Goal: Feedback & Contribution: Contribute content

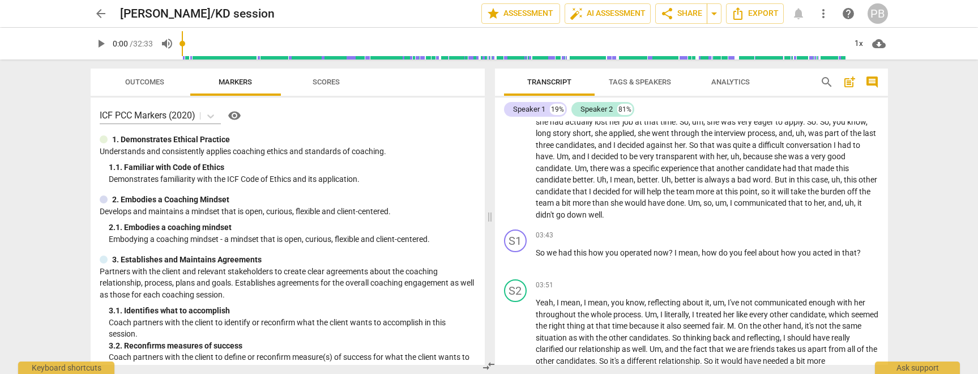
scroll to position [12, 0]
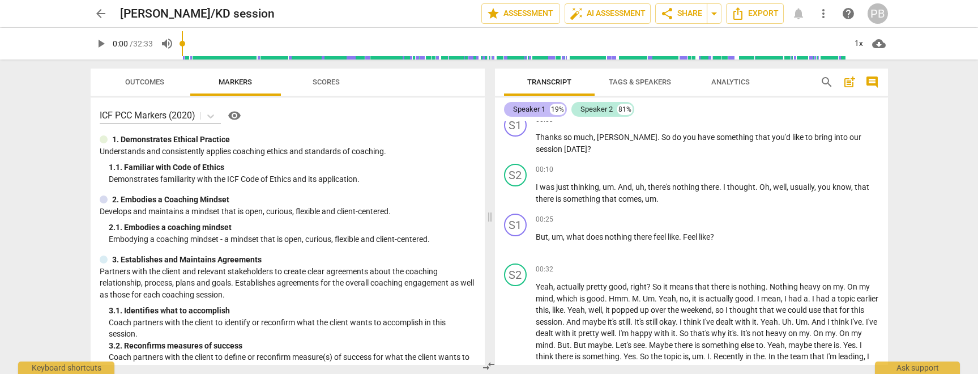
click at [526, 109] on div "Speaker 1" at bounding box center [529, 109] width 32 height 11
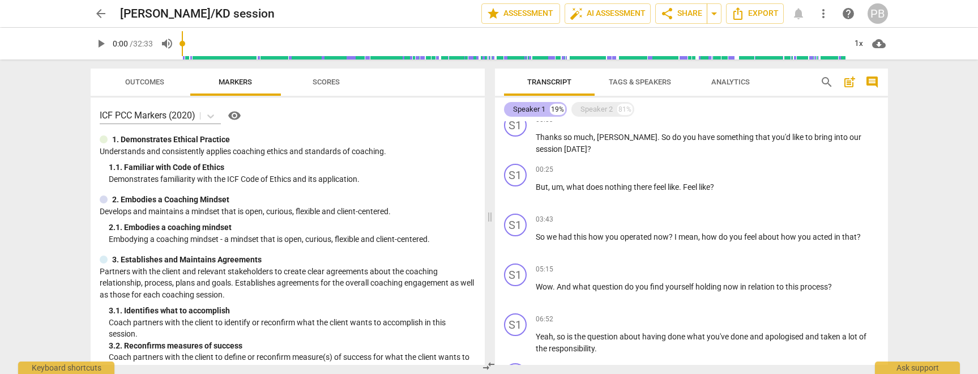
click at [526, 109] on div "Speaker 1" at bounding box center [529, 109] width 32 height 11
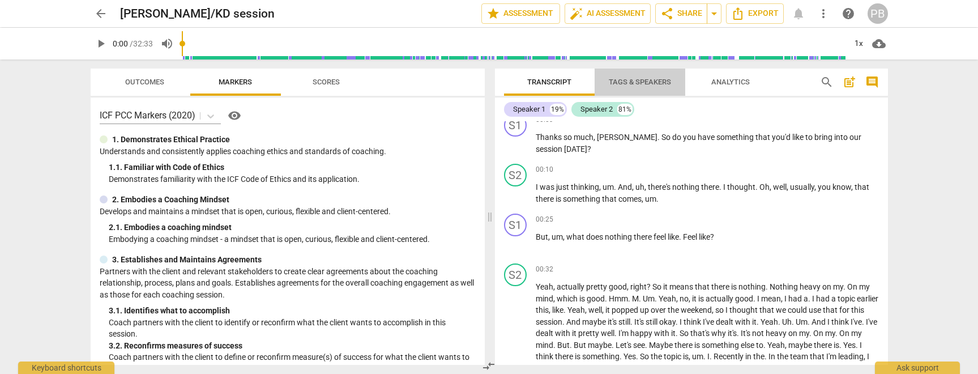
click at [620, 83] on span "Tags & Speakers" at bounding box center [640, 82] width 62 height 8
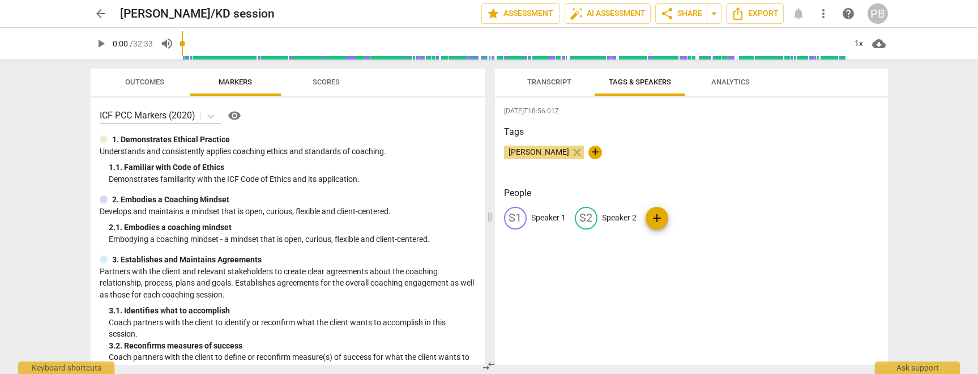
click at [543, 150] on span "[PERSON_NAME]" at bounding box center [539, 151] width 70 height 9
click at [545, 217] on p "Speaker 1" at bounding box center [548, 218] width 35 height 12
click at [561, 152] on span "[PERSON_NAME]" at bounding box center [539, 151] width 70 height 9
click at [558, 217] on p "Speaker 1" at bounding box center [548, 218] width 35 height 12
type input "Philippa"
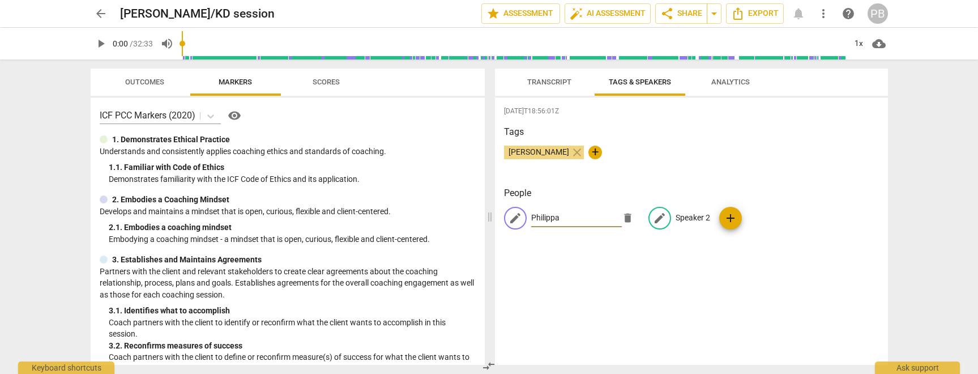
click at [682, 215] on p "Speaker 2" at bounding box center [693, 218] width 35 height 12
type input "KD"
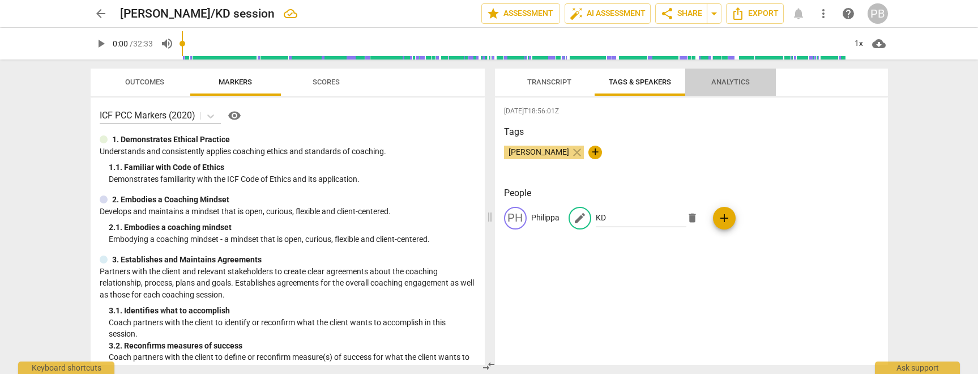
click at [735, 79] on span "Analytics" at bounding box center [730, 82] width 39 height 8
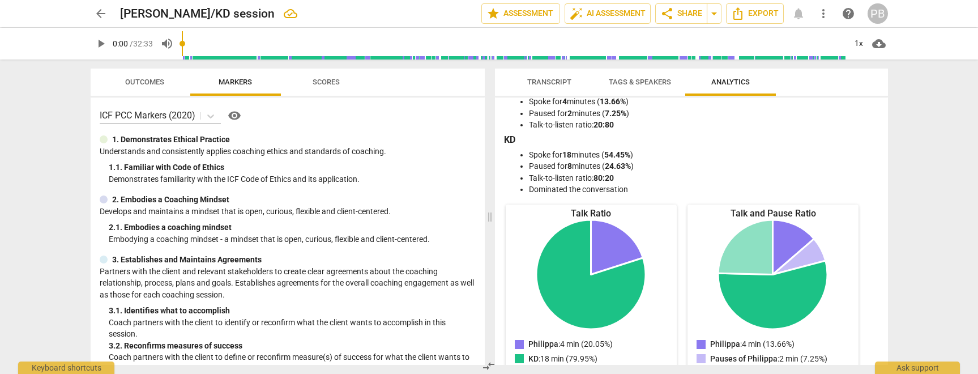
scroll to position [0, 0]
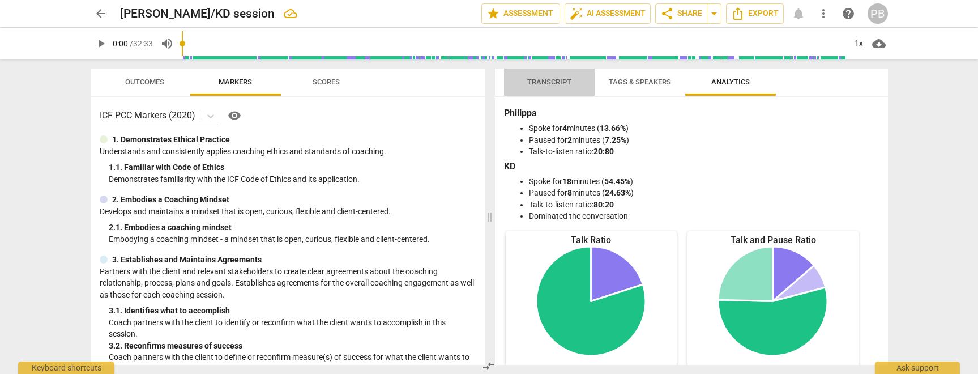
click at [554, 83] on span "Transcript" at bounding box center [549, 82] width 44 height 8
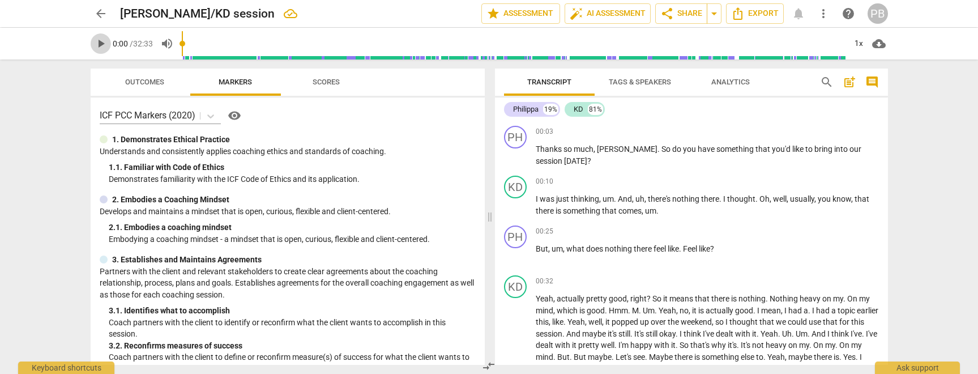
click at [101, 42] on span "play_arrow" at bounding box center [101, 44] width 14 height 14
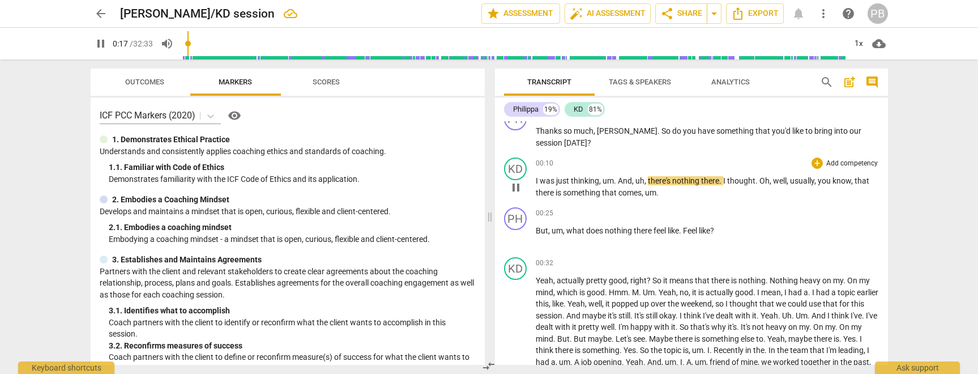
scroll to position [19, 0]
click at [762, 181] on span "Oh" at bounding box center [764, 180] width 10 height 9
type input "25"
click at [515, 234] on span "pause" at bounding box center [516, 237] width 14 height 14
type input "32"
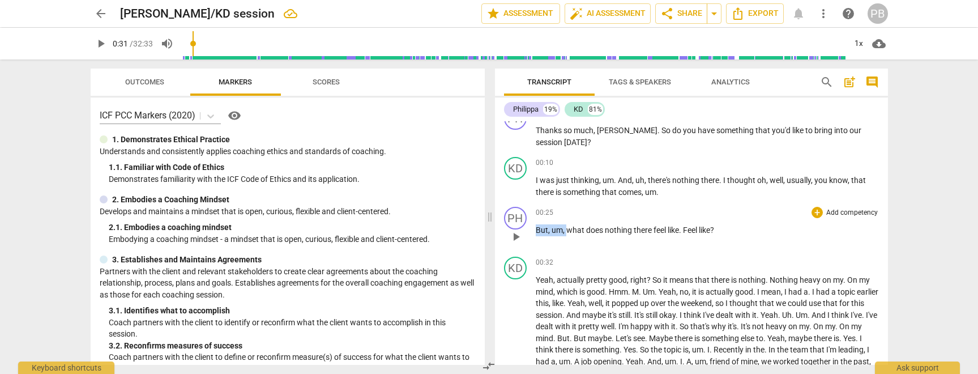
drag, startPoint x: 565, startPoint y: 230, endPoint x: 536, endPoint y: 231, distance: 29.5
click at [536, 231] on p "But , um , what does nothing there feel like . Feel like ?" at bounding box center [707, 230] width 343 height 12
click at [516, 237] on span "play_arrow" at bounding box center [516, 237] width 14 height 14
type input "35"
click at [660, 229] on span "Feel" at bounding box center [661, 229] width 16 height 9
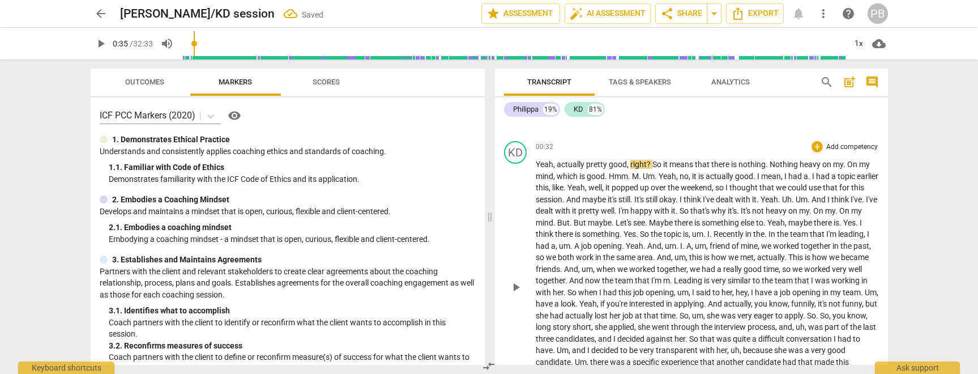
scroll to position [123, 0]
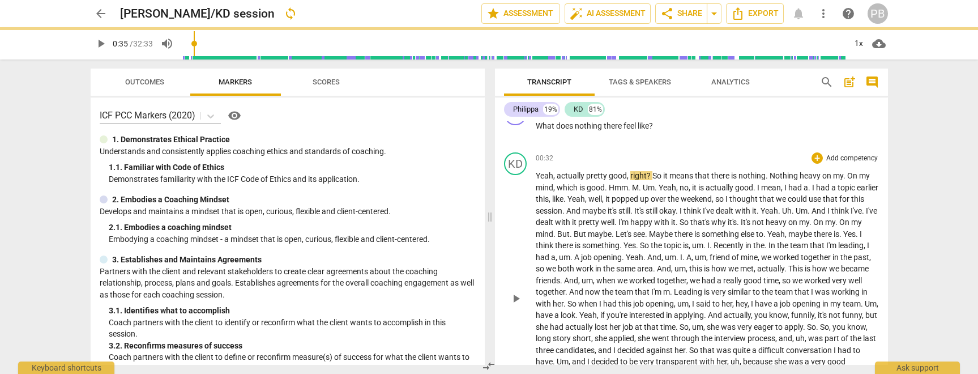
click at [533, 176] on div "play_arrow pause" at bounding box center [521, 298] width 29 height 247
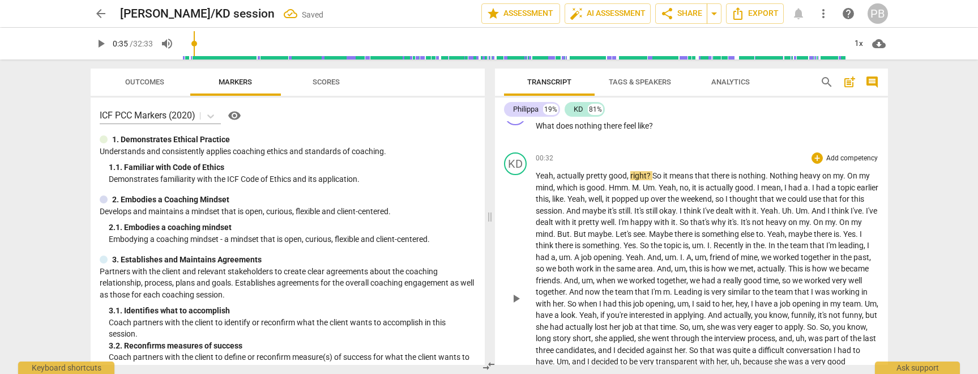
click at [515, 297] on span "play_arrow" at bounding box center [516, 299] width 14 height 14
click at [766, 177] on span "." at bounding box center [768, 175] width 4 height 9
type input "40"
click at [516, 298] on span "pause" at bounding box center [516, 299] width 14 height 14
type input "49"
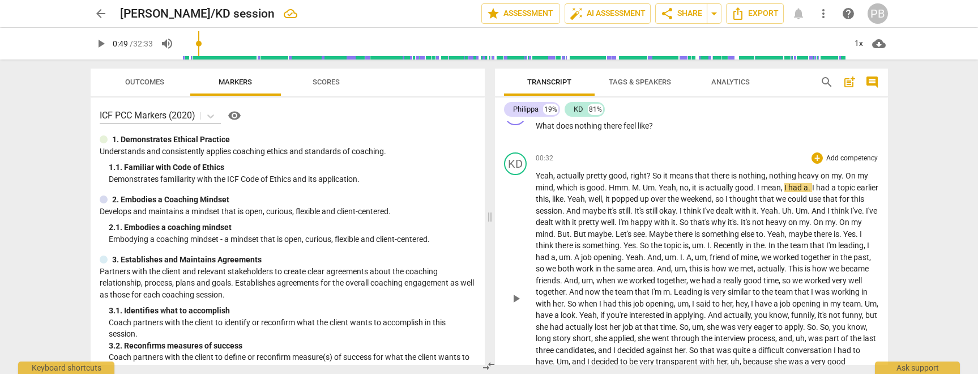
click at [843, 177] on span "." at bounding box center [844, 175] width 4 height 9
drag, startPoint x: 645, startPoint y: 187, endPoint x: 635, endPoint y: 188, distance: 10.2
click at [635, 188] on p "Yeah , actually pretty good , right ? So it means that there is nothing , nothi…" at bounding box center [707, 297] width 343 height 255
click at [800, 190] on span "." at bounding box center [799, 187] width 4 height 9
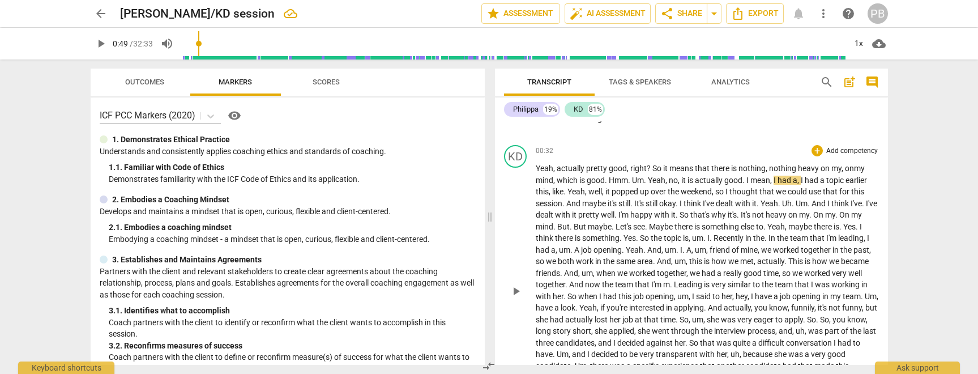
scroll to position [132, 0]
click at [684, 202] on span "I" at bounding box center [682, 201] width 4 height 9
click at [512, 288] on span "play_arrow" at bounding box center [516, 290] width 14 height 14
type input "74"
drag, startPoint x: 868, startPoint y: 203, endPoint x: 855, endPoint y: 203, distance: 13.0
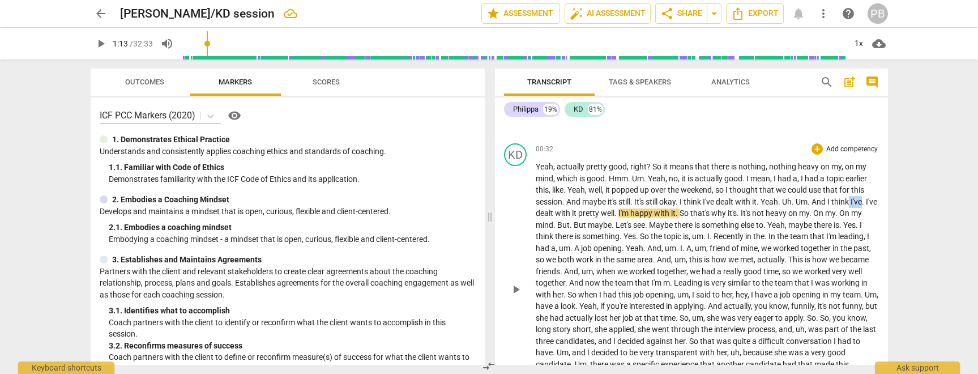
click at [855, 203] on p "Yeah , actually pretty good , right ? So it means that there is nothing , nothi…" at bounding box center [707, 288] width 343 height 255
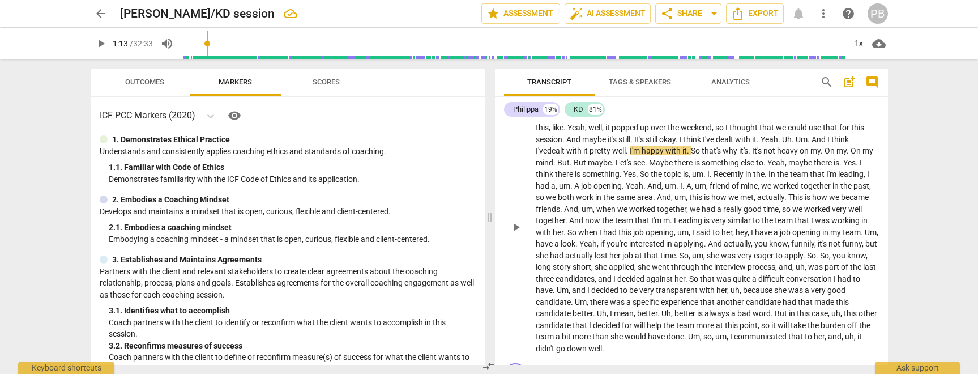
scroll to position [198, 0]
click at [677, 217] on span "Leading" at bounding box center [689, 216] width 30 height 9
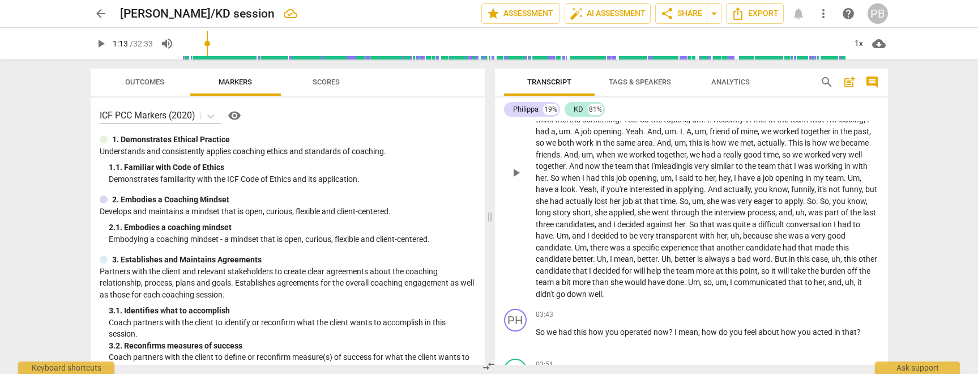
scroll to position [257, 0]
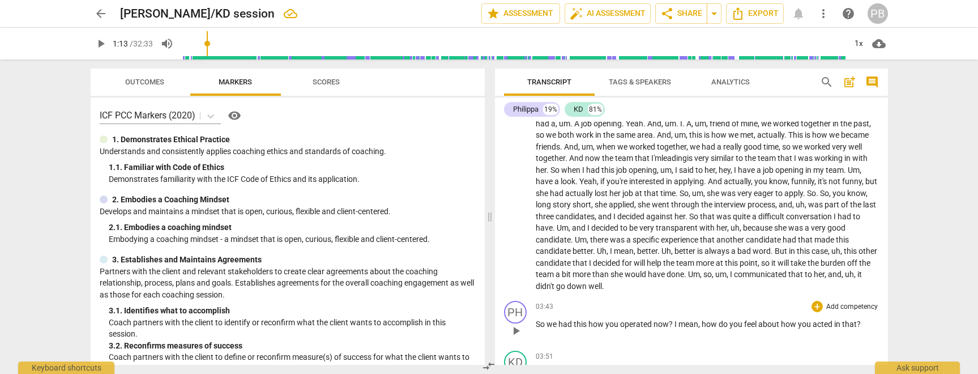
click at [516, 330] on span "play_arrow" at bounding box center [516, 331] width 14 height 14
click at [516, 330] on span "pause" at bounding box center [516, 331] width 14 height 14
type input "227"
drag, startPoint x: 587, startPoint y: 324, endPoint x: 534, endPoint y: 324, distance: 53.2
click at [534, 324] on div "PH play_arrow pause 03:43 + Add competency keyboard_arrow_right So we had this …" at bounding box center [691, 321] width 393 height 50
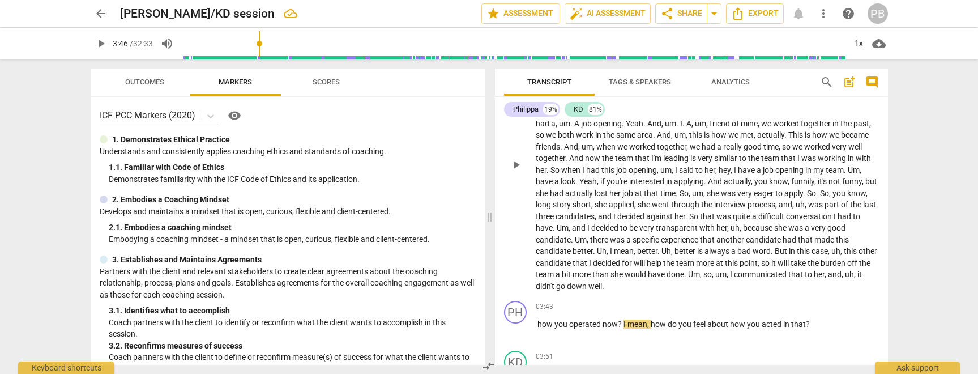
click at [631, 285] on p "Yeah , actually pretty good , right ? So it means that there is nothing , nothi…" at bounding box center [707, 163] width 343 height 255
click at [519, 330] on span "play_arrow" at bounding box center [516, 331] width 14 height 14
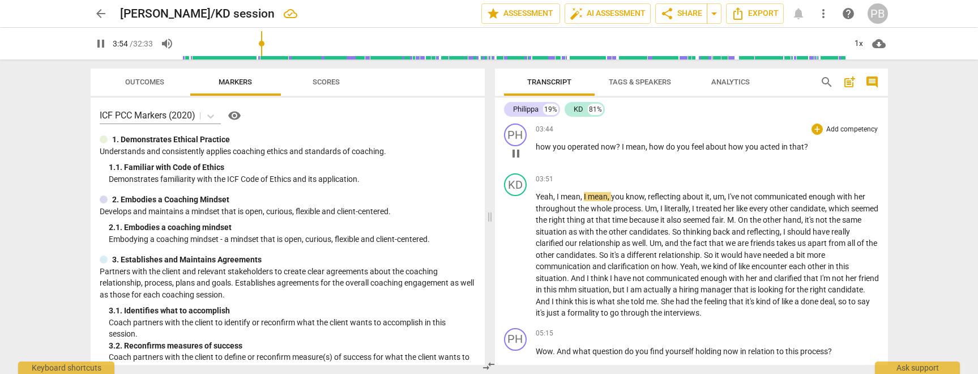
scroll to position [362, 0]
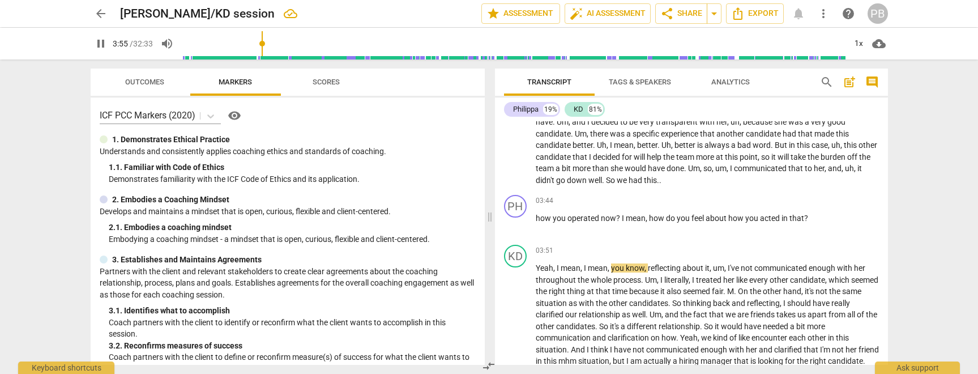
click at [567, 179] on span "go" at bounding box center [561, 180] width 11 height 9
drag, startPoint x: 265, startPoint y: 43, endPoint x: 257, endPoint y: 44, distance: 8.0
click at [257, 44] on input "range" at bounding box center [514, 43] width 664 height 36
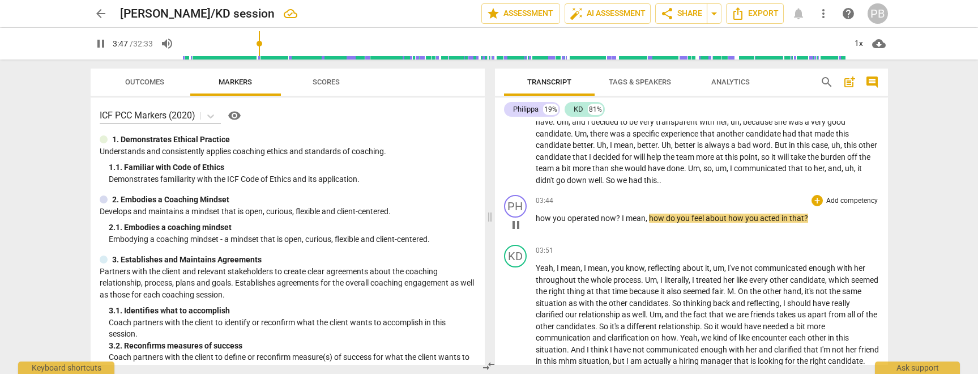
click at [537, 220] on span "how" at bounding box center [544, 218] width 17 height 9
type input "229"
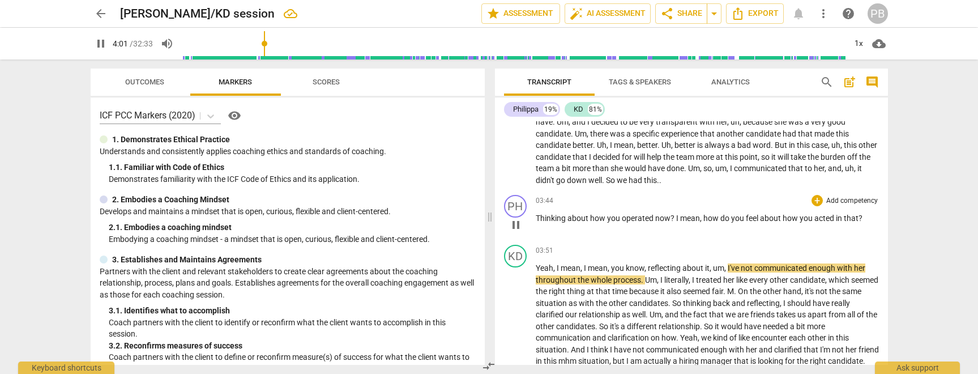
click at [673, 219] on span "?" at bounding box center [674, 218] width 6 height 9
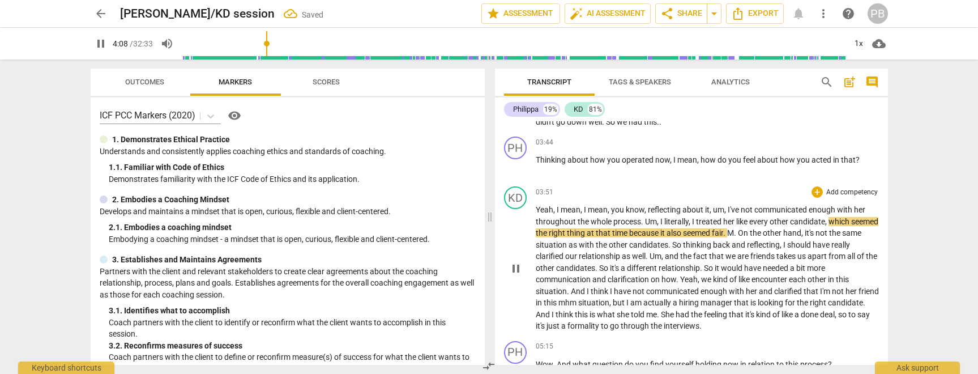
scroll to position [473, 0]
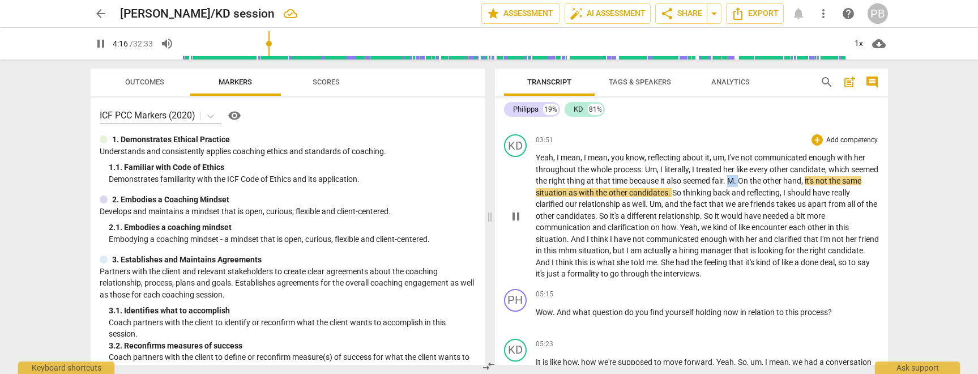
drag, startPoint x: 770, startPoint y: 182, endPoint x: 760, endPoint y: 182, distance: 10.2
click at [760, 182] on p "Yeah , I mean , I mean , you know , reflecting about it , um , I've not communi…" at bounding box center [707, 216] width 343 height 128
type input "257"
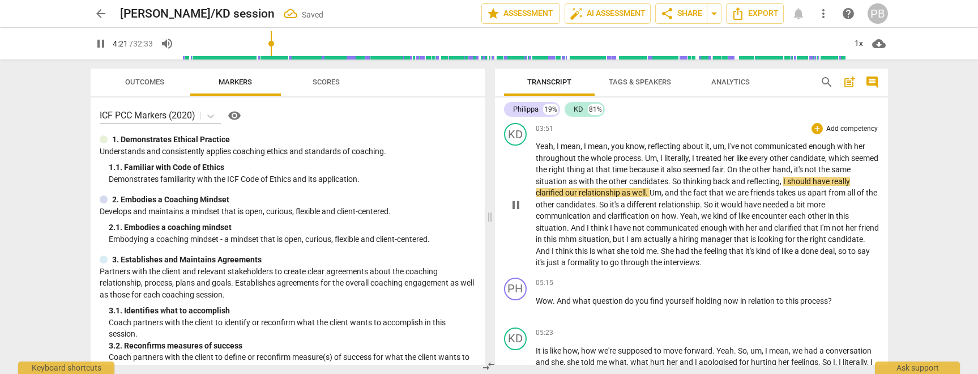
scroll to position [486, 0]
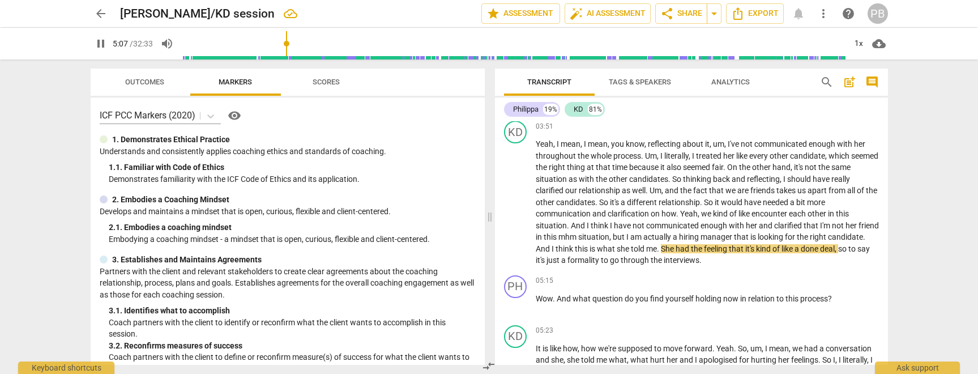
drag, startPoint x: 280, startPoint y: 44, endPoint x: 288, endPoint y: 45, distance: 7.4
click at [288, 45] on input "range" at bounding box center [514, 43] width 664 height 36
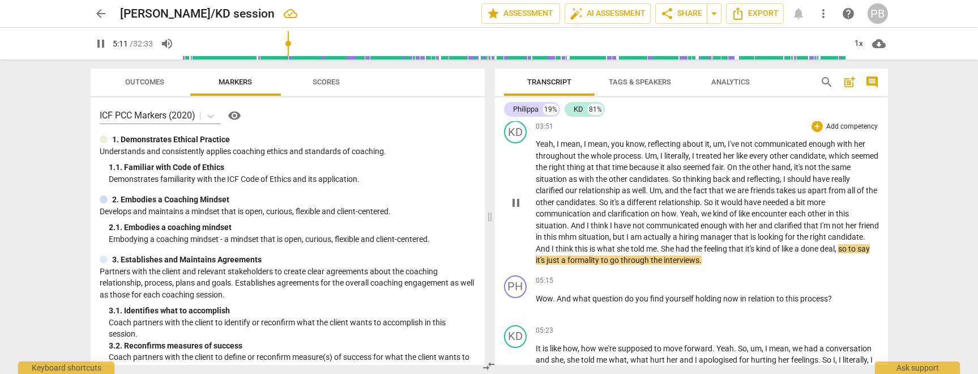
click at [857, 253] on span "say" at bounding box center [863, 248] width 12 height 9
type input "313"
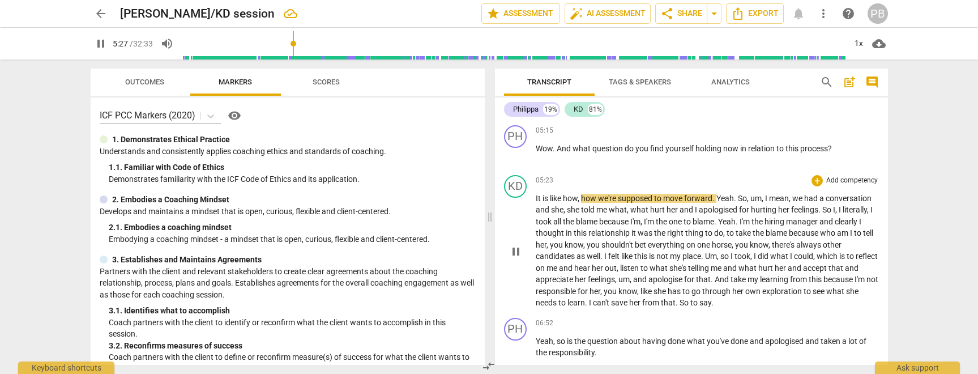
scroll to position [642, 0]
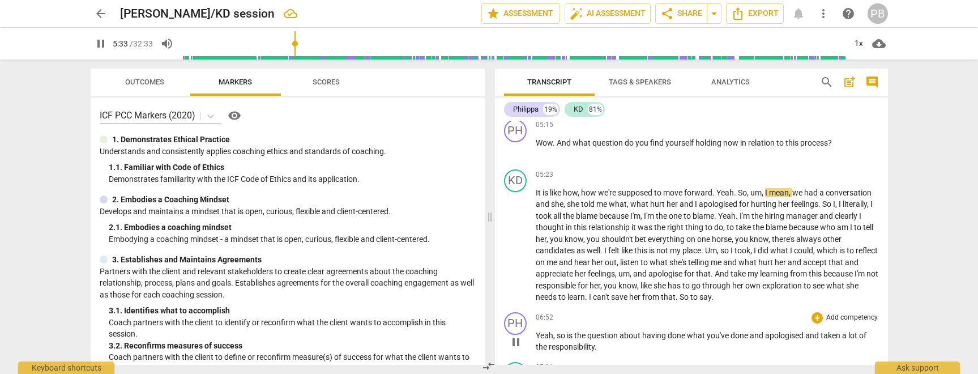
click at [519, 341] on span "pause" at bounding box center [516, 342] width 14 height 14
click at [516, 341] on span "play_arrow" at bounding box center [516, 342] width 14 height 14
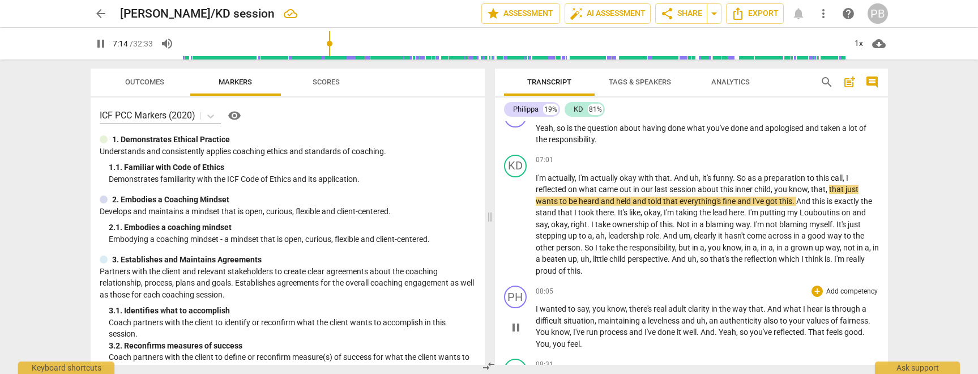
scroll to position [864, 0]
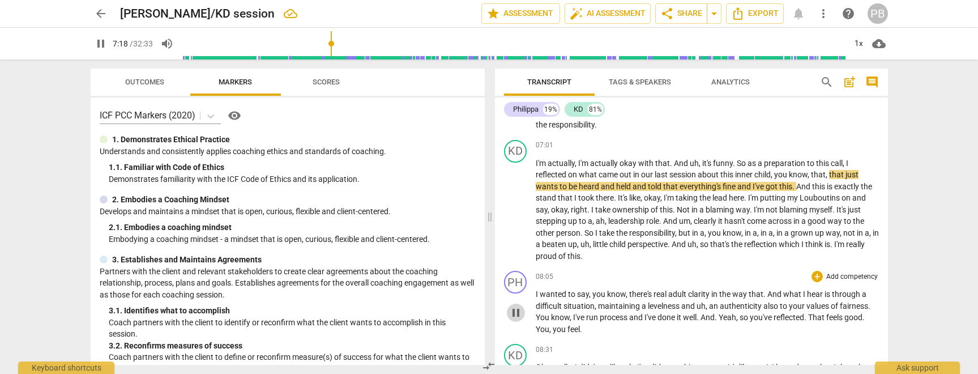
click at [520, 313] on span "pause" at bounding box center [516, 313] width 14 height 14
click at [516, 313] on span "play_arrow" at bounding box center [516, 313] width 14 height 14
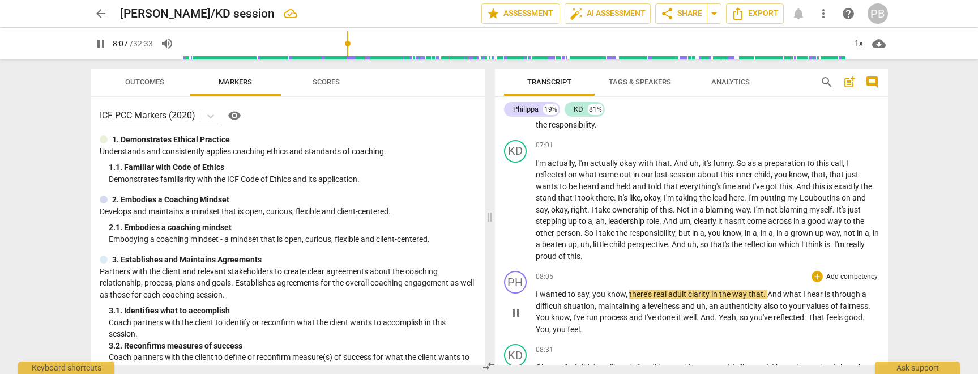
click at [536, 294] on span "I" at bounding box center [538, 293] width 4 height 9
type input "489"
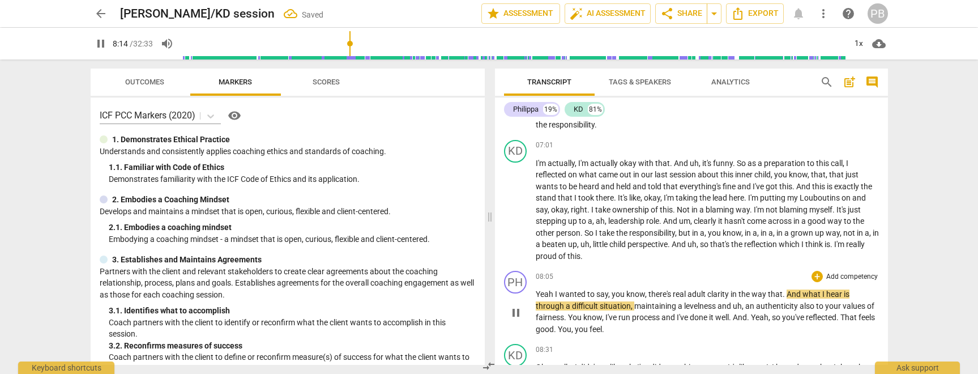
click at [769, 295] on span "that" at bounding box center [775, 293] width 15 height 9
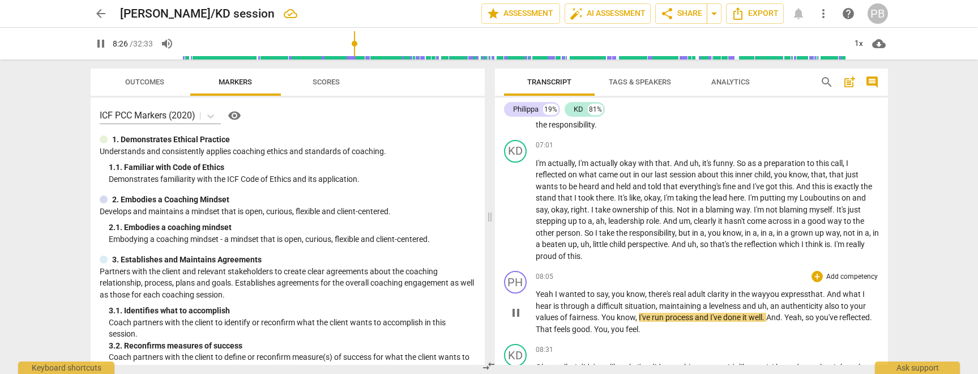
click at [640, 317] on span "I've" at bounding box center [645, 317] width 13 height 9
click at [765, 317] on span "." at bounding box center [763, 317] width 4 height 9
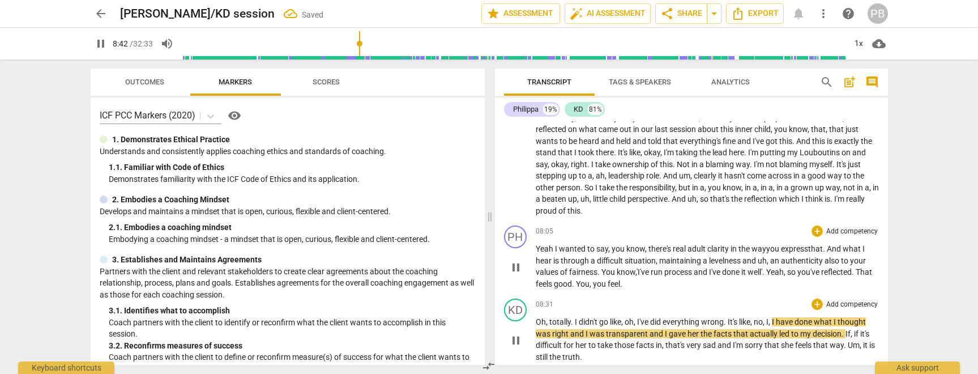
scroll to position [912, 0]
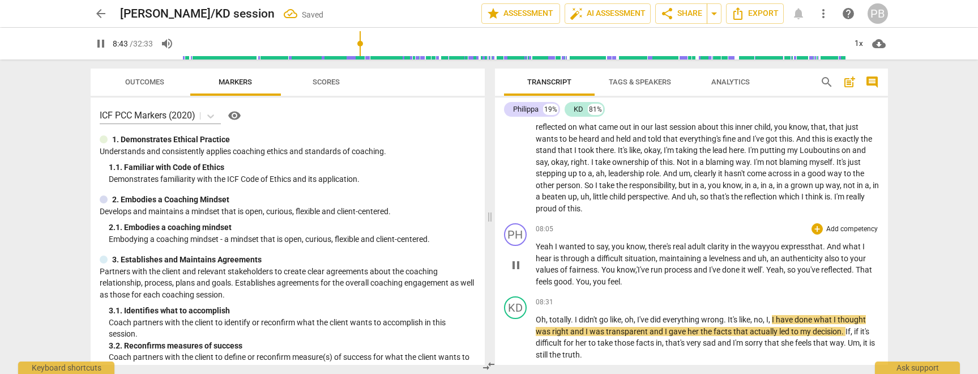
click at [654, 285] on p "Yeah I wanted to say , you know , there's real adult clarity in the way you exp…" at bounding box center [707, 264] width 343 height 46
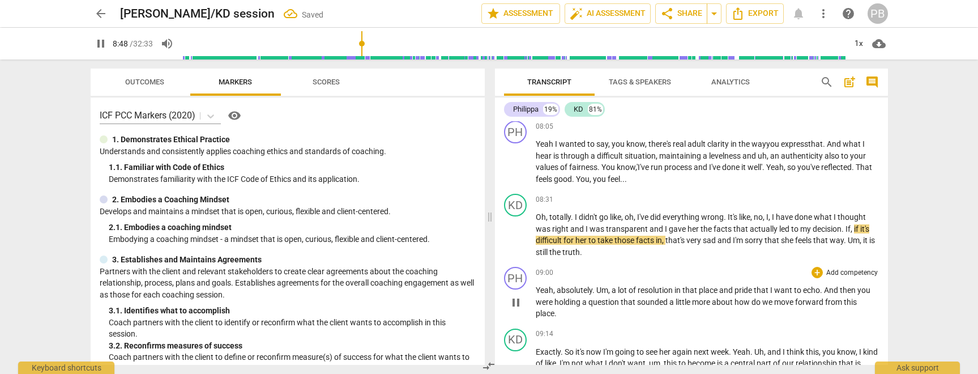
scroll to position [1020, 0]
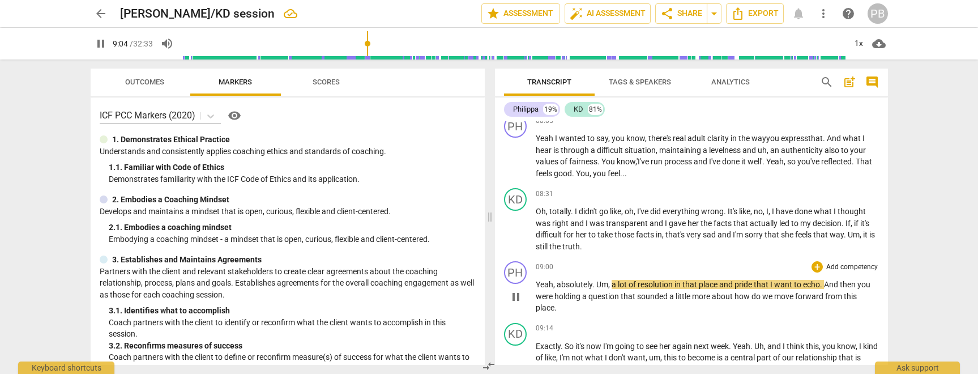
click at [611, 284] on span "," at bounding box center [609, 284] width 3 height 9
type input "547"
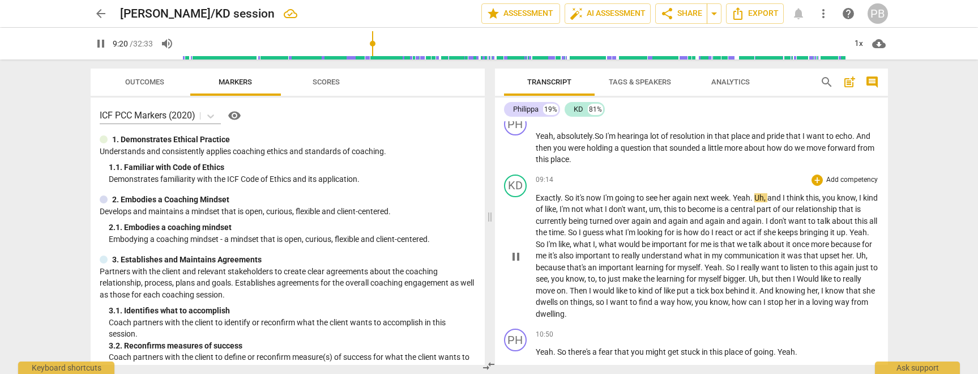
scroll to position [1205, 0]
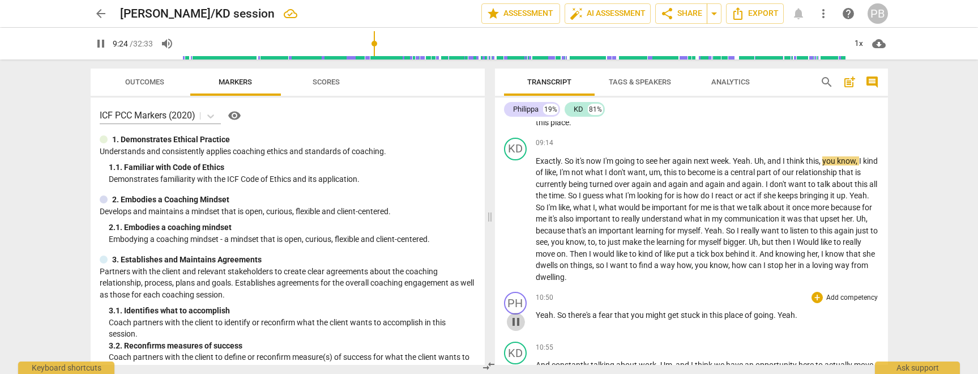
click at [516, 324] on span "pause" at bounding box center [516, 322] width 14 height 14
click at [516, 322] on span "play_arrow" at bounding box center [516, 322] width 14 height 14
click at [775, 316] on span "." at bounding box center [776, 314] width 4 height 9
type input "658"
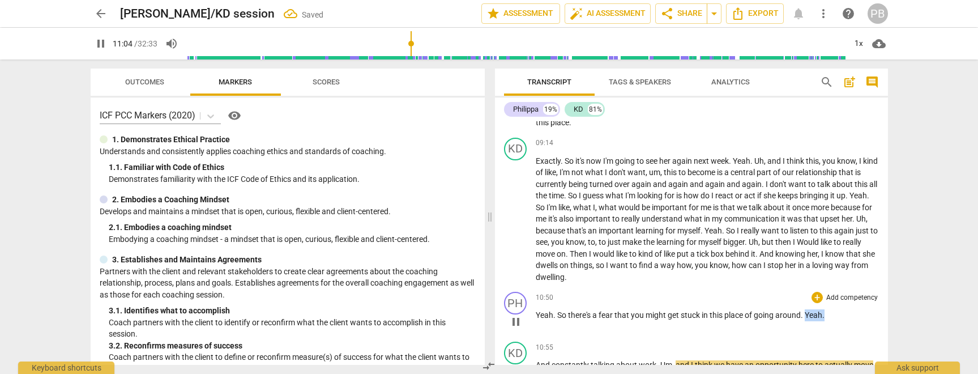
drag, startPoint x: 826, startPoint y: 314, endPoint x: 807, endPoint y: 315, distance: 19.3
click at [807, 315] on p "Yeah . So there's a fear that you might get stuck in this place of going around…" at bounding box center [707, 315] width 343 height 12
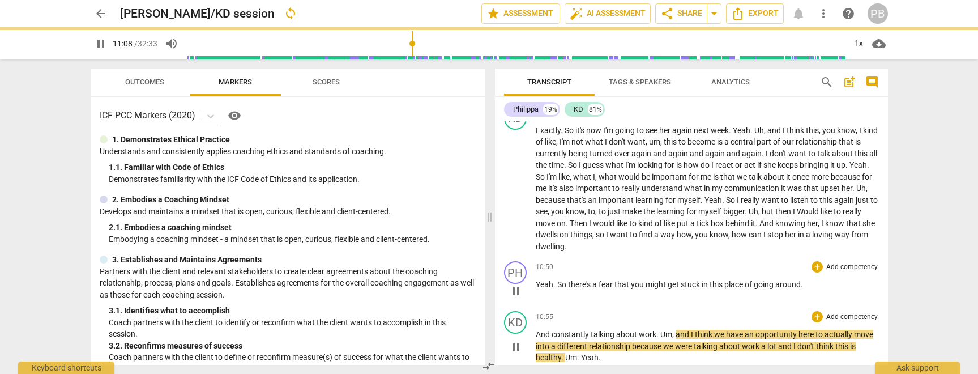
click at [537, 334] on span "And" at bounding box center [544, 334] width 16 height 9
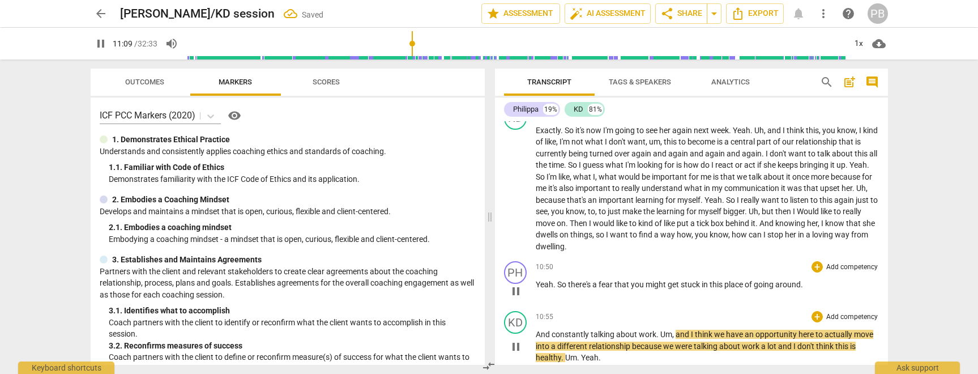
type input "669"
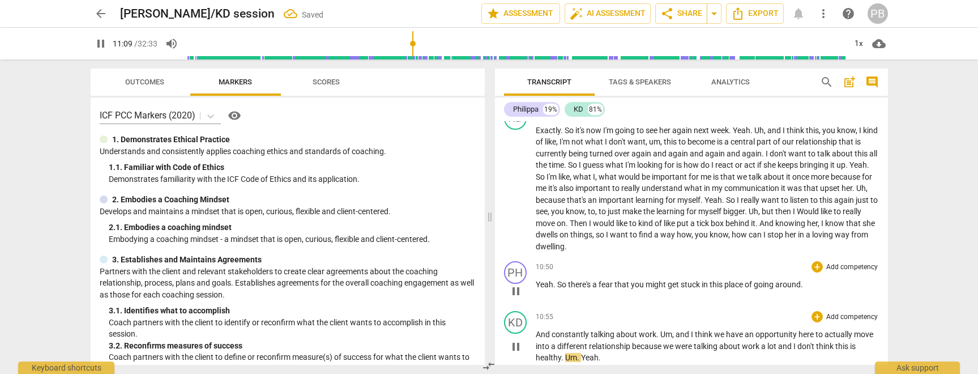
paste p
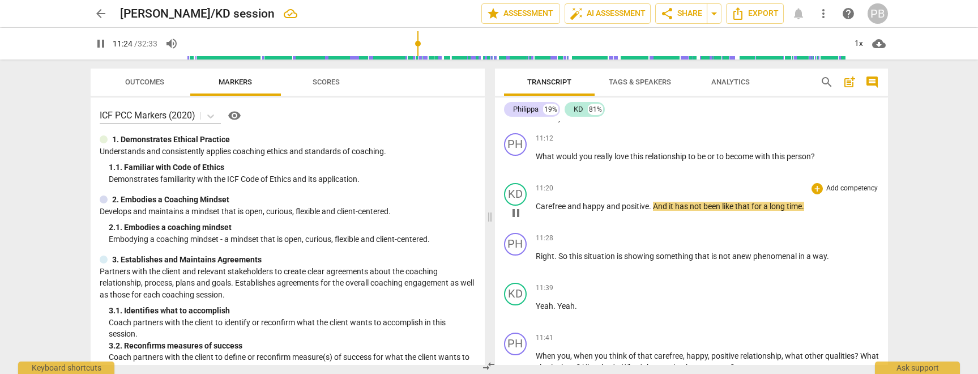
scroll to position [1476, 0]
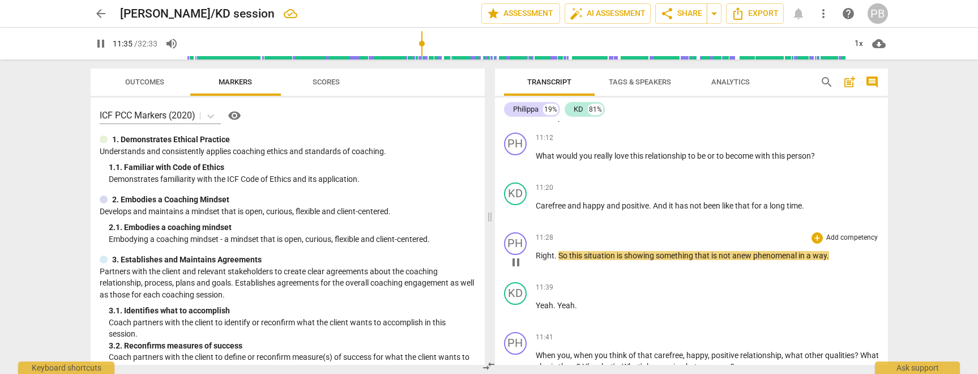
click at [738, 257] on span "anew" at bounding box center [742, 255] width 21 height 9
type input "698"
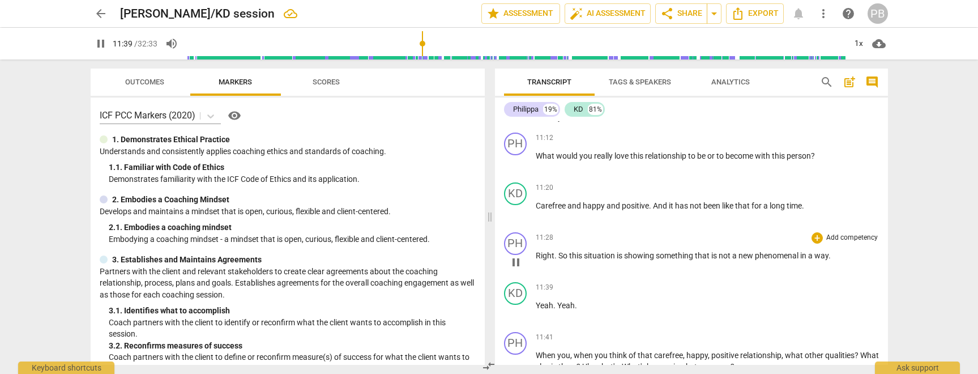
click at [800, 256] on span "phenomenal" at bounding box center [777, 255] width 45 height 9
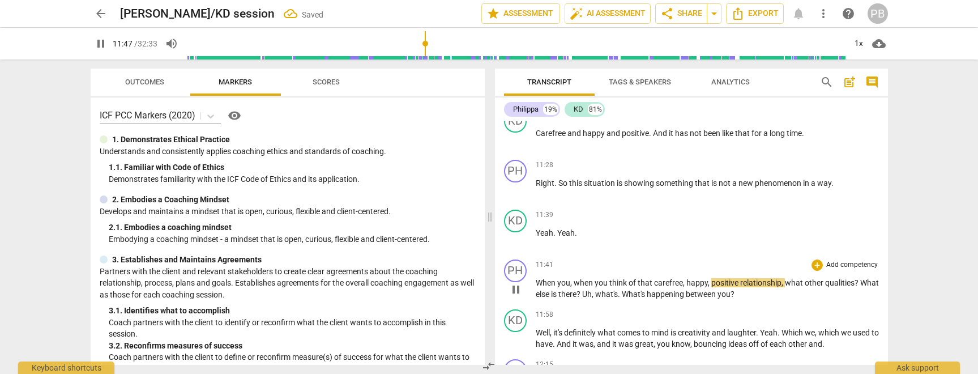
scroll to position [1557, 0]
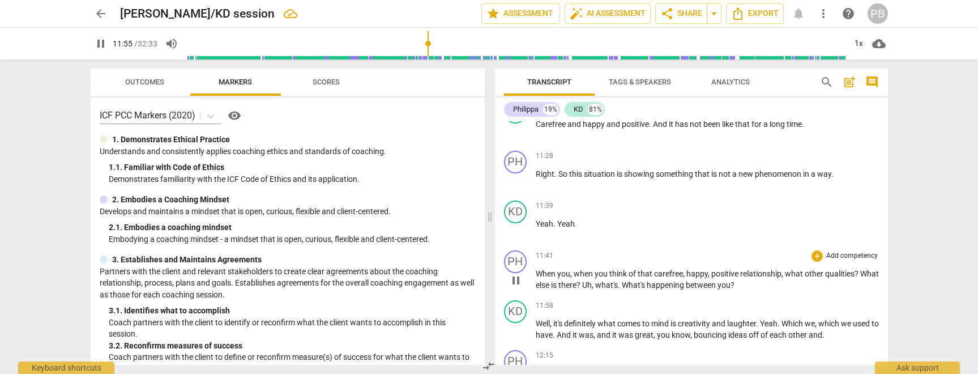
click at [622, 287] on span "." at bounding box center [620, 284] width 4 height 9
drag, startPoint x: 644, startPoint y: 287, endPoint x: 605, endPoint y: 287, distance: 38.5
click at [605, 287] on p "When you , when you think of that carefree , happy , positive relationship , wh…" at bounding box center [707, 279] width 343 height 23
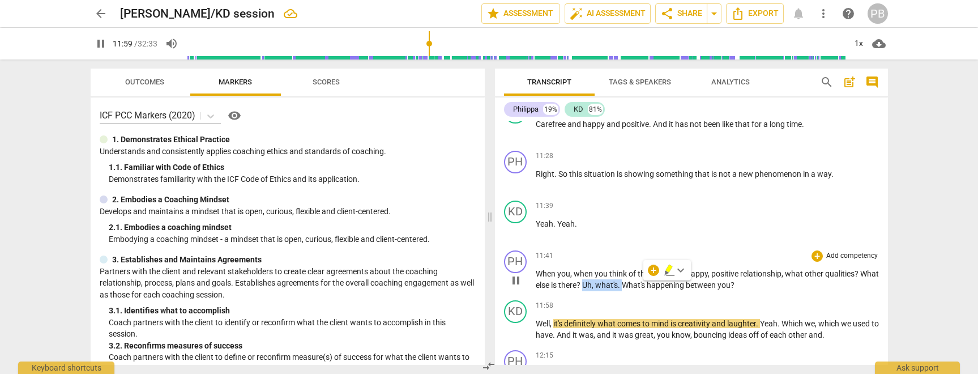
type input "719"
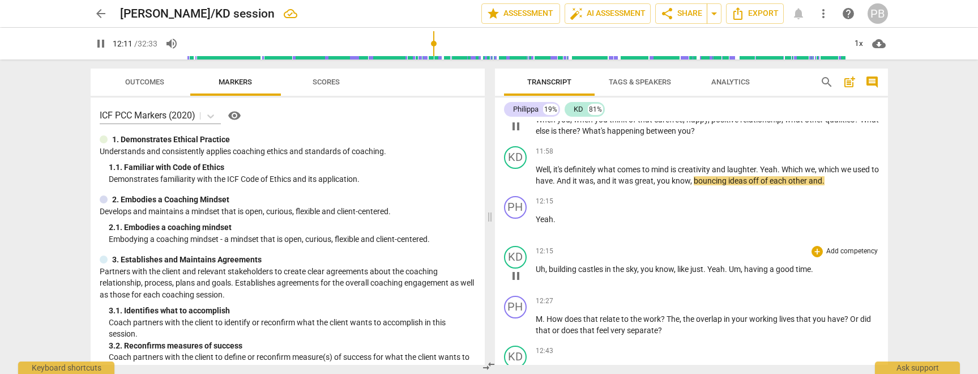
scroll to position [1714, 0]
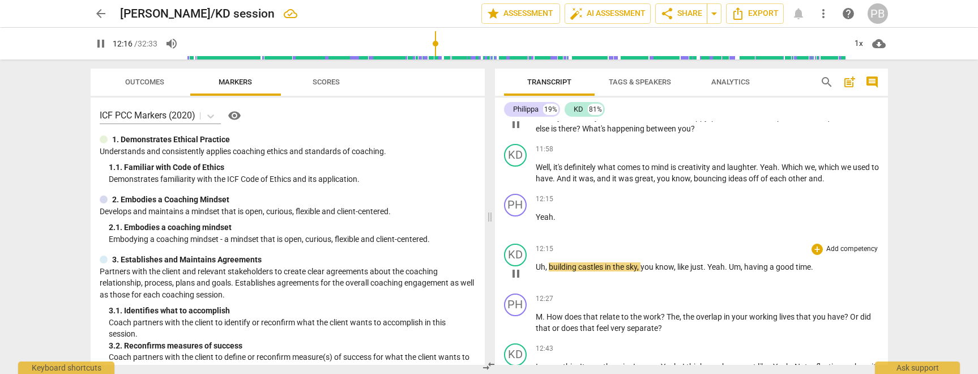
click at [537, 266] on span "Uh" at bounding box center [541, 266] width 10 height 9
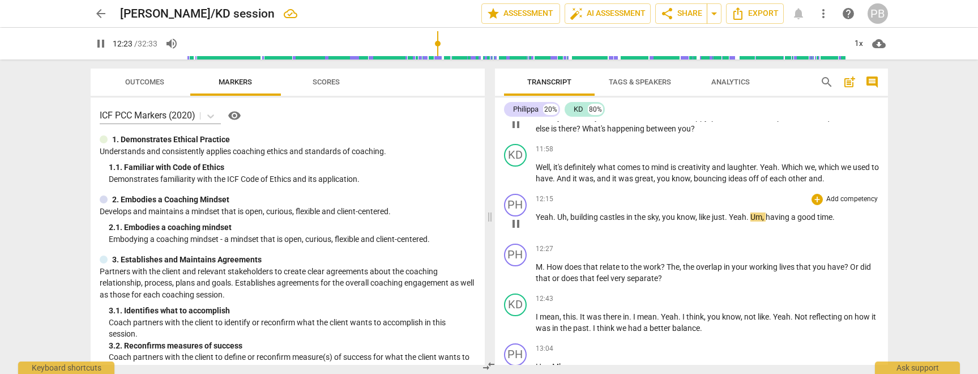
click at [538, 219] on span "Yeah" at bounding box center [545, 216] width 18 height 9
click at [536, 217] on span "Yeah" at bounding box center [545, 216] width 18 height 9
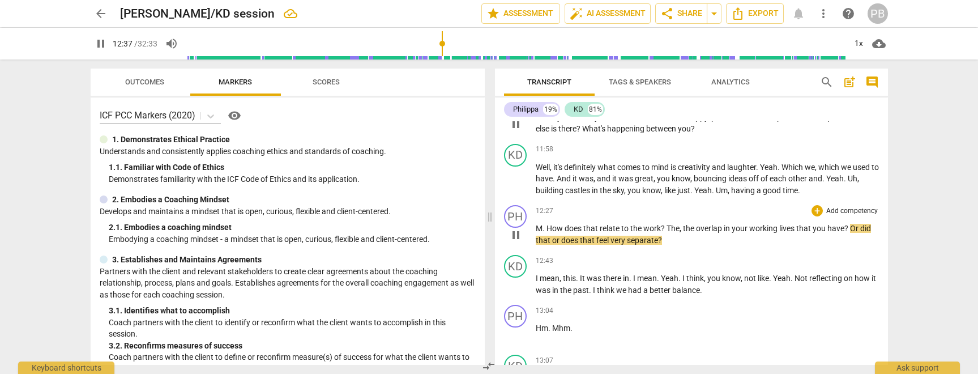
scroll to position [1728, 0]
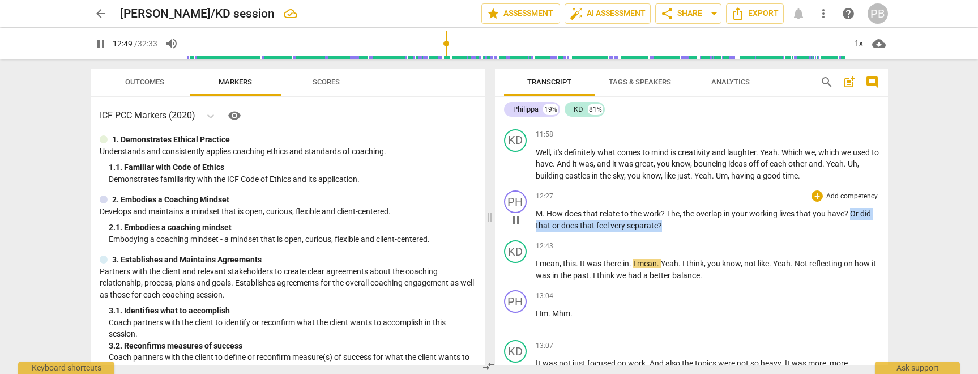
drag, startPoint x: 664, startPoint y: 227, endPoint x: 851, endPoint y: 215, distance: 187.3
click at [851, 215] on p "M . How does that relate to the work ? The , the overlap in your working lives …" at bounding box center [707, 219] width 343 height 23
click at [851, 194] on p "Add competency" at bounding box center [852, 196] width 54 height 10
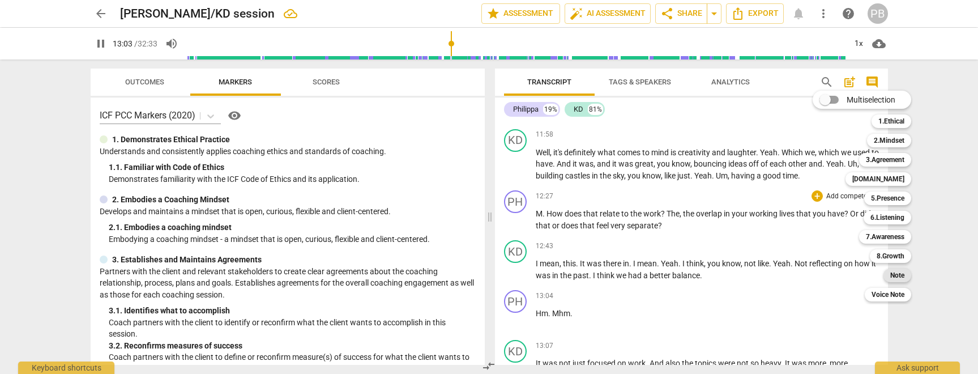
click at [900, 275] on b "Note" at bounding box center [897, 275] width 14 height 14
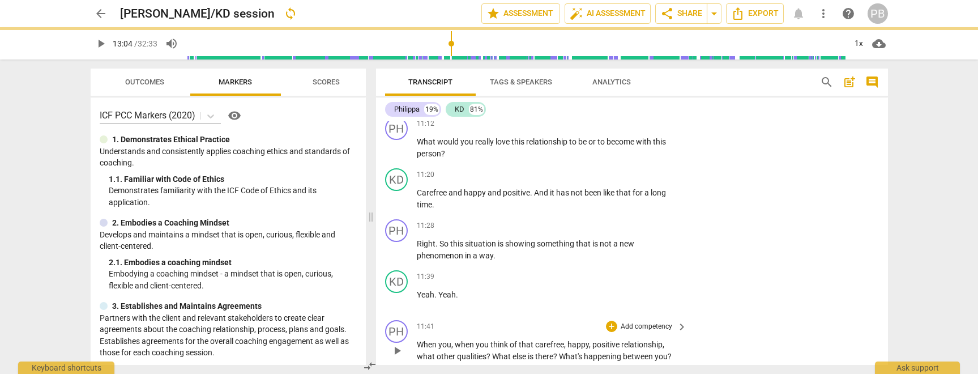
type input "784"
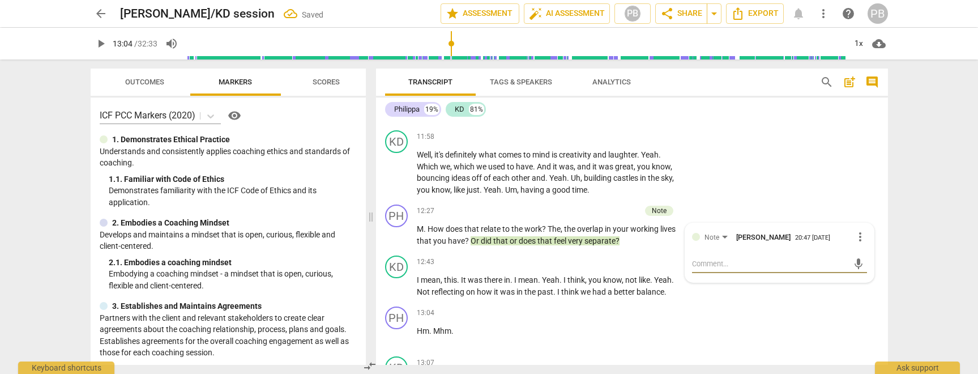
type textarea "T"
type textarea "Th"
type textarea "Thi"
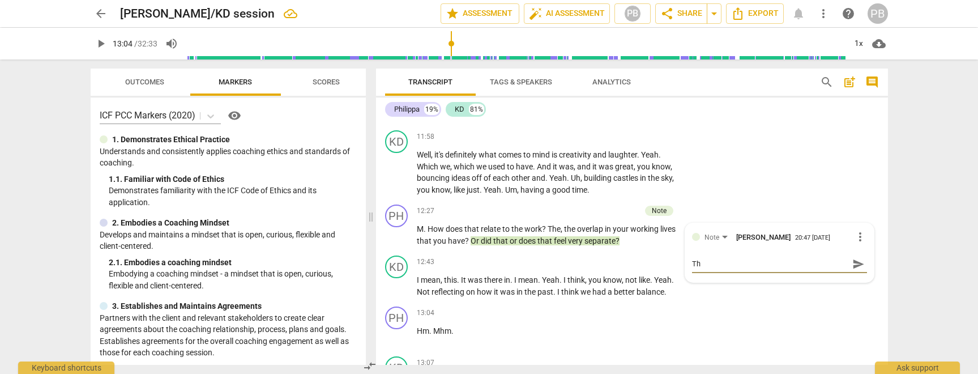
type textarea "Thi"
type textarea "This"
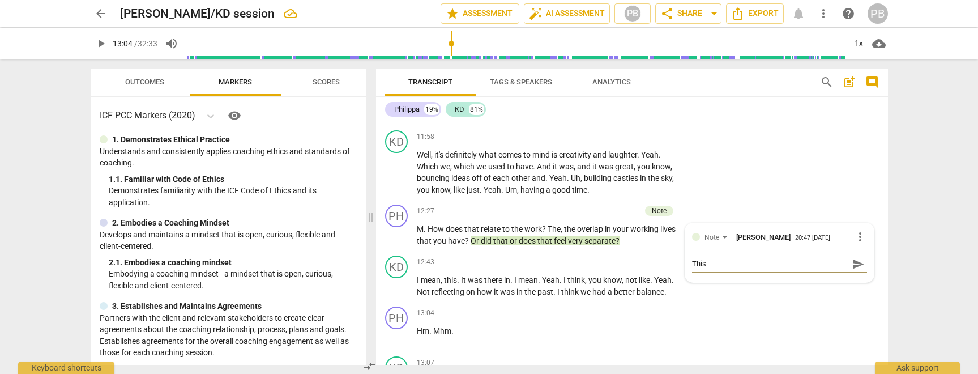
type textarea "This q"
type textarea "This qu"
type textarea "This que"
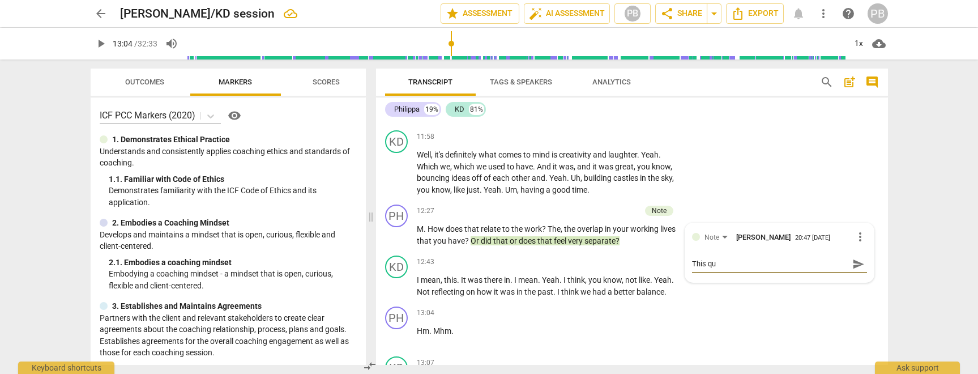
type textarea "This que"
type textarea "This ques"
type textarea "This quest"
type textarea "This questi"
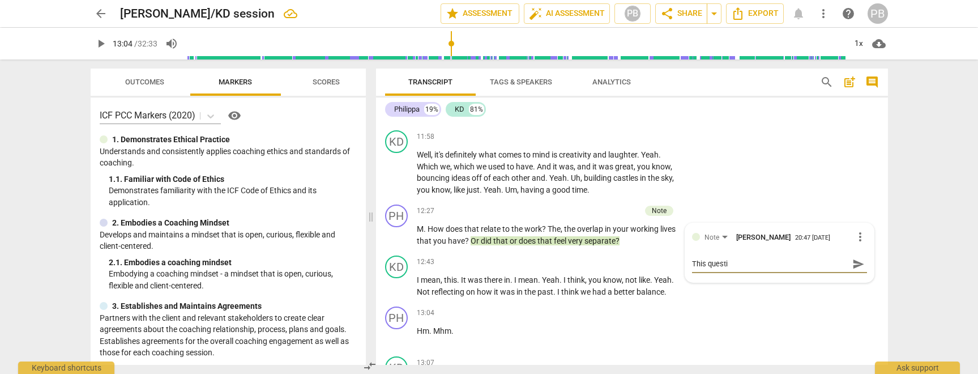
type textarea "This questio"
type textarea "This question"
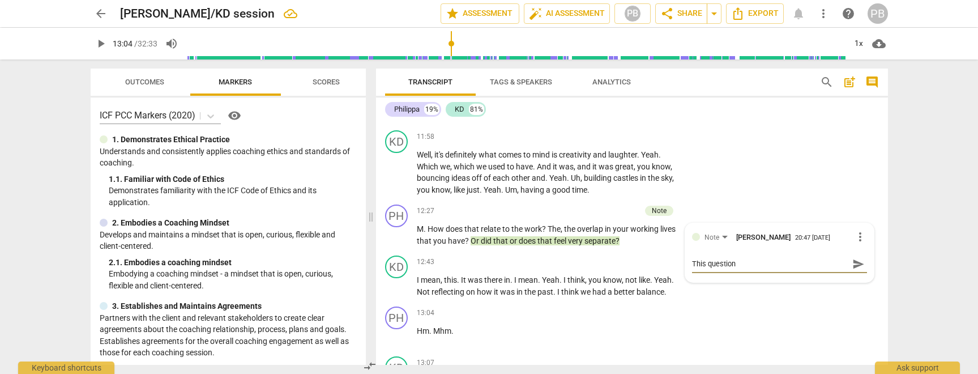
type textarea "This question"
type textarea "This question b"
type textarea "This question bl"
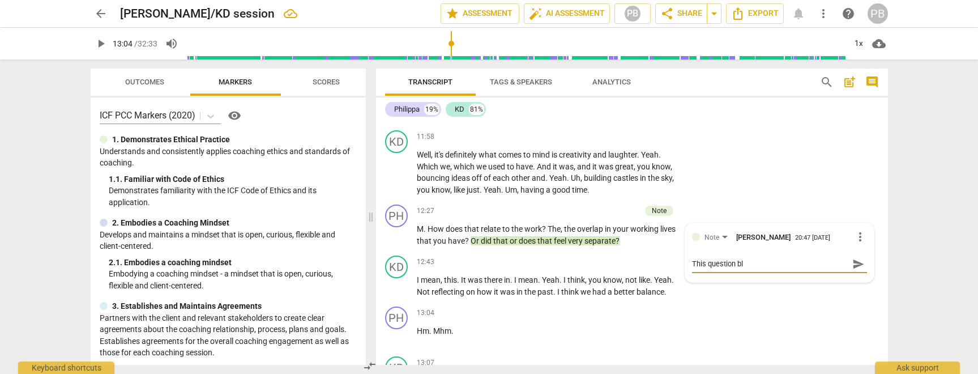
type textarea "This question blo"
type textarea "This question bloc"
type textarea "This question block"
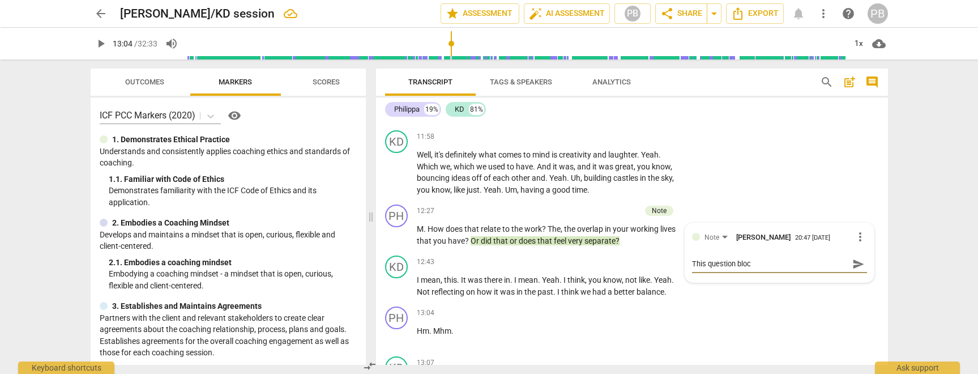
type textarea "This question block"
type textarea "This question blocke"
type textarea "This question blocked"
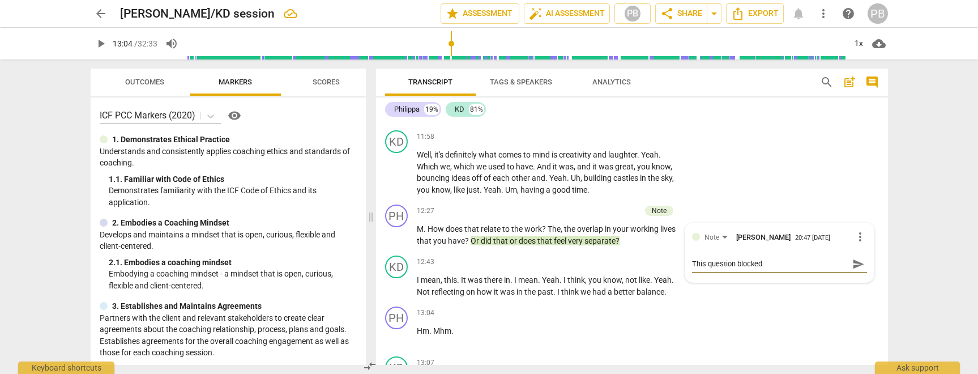
type textarea "This question blocked"
type textarea "This question blocked t"
type textarea "This question blocked th"
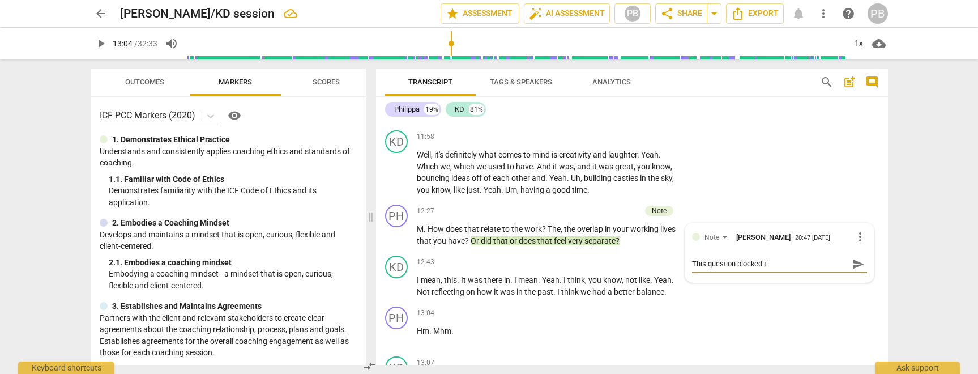
type textarea "This question blocked th"
type textarea "This question blocked the"
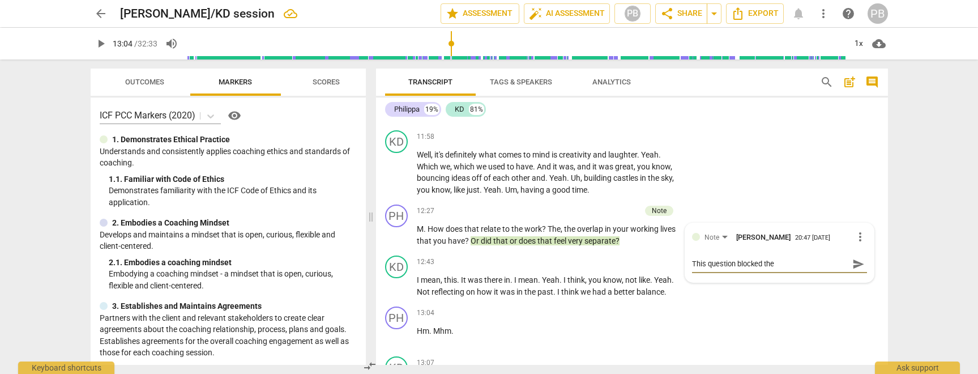
type textarea "This question blocked the c"
type textarea "This question blocked the cl"
type textarea "This question blocked the cli"
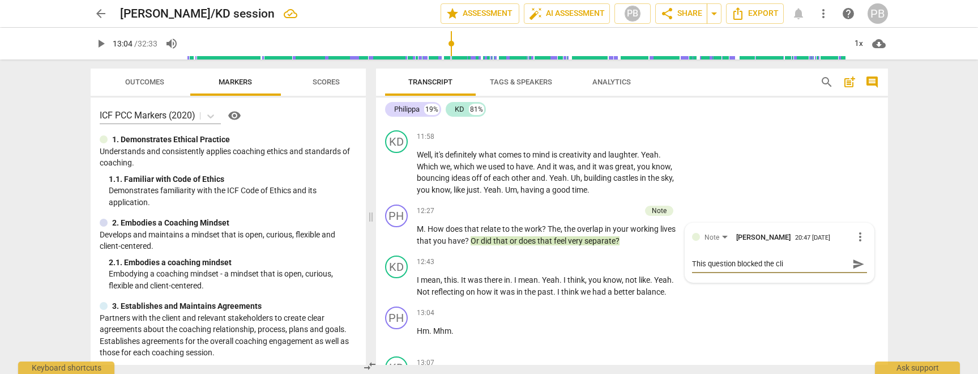
type textarea "This question blocked the clin"
type textarea "This question blocked the [PERSON_NAME]"
type textarea "This question blocked the clin"
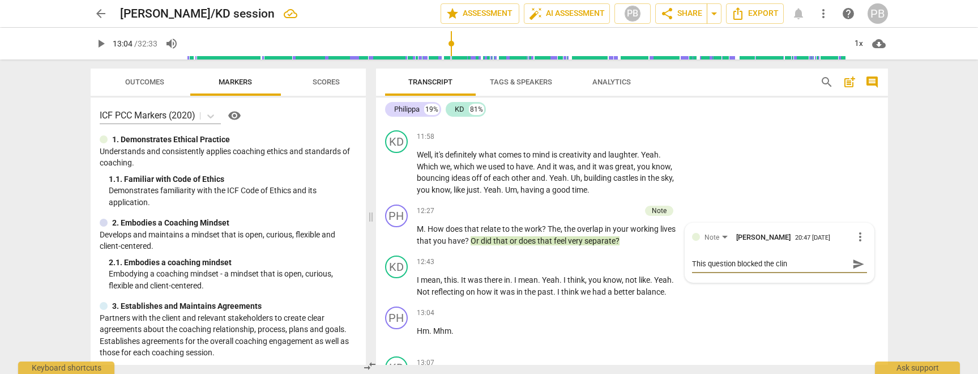
type textarea "This question blocked the cli"
type textarea "This question blocked the clie"
type textarea "This question blocked the clien"
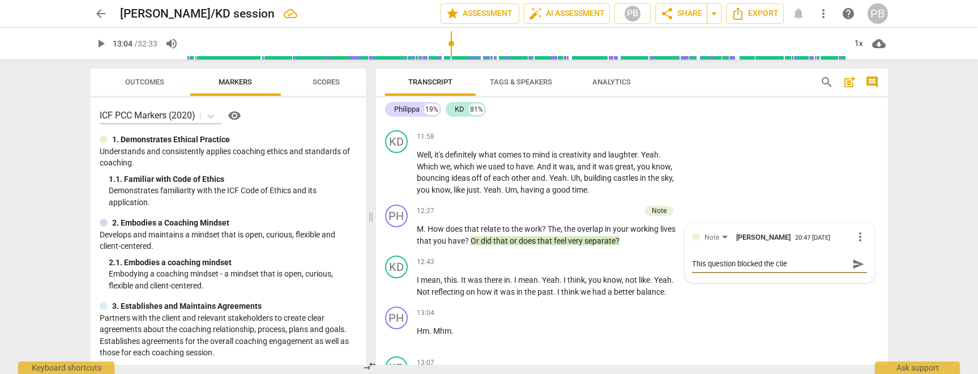
type textarea "This question blocked the clien"
type textarea "This question blocked the client"
type textarea "This question blocked the client'"
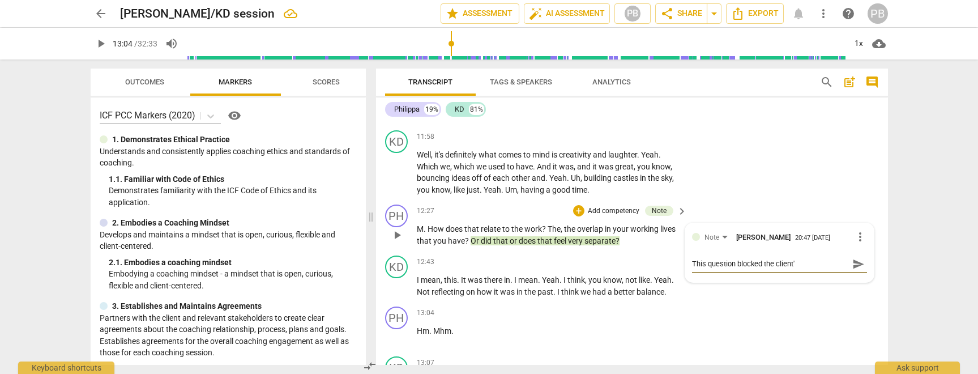
type textarea "This question blocked the client's"
type textarea "This question blocked the client's p"
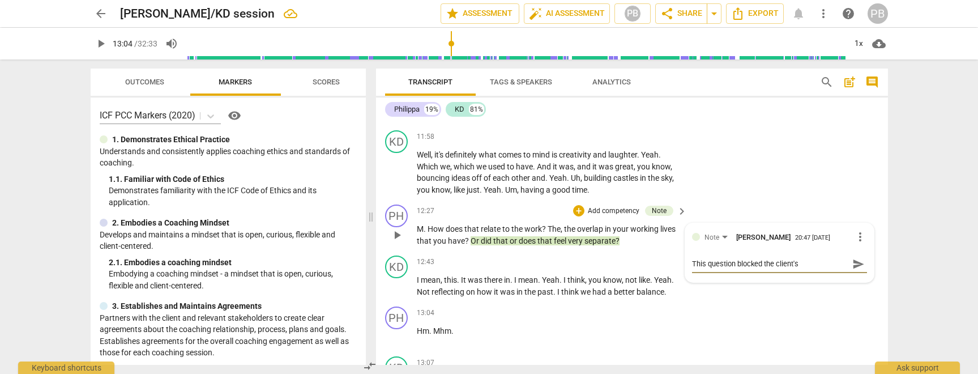
type textarea "This question blocked the client's p"
type textarea "This question blocked the client's pr"
type textarea "This question blocked the client's pro"
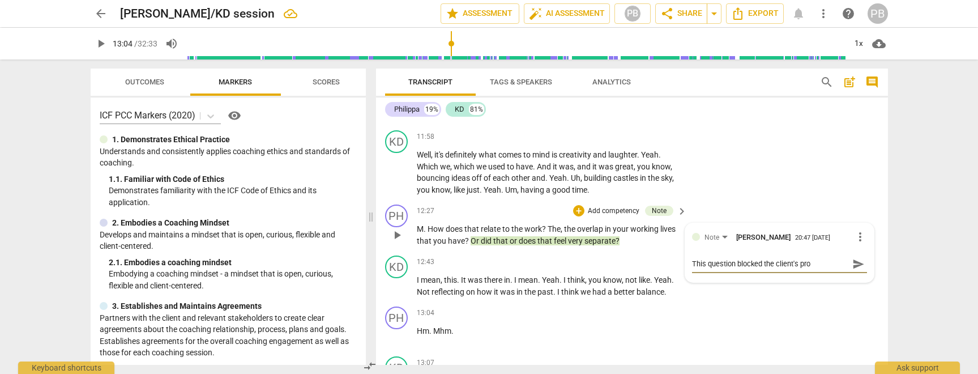
type textarea "This question blocked the client's proc"
type textarea "This question blocked the client's proce"
type textarea "This question blocked the client's proces"
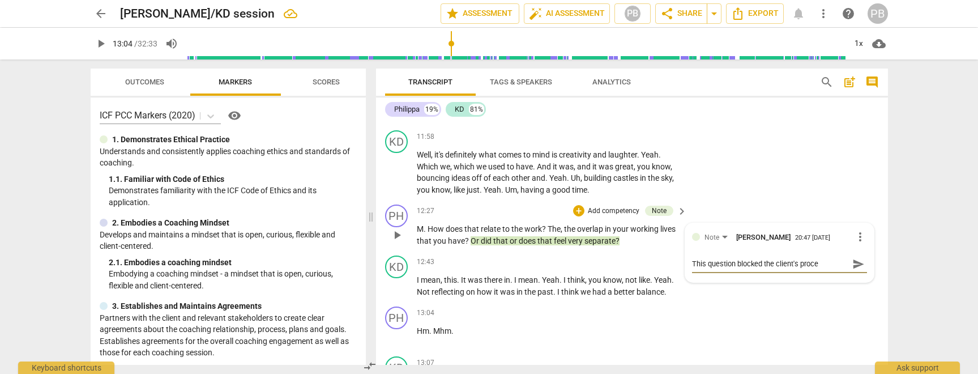
type textarea "This question blocked the client's proces"
type textarea "This question blocked the client's process"
click at [735, 263] on textarea "This question blocked the client's process" at bounding box center [770, 263] width 157 height 11
type textarea "This question wblocked the client's process"
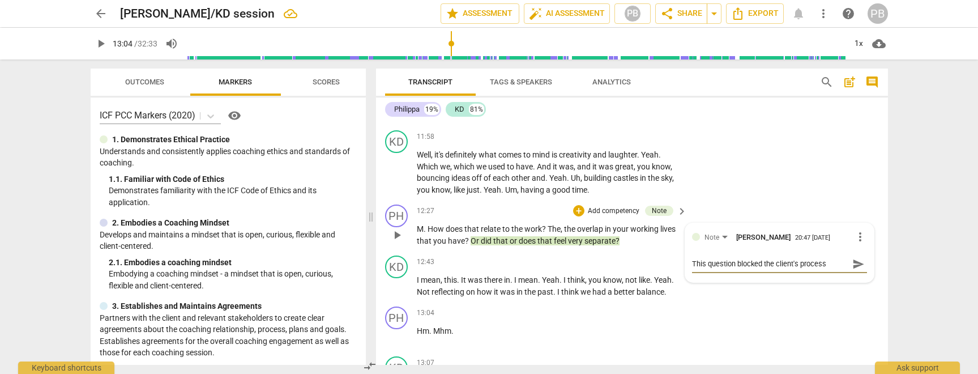
type textarea "This question wblocked the client's process"
type textarea "This question wablocked the client's process"
type textarea "This question wasblocked the client's process"
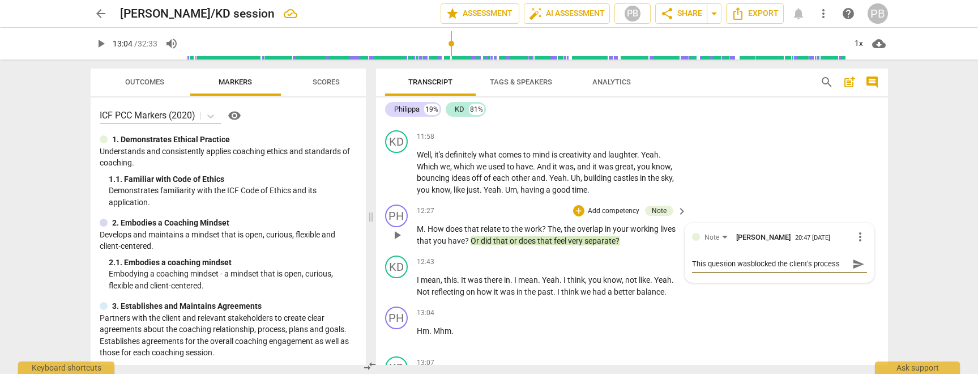
type textarea "This question was blocked the client's process"
type textarea "This question was cblocked the client's process"
type textarea "This question was clblocked the client's process"
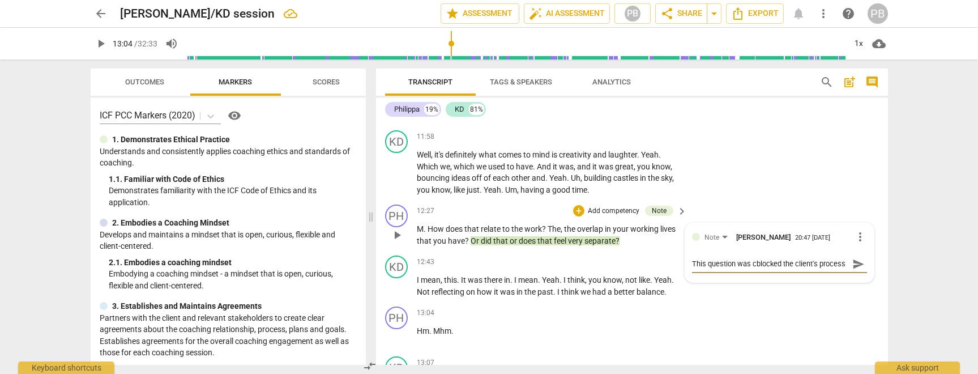
type textarea "This question was clblocked the client's process"
type textarea "This question was cloblocked the client's process"
type textarea "This question was closblocked the client's process"
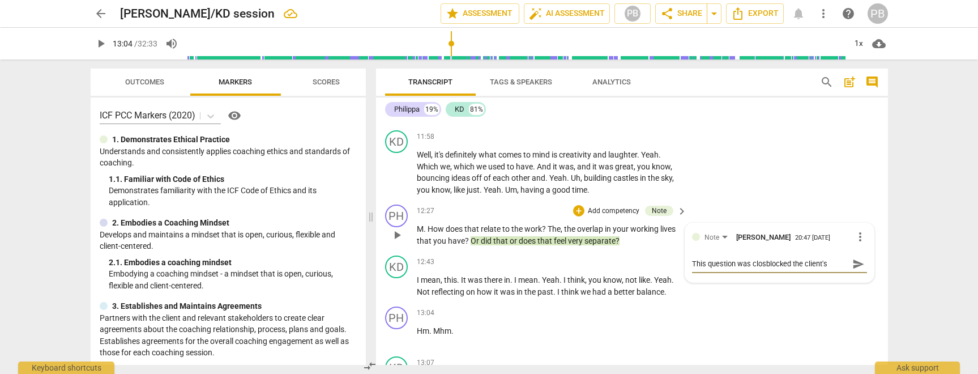
type textarea "This question was closeblocked the client's process"
type textarea "This question was closedblocked the client's process"
type textarea "This question was closed blocked the client's process"
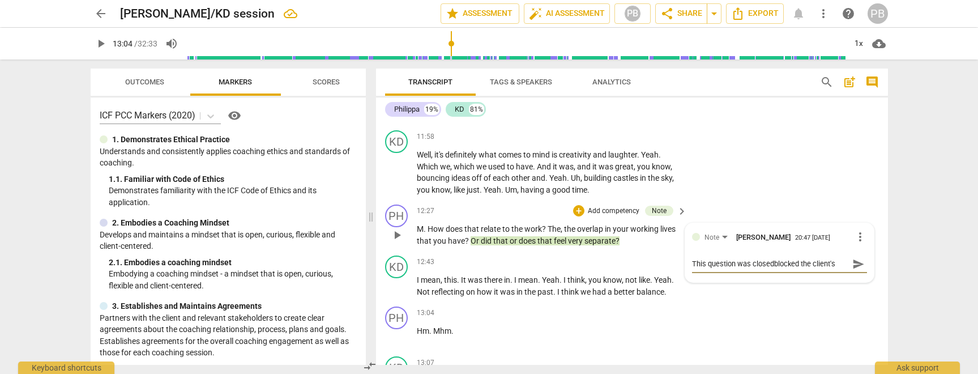
type textarea "This question was closed blocked the client's process"
type textarea "This question was closed ablocked the client's process"
type textarea "This question was closed anblocked the client's process"
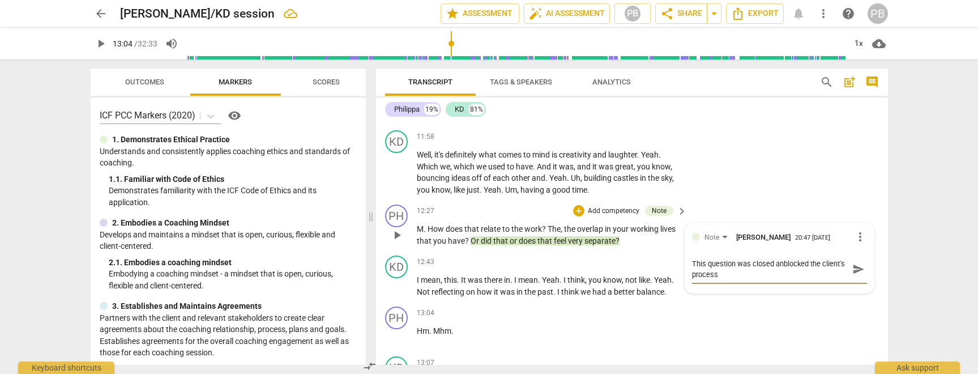
type textarea "This question was closed andblocked the client's process"
type textarea "This question was closed and blocked the client's process"
click at [857, 267] on span "send" at bounding box center [858, 269] width 12 height 12
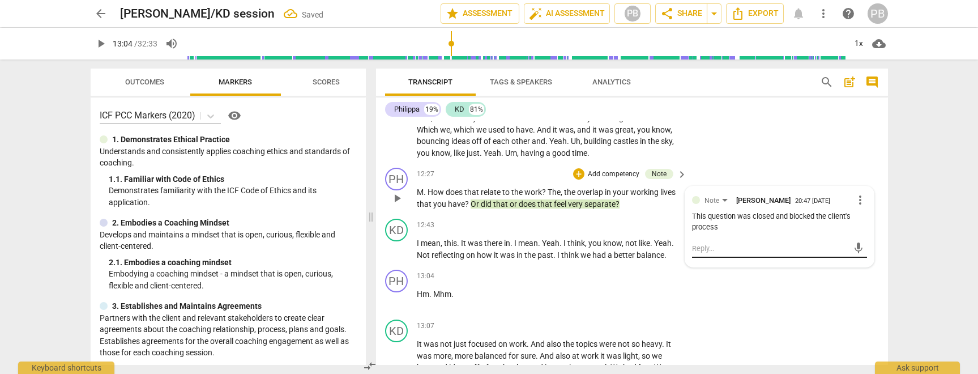
scroll to position [2006, 0]
click at [394, 300] on span "play_arrow" at bounding box center [397, 299] width 14 height 14
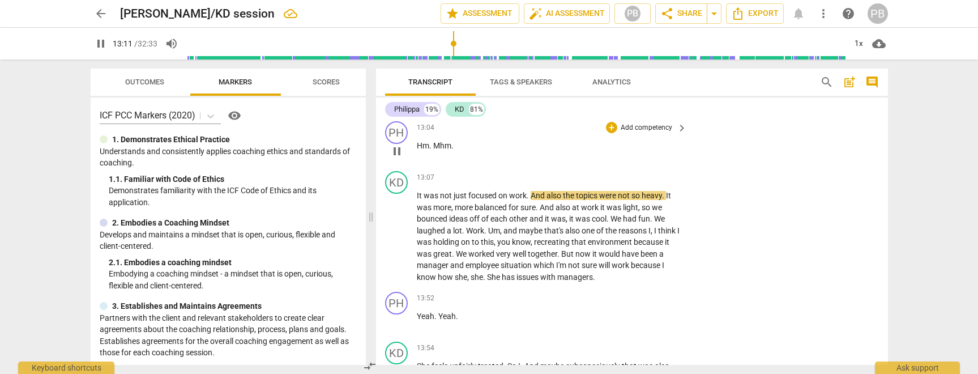
scroll to position [2184, 0]
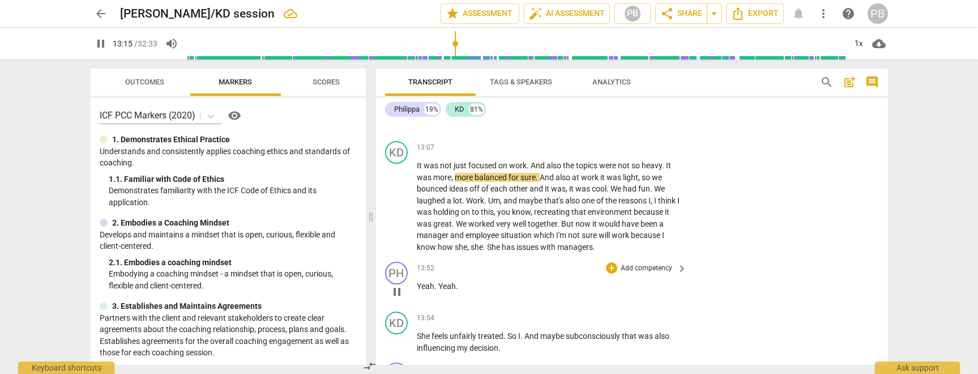
click at [397, 293] on span "pause" at bounding box center [397, 292] width 14 height 14
click at [397, 293] on span "play_arrow" at bounding box center [397, 292] width 14 height 14
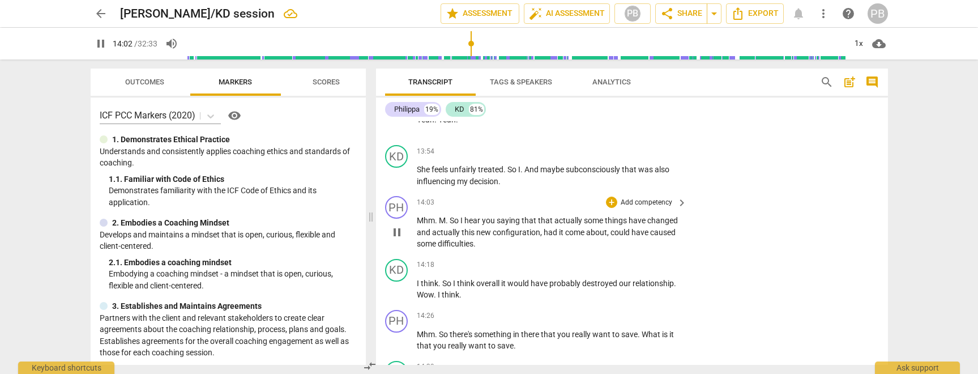
scroll to position [2358, 0]
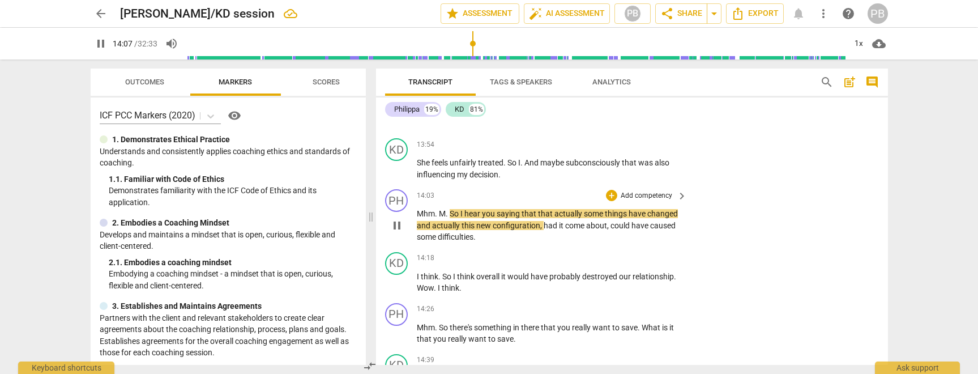
click at [451, 215] on span "So" at bounding box center [455, 213] width 11 height 9
type input "848"
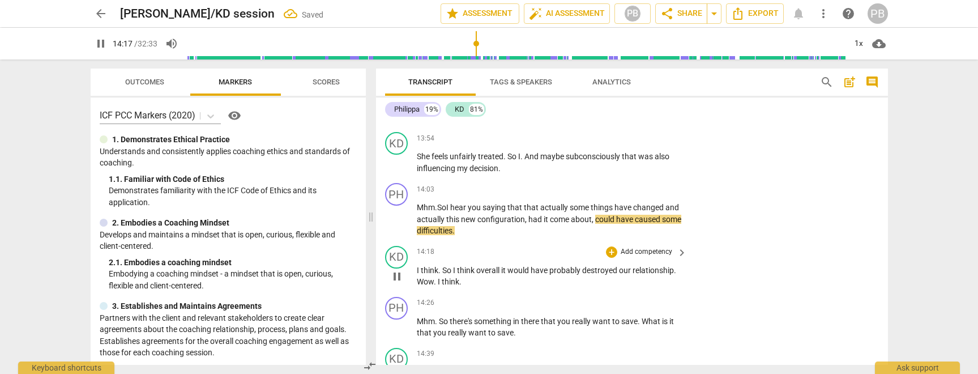
scroll to position [2382, 0]
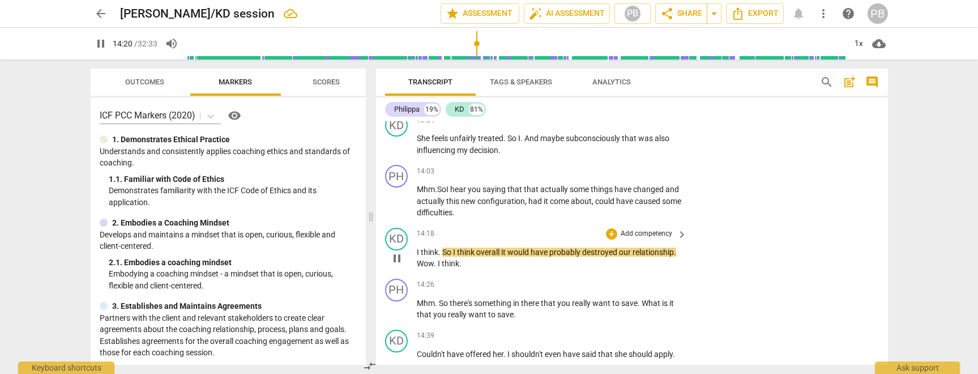
click at [445, 251] on span "So" at bounding box center [447, 251] width 11 height 9
type input "861"
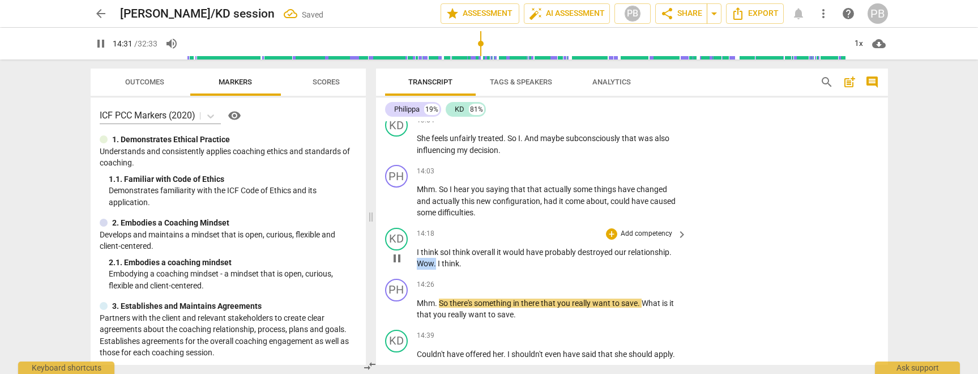
drag, startPoint x: 436, startPoint y: 265, endPoint x: 415, endPoint y: 264, distance: 20.4
click at [415, 264] on div "KD play_arrow pause 14:18 + Add competency keyboard_arrow_right I think s o I t…" at bounding box center [632, 248] width 512 height 51
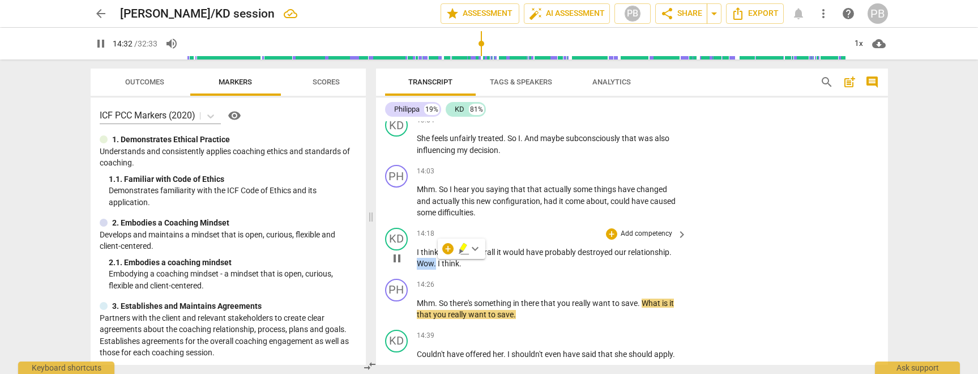
copy p "Wow ."
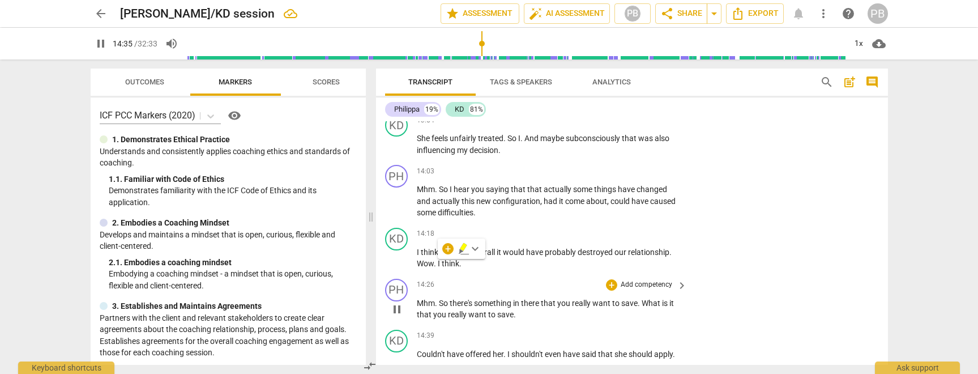
click at [417, 304] on span "Mhm" at bounding box center [426, 302] width 18 height 9
paste p
type input "877"
click at [549, 316] on p "Wow. Mhm . So there's something in there that you really want to save . What is…" at bounding box center [549, 308] width 265 height 23
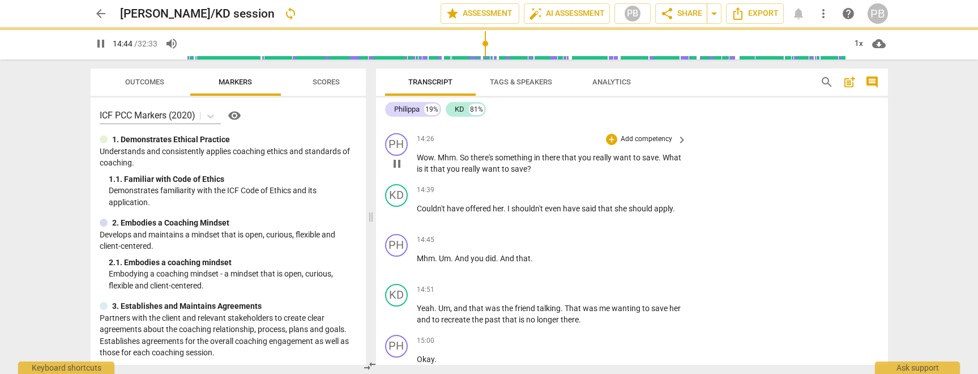
scroll to position [2529, 0]
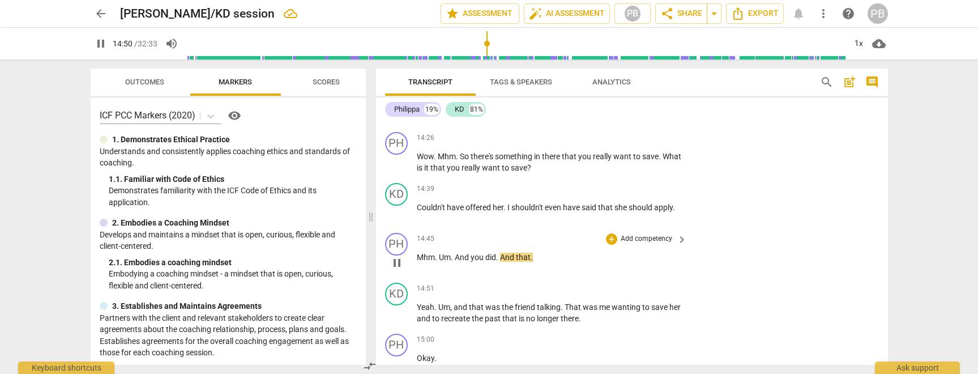
click at [469, 259] on span "And" at bounding box center [463, 257] width 16 height 9
type input "892"
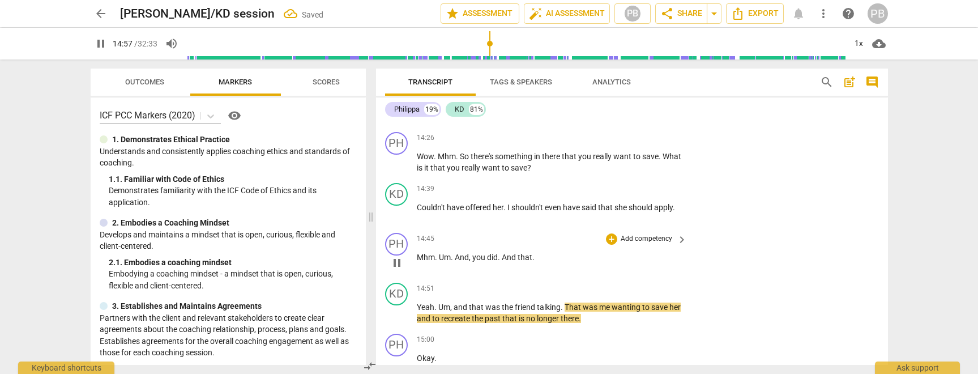
click at [536, 259] on p "Mhm . Um . And, you did . And that ." at bounding box center [549, 257] width 265 height 12
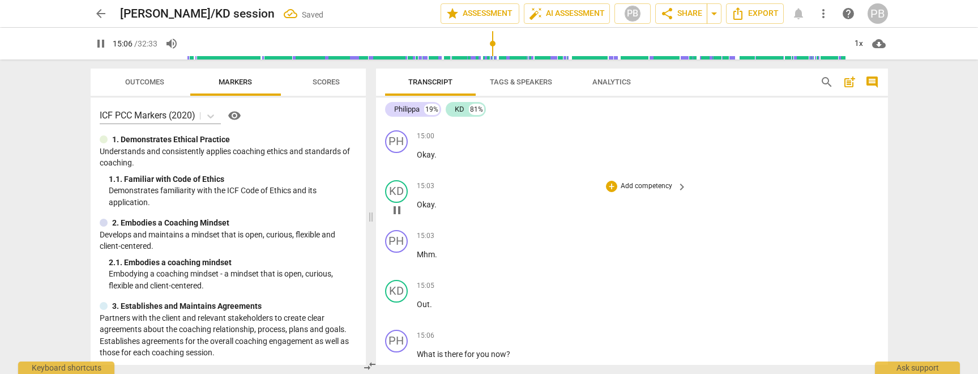
scroll to position [2739, 0]
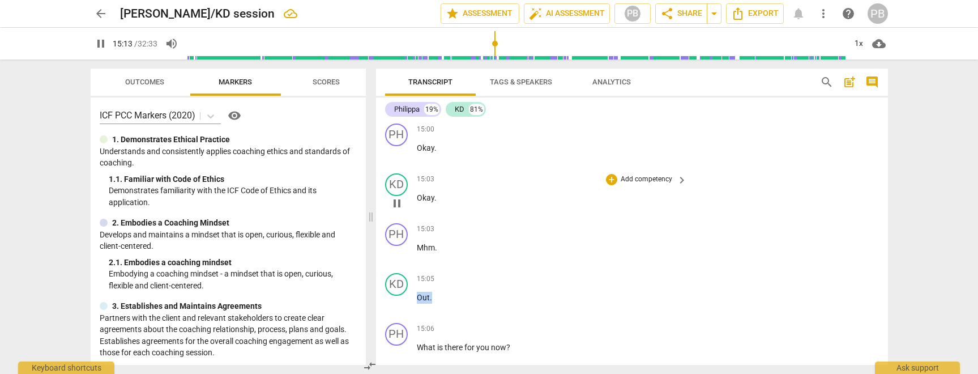
drag, startPoint x: 439, startPoint y: 300, endPoint x: 425, endPoint y: 173, distance: 127.6
click at [425, 173] on div "PH play_arrow pause 00:03 + Add competency keyboard_arrow_right Thanks so much …" at bounding box center [632, 243] width 512 height 244
type input "915"
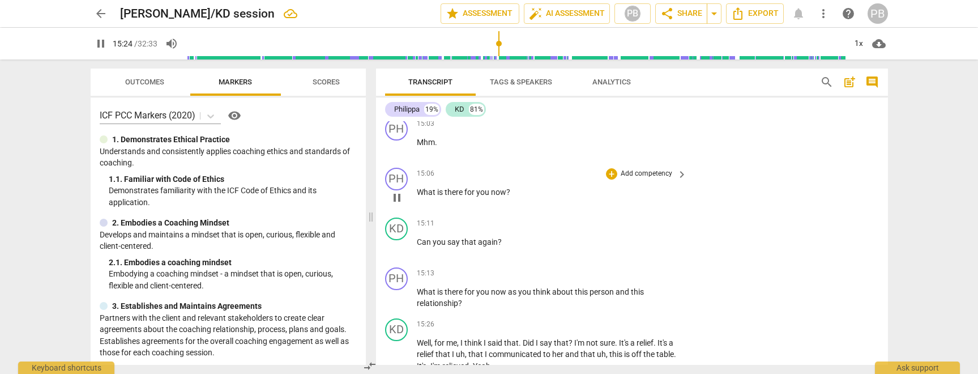
scroll to position [2751, 0]
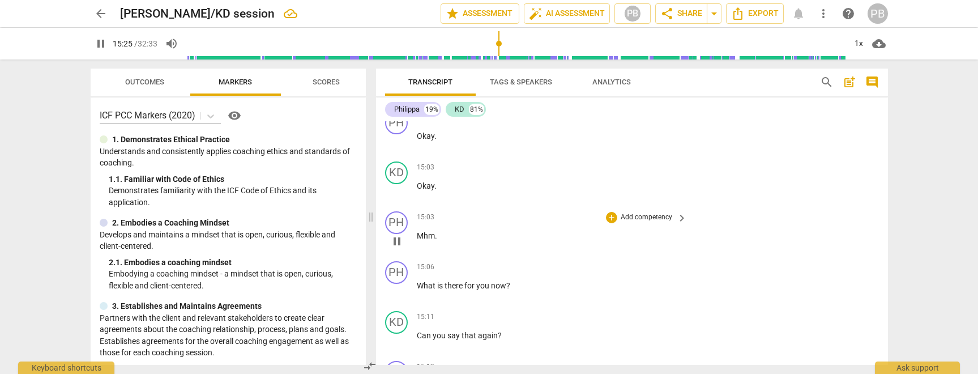
click at [446, 236] on p "Mhm ." at bounding box center [549, 236] width 265 height 12
type input "926"
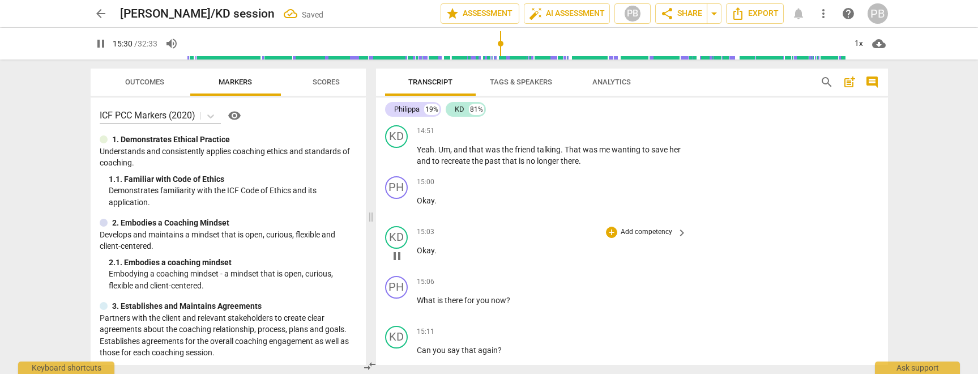
scroll to position [2688, 0]
click at [395, 156] on span "pause" at bounding box center [397, 154] width 14 height 14
click at [396, 155] on span "play_arrow" at bounding box center [397, 154] width 14 height 14
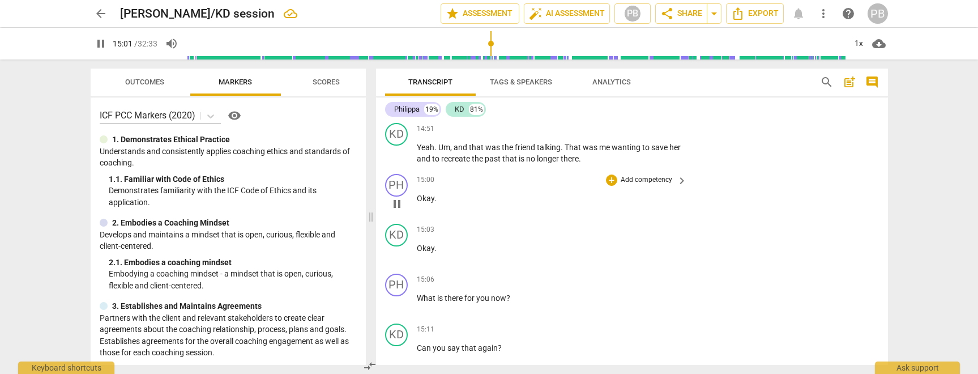
click at [417, 200] on span "Okay" at bounding box center [426, 198] width 18 height 9
type input "903"
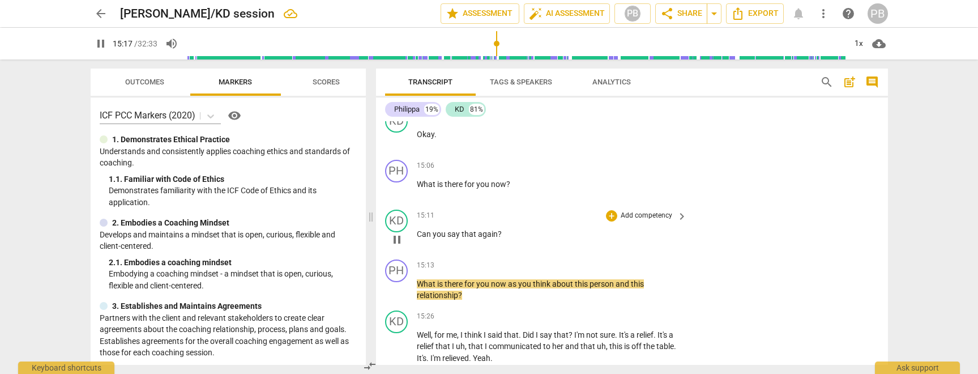
scroll to position [2803, 0]
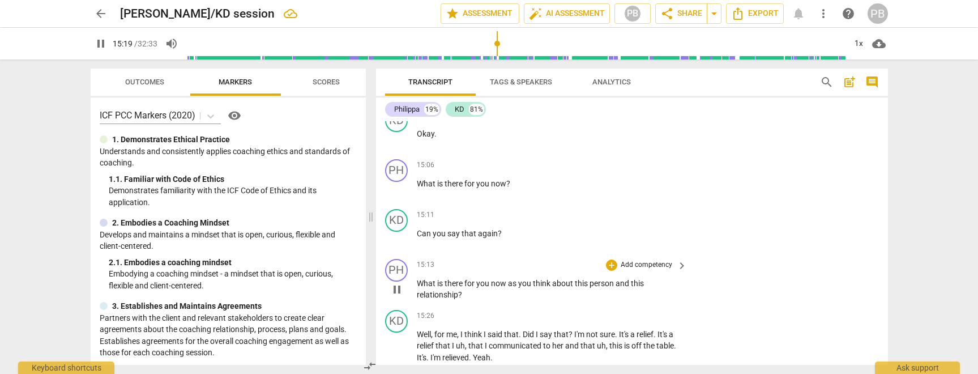
click at [506, 287] on span "now" at bounding box center [499, 283] width 17 height 9
type input "922"
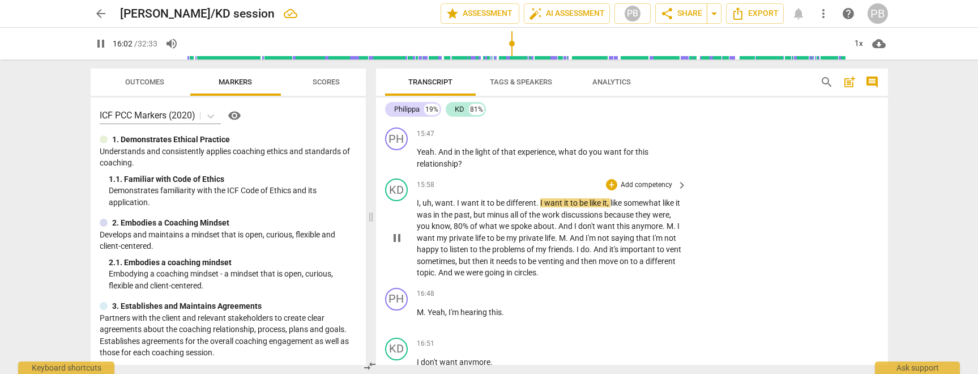
scroll to position [3109, 0]
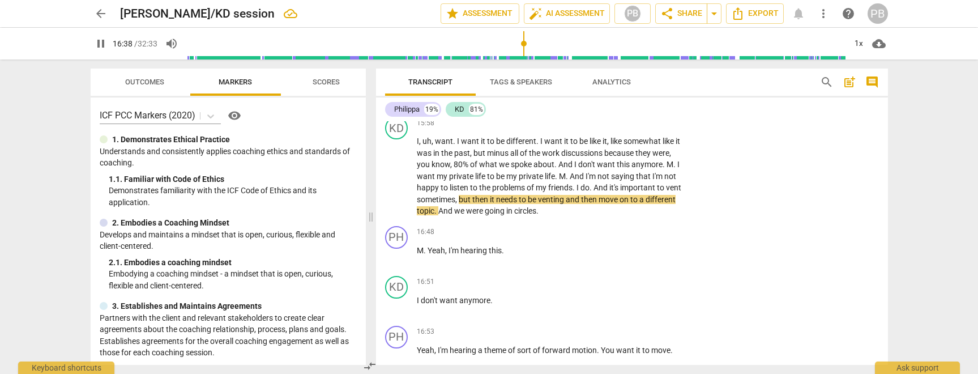
drag, startPoint x: 517, startPoint y: 42, endPoint x: 524, endPoint y: 44, distance: 6.9
click at [524, 44] on input "range" at bounding box center [516, 43] width 660 height 36
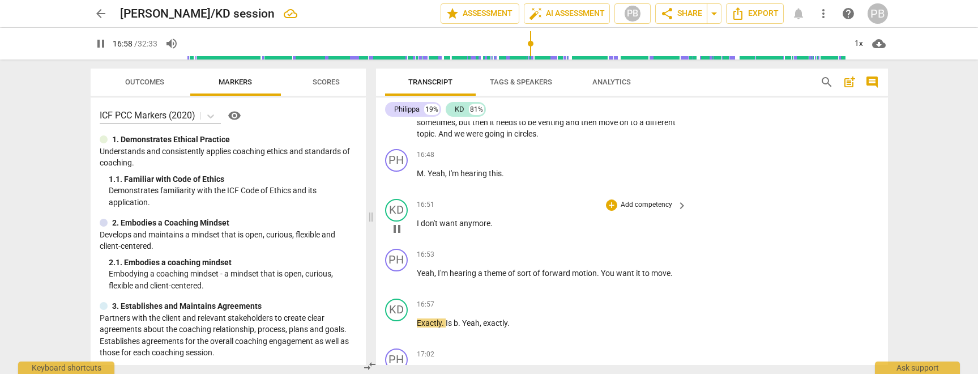
scroll to position [3189, 0]
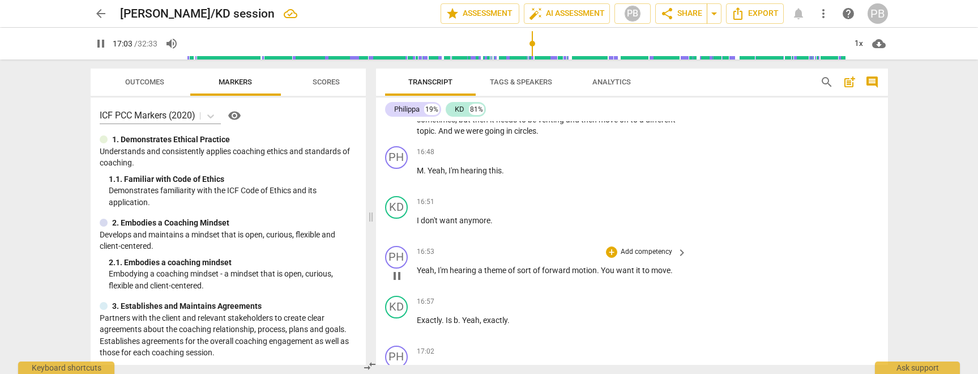
click at [672, 271] on span "." at bounding box center [672, 270] width 2 height 9
type input "1025"
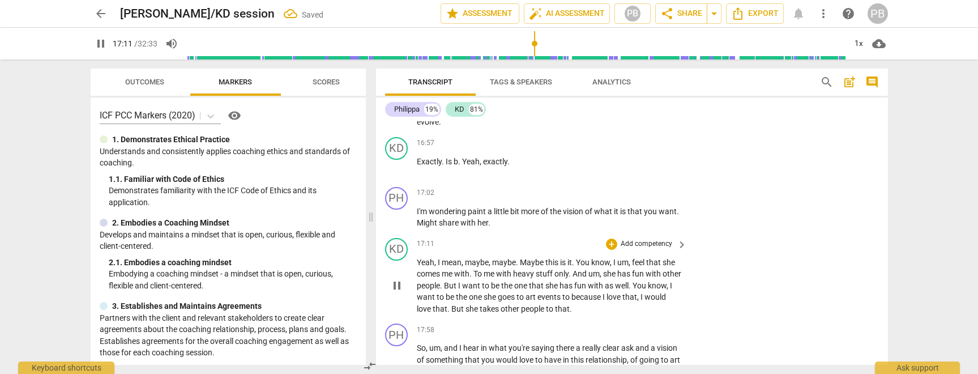
scroll to position [3346, 0]
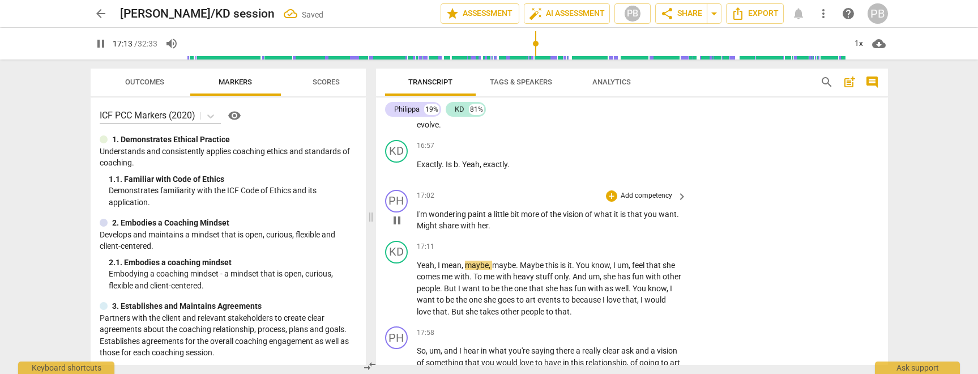
click at [439, 227] on span "Might" at bounding box center [428, 225] width 22 height 9
type input "1034"
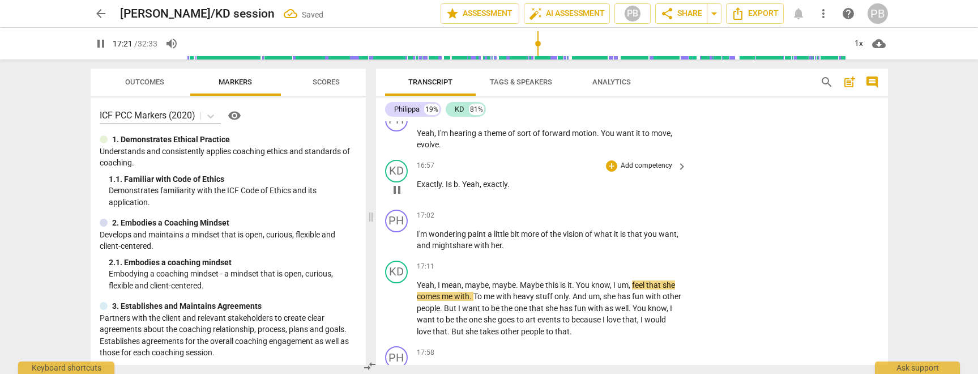
scroll to position [3325, 0]
drag, startPoint x: 462, startPoint y: 186, endPoint x: 446, endPoint y: 186, distance: 15.9
click at [446, 186] on p "Exactly . Is b . Yeah , exactly ." at bounding box center [549, 185] width 265 height 12
type input "1046"
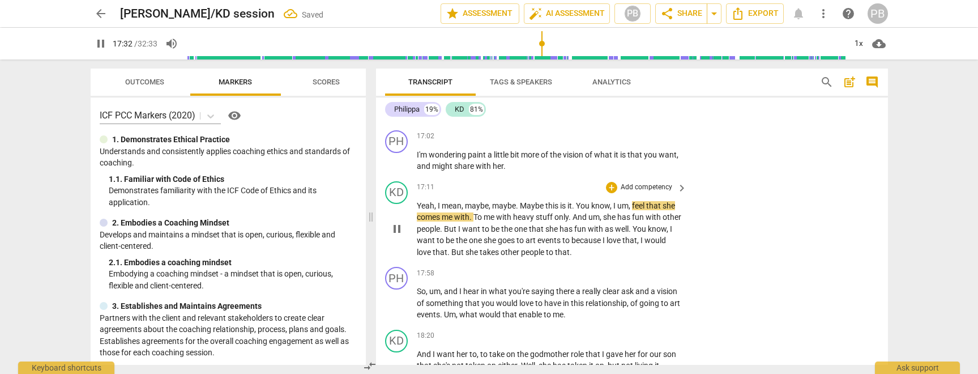
scroll to position [3408, 0]
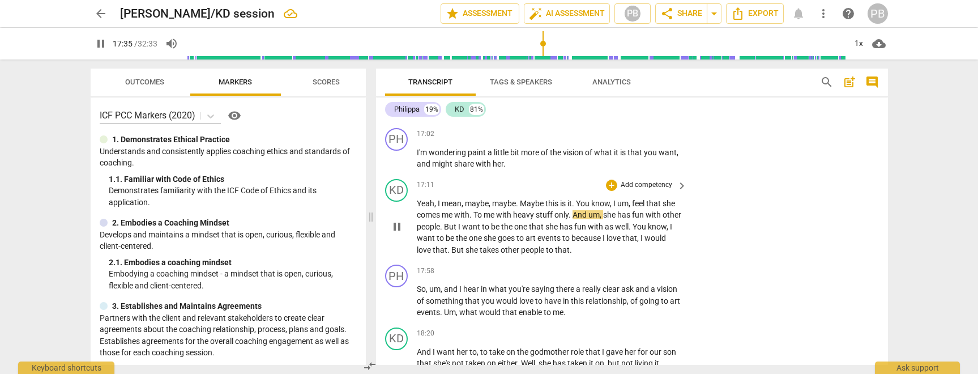
click at [479, 216] on span "To" at bounding box center [478, 214] width 10 height 9
type input "1058"
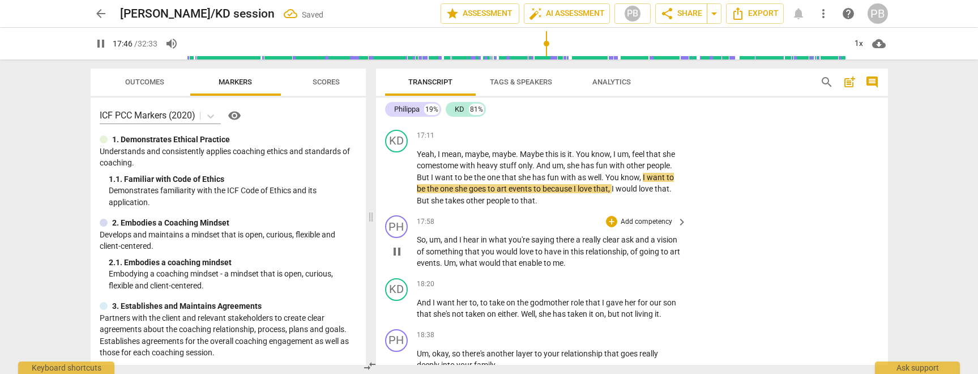
scroll to position [3455, 0]
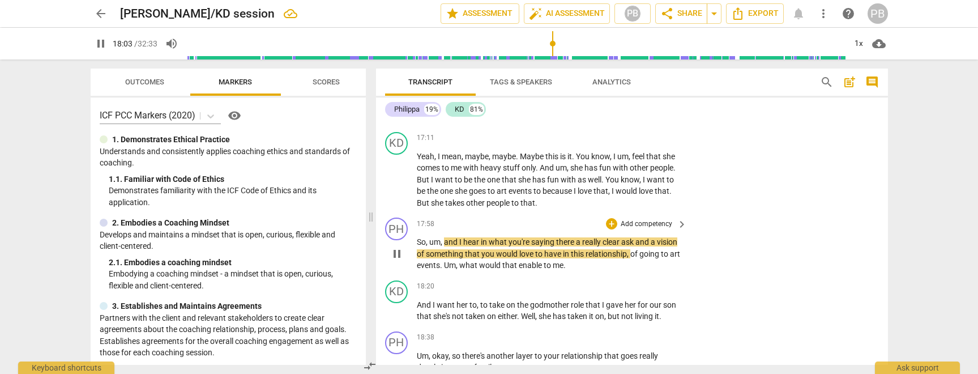
click at [449, 242] on span "and" at bounding box center [451, 241] width 15 height 9
type input "1085"
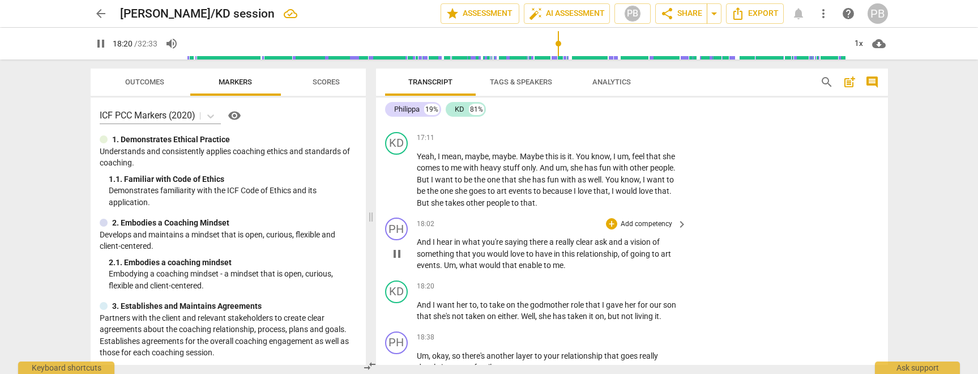
click at [465, 267] on span "what" at bounding box center [469, 265] width 20 height 9
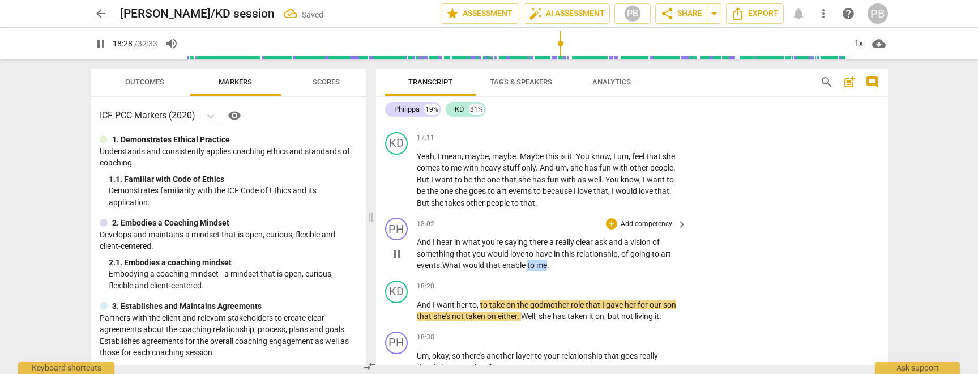
drag, startPoint x: 549, startPoint y: 266, endPoint x: 530, endPoint y: 267, distance: 19.9
click at [530, 267] on p "A nd I hear in what you're saying there a really clear ask and a vision of some…" at bounding box center [549, 253] width 265 height 35
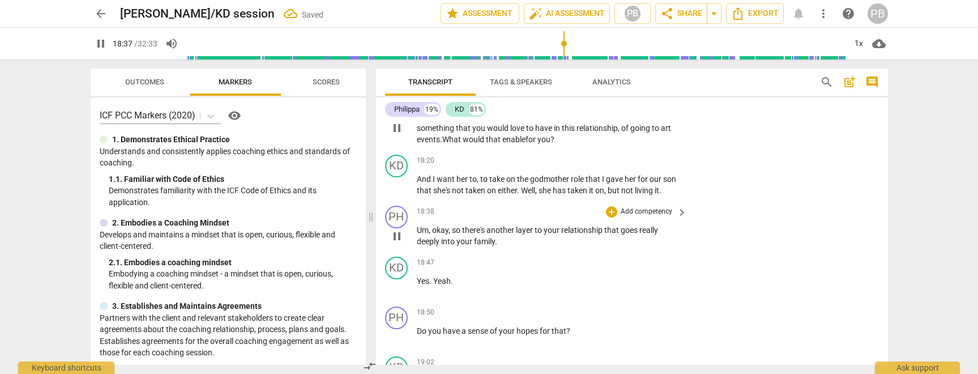
scroll to position [3581, 0]
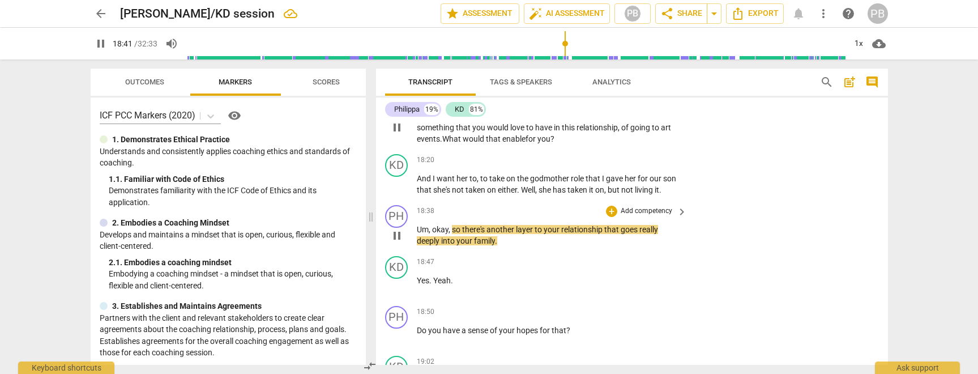
click at [436, 231] on span "okay" at bounding box center [440, 229] width 16 height 9
type input "1123"
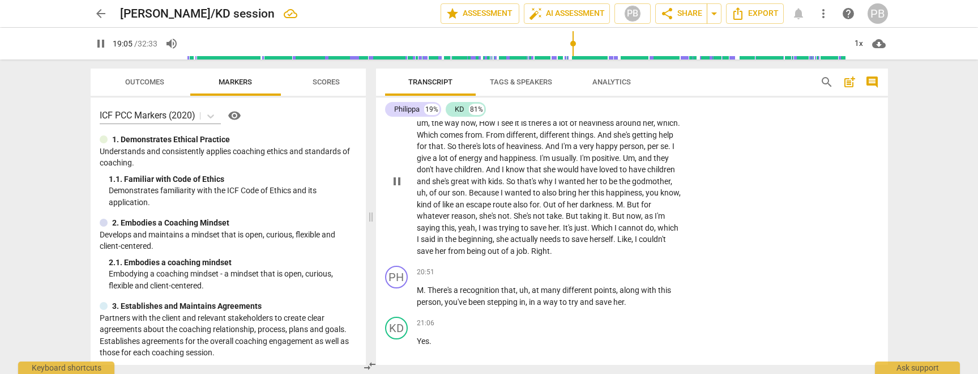
scroll to position [3852, 0]
click at [399, 293] on span "pause" at bounding box center [397, 294] width 14 height 14
click at [399, 293] on span "play_arrow" at bounding box center [397, 294] width 14 height 14
click at [428, 288] on span "There's" at bounding box center [441, 287] width 26 height 9
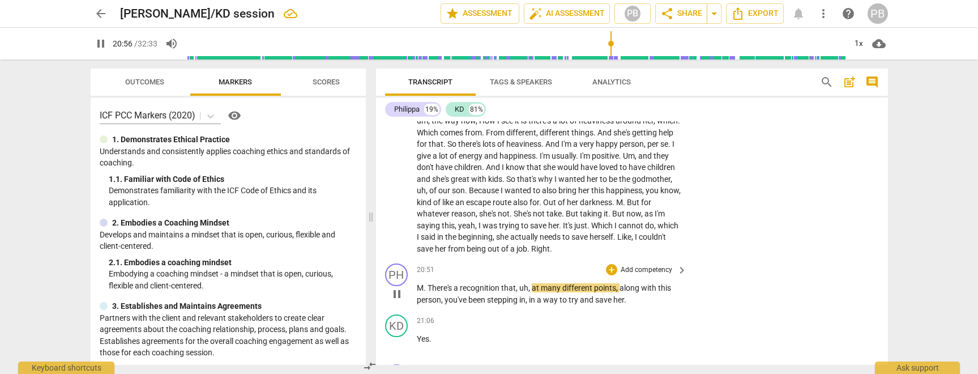
type input "1257"
drag, startPoint x: 520, startPoint y: 288, endPoint x: 510, endPoint y: 291, distance: 10.6
click at [510, 291] on p "There's a recognition that , uh , at many different points , along with this pe…" at bounding box center [549, 293] width 265 height 23
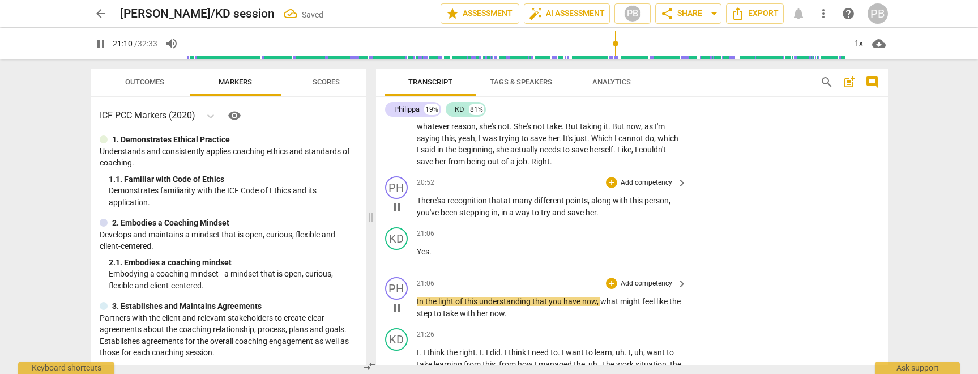
scroll to position [3965, 0]
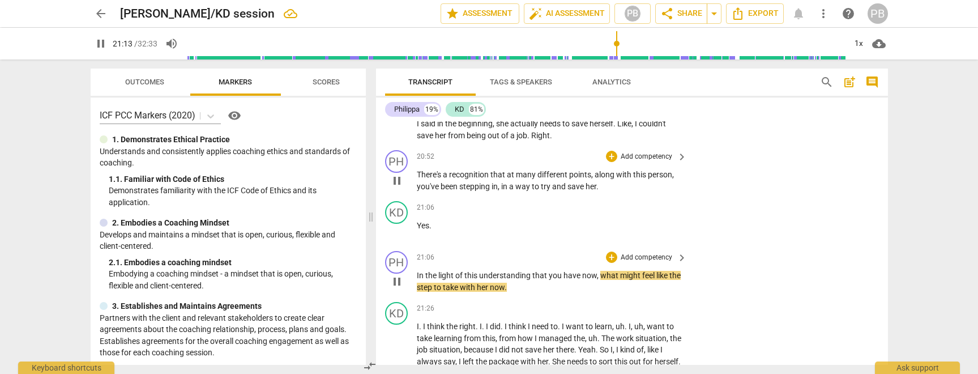
click at [507, 289] on span "." at bounding box center [506, 287] width 2 height 9
type input "1275"
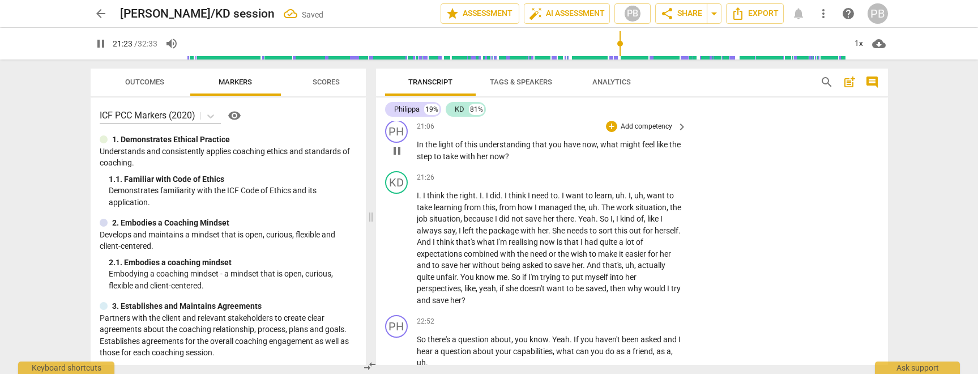
scroll to position [4152, 0]
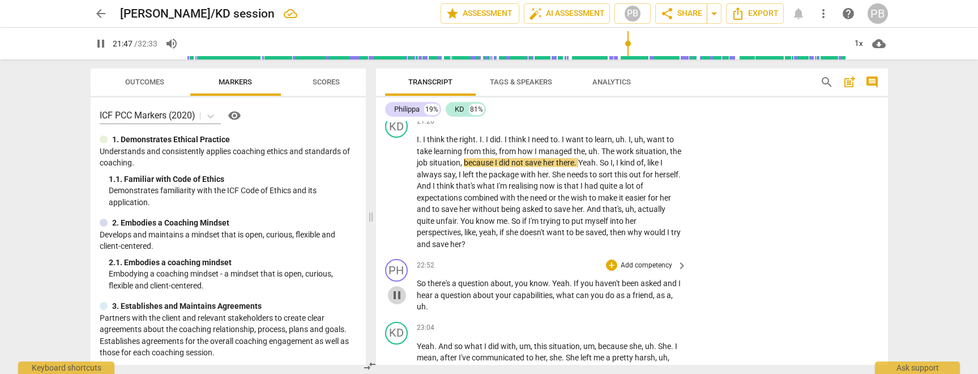
click at [396, 293] on span "pause" at bounding box center [397, 295] width 14 height 14
click at [396, 293] on span "play_arrow" at bounding box center [397, 295] width 14 height 14
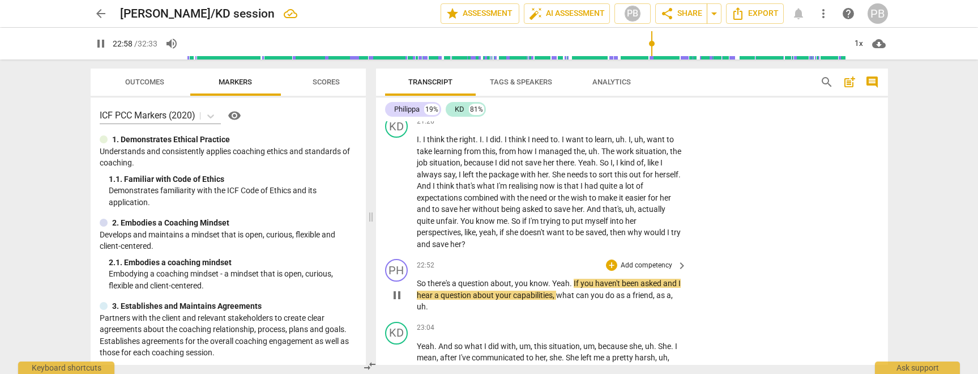
click at [556, 284] on span "Yeah" at bounding box center [561, 283] width 18 height 9
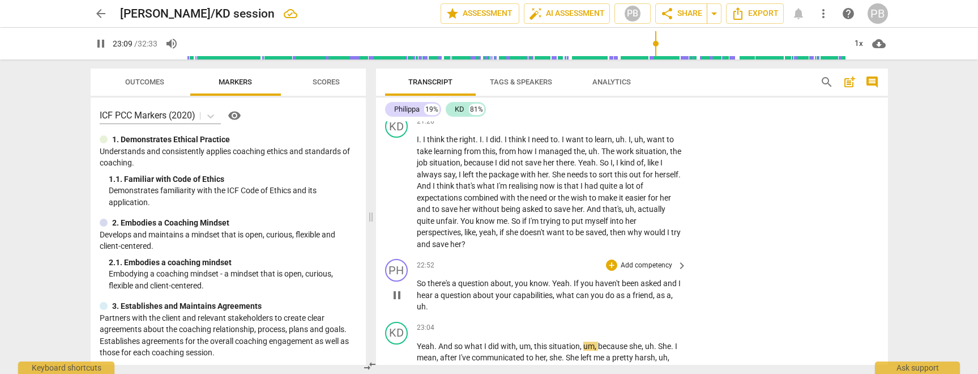
click at [432, 306] on p "So there's a question about , you know . Yeah . If you haven't been asked and I…" at bounding box center [549, 294] width 265 height 35
type input "1390"
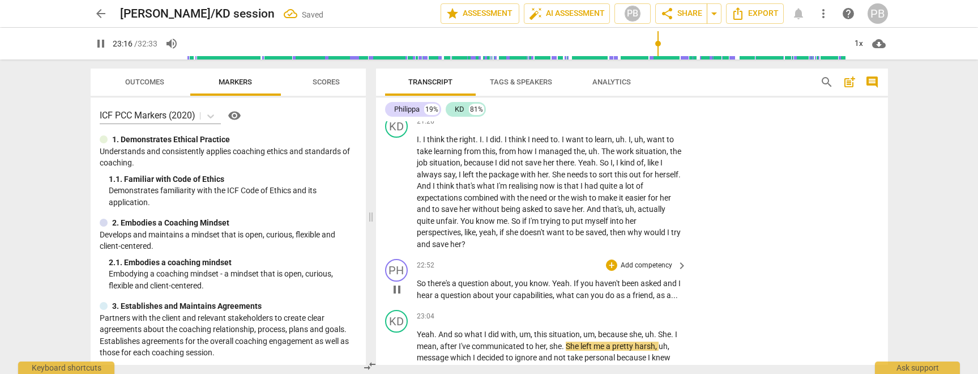
click at [557, 283] on span "Yeah" at bounding box center [561, 283] width 18 height 9
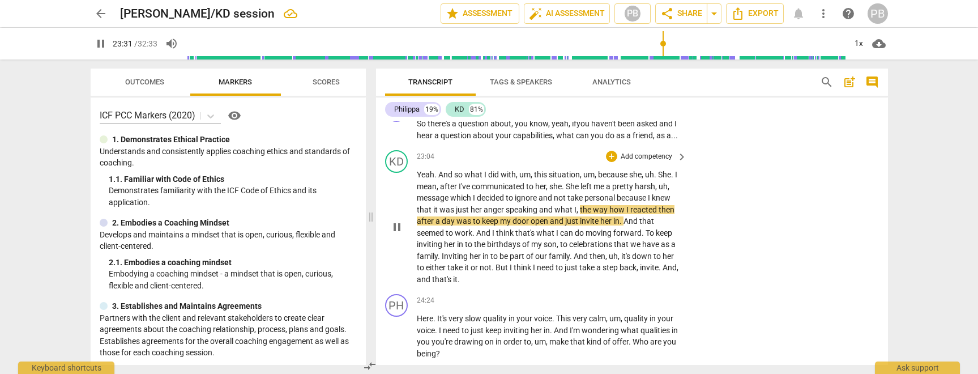
scroll to position [4323, 0]
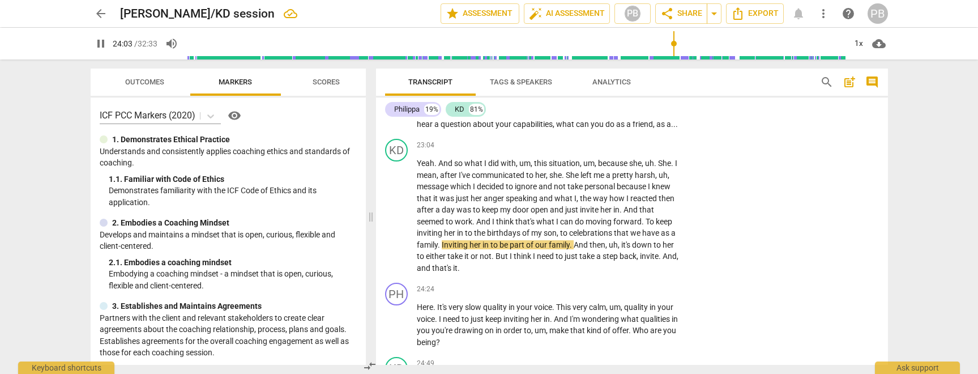
drag, startPoint x: 667, startPoint y: 44, endPoint x: 673, endPoint y: 44, distance: 6.3
click at [673, 44] on input "range" at bounding box center [516, 43] width 660 height 36
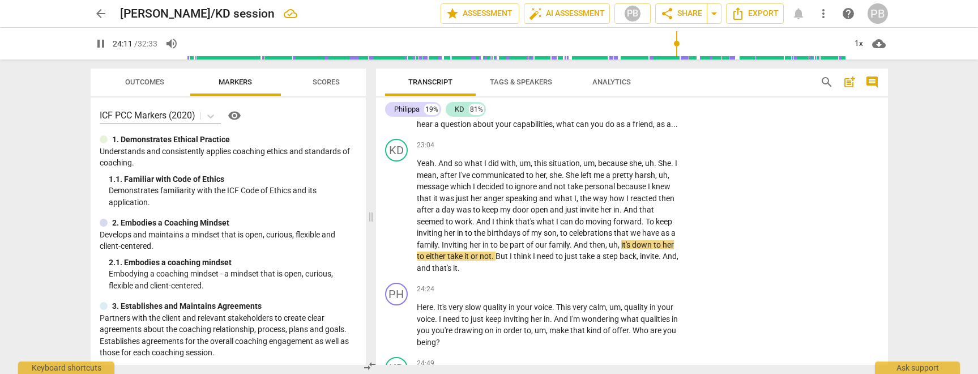
click at [676, 44] on input "range" at bounding box center [516, 43] width 660 height 36
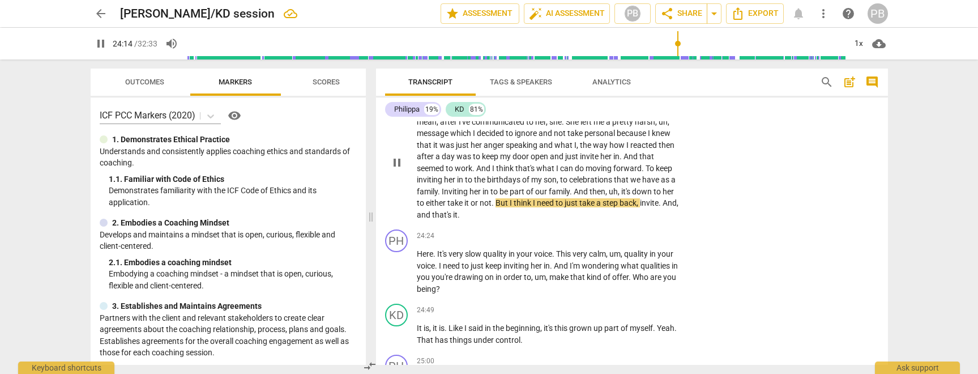
scroll to position [4377, 0]
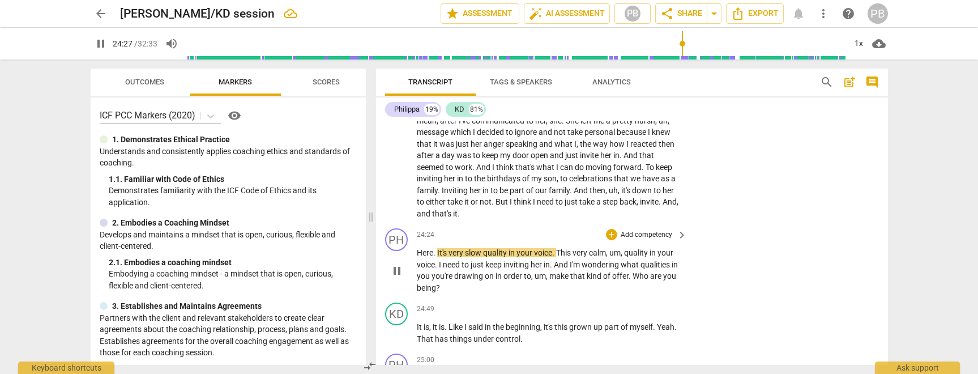
click at [446, 257] on span "It's" at bounding box center [442, 252] width 11 height 9
type input "1469"
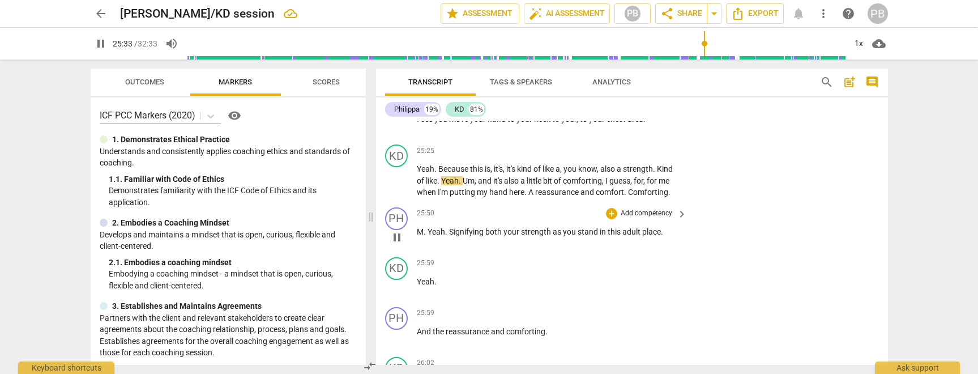
scroll to position [4745, 0]
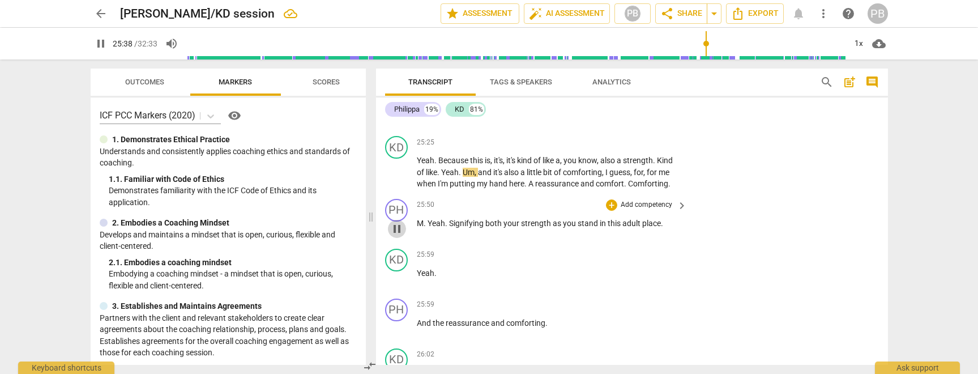
click at [400, 236] on span "pause" at bounding box center [397, 229] width 14 height 14
click at [398, 236] on span "play_arrow" at bounding box center [397, 229] width 14 height 14
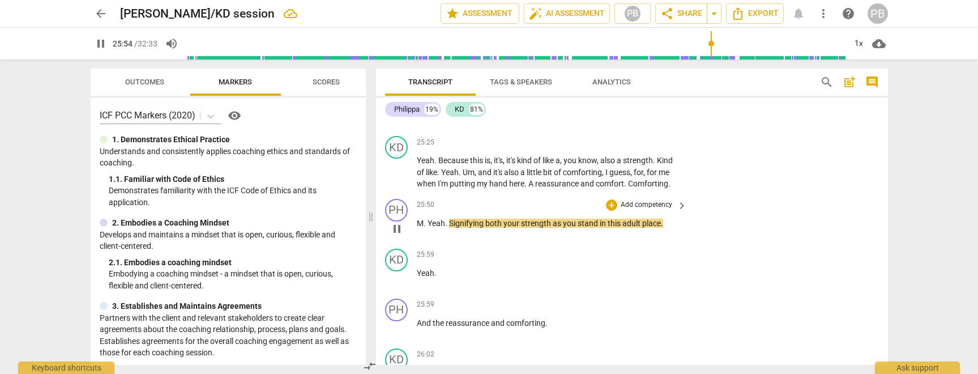
click at [450, 228] on span "Signifying" at bounding box center [467, 223] width 36 height 9
type input "1556"
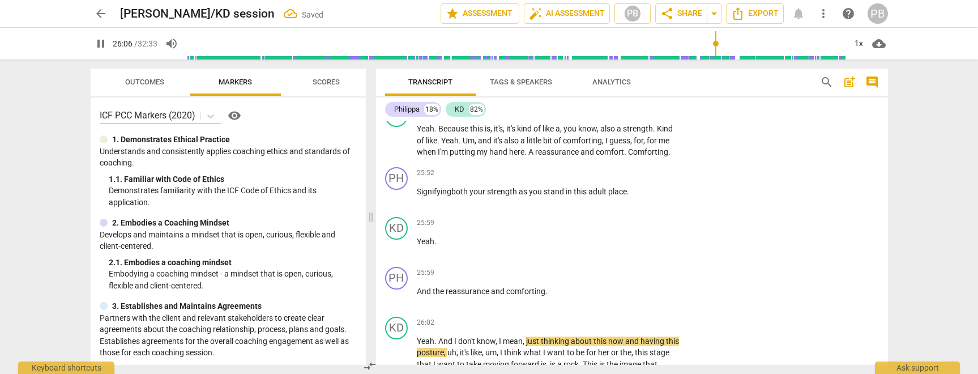
scroll to position [4767, 0]
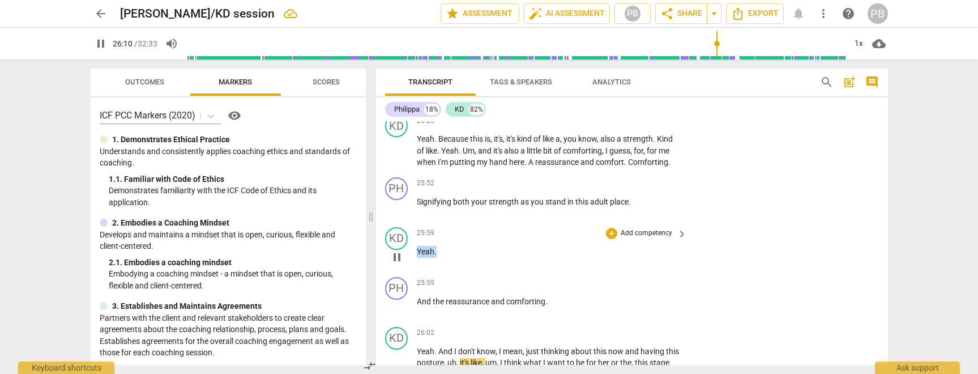
drag, startPoint x: 445, startPoint y: 264, endPoint x: 409, endPoint y: 262, distance: 35.7
click at [409, 262] on div "KD play_arrow pause 25:59 + Add competency keyboard_arrow_right Yeah ." at bounding box center [632, 248] width 512 height 50
type input "1570"
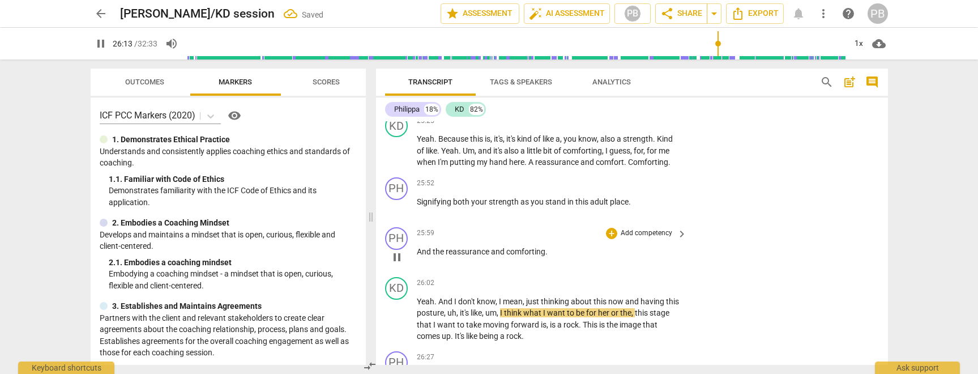
click at [417, 256] on span "And" at bounding box center [425, 251] width 16 height 9
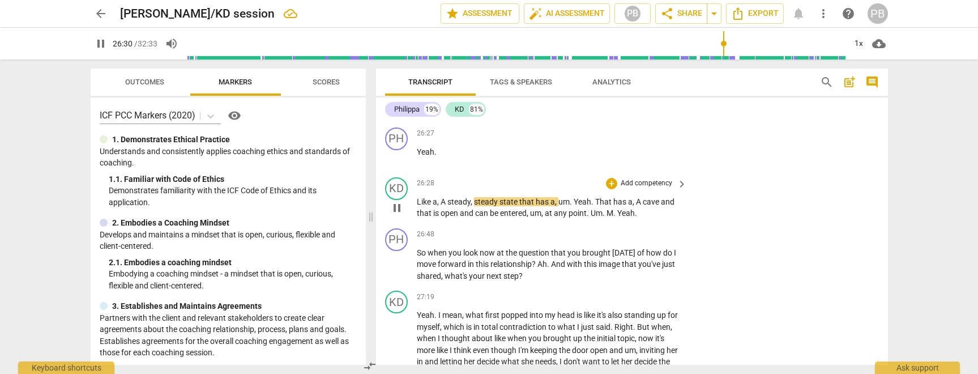
scroll to position [4947, 0]
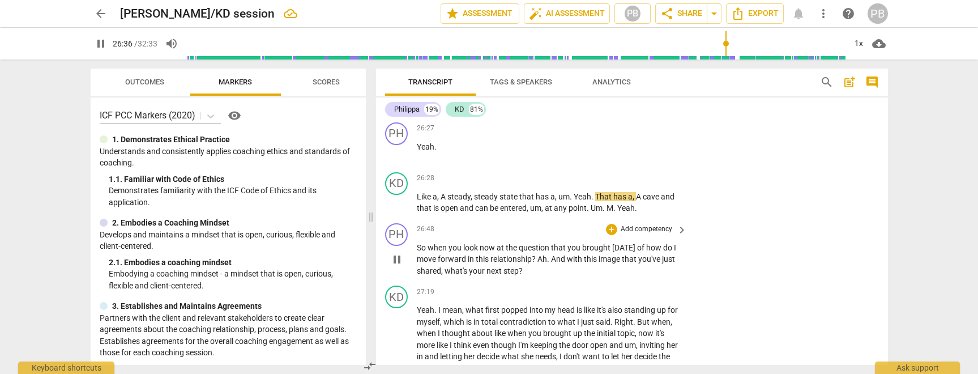
click at [400, 266] on span "pause" at bounding box center [397, 260] width 14 height 14
click at [400, 266] on span "play_arrow" at bounding box center [397, 260] width 14 height 14
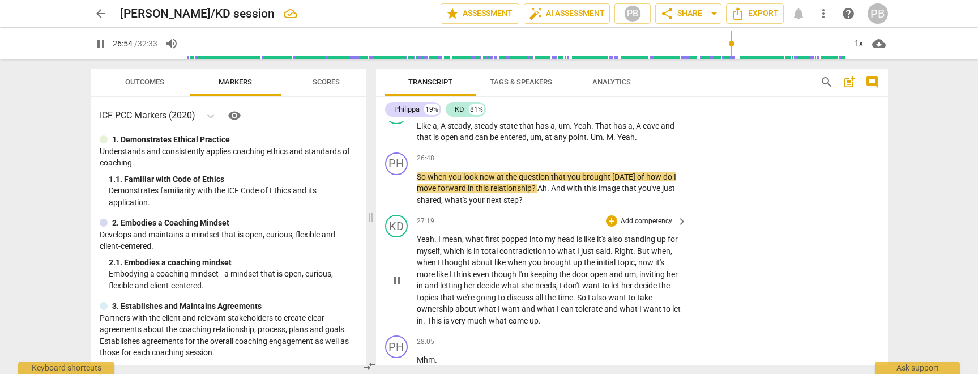
scroll to position [5022, 0]
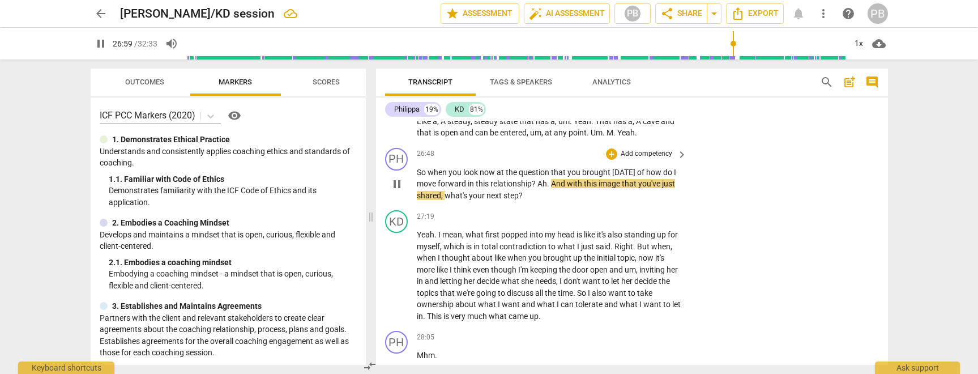
click at [551, 188] on span "And" at bounding box center [559, 183] width 16 height 9
type input "1621"
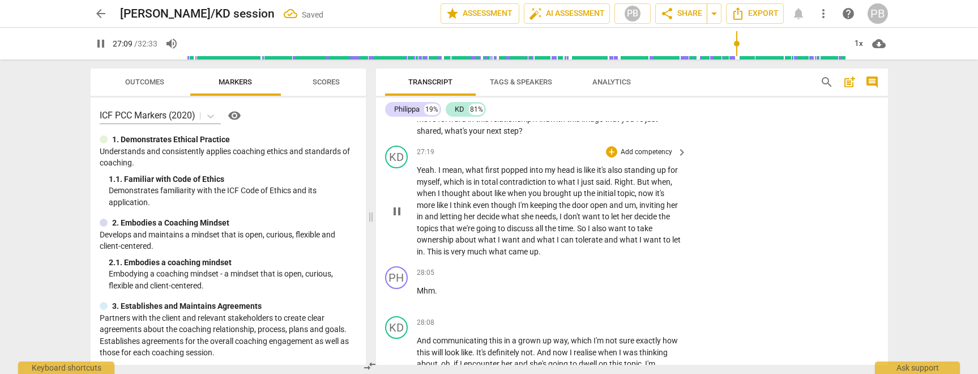
scroll to position [5120, 0]
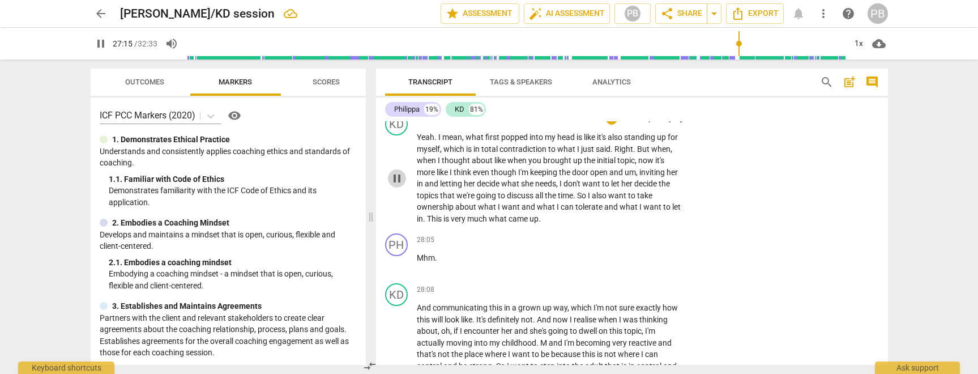
click at [396, 185] on span "pause" at bounding box center [397, 179] width 14 height 14
click at [396, 270] on span "play_arrow" at bounding box center [397, 264] width 14 height 14
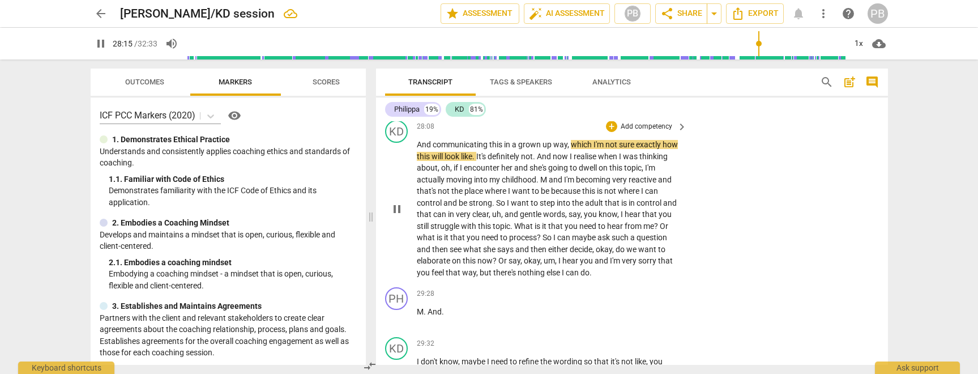
scroll to position [5292, 0]
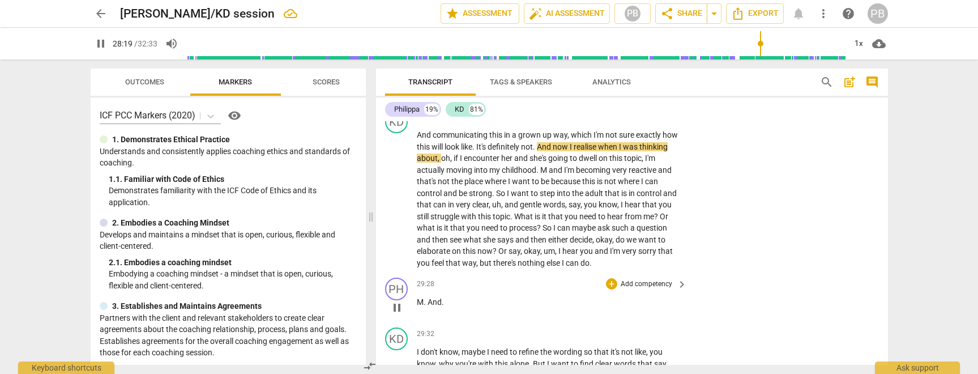
click at [396, 314] on span "pause" at bounding box center [397, 308] width 14 height 14
click at [396, 314] on span "play_arrow" at bounding box center [397, 308] width 14 height 14
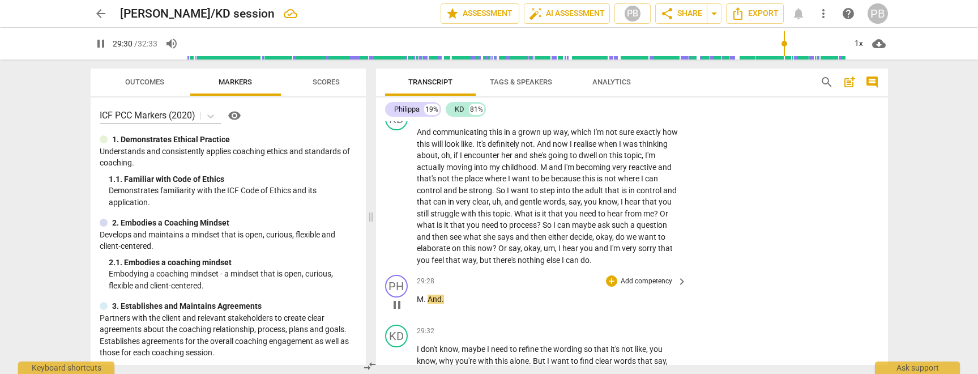
scroll to position [5317, 0]
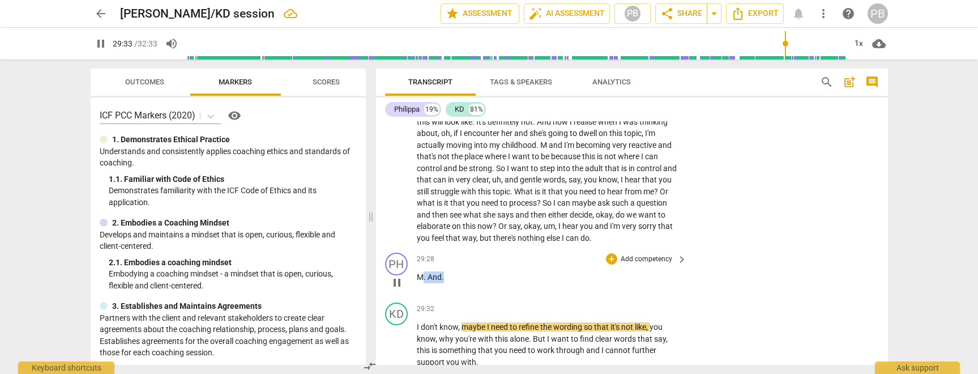
drag, startPoint x: 444, startPoint y: 290, endPoint x: 422, endPoint y: 291, distance: 21.6
click at [422, 283] on p "M . And ." at bounding box center [549, 277] width 265 height 12
type input "1774"
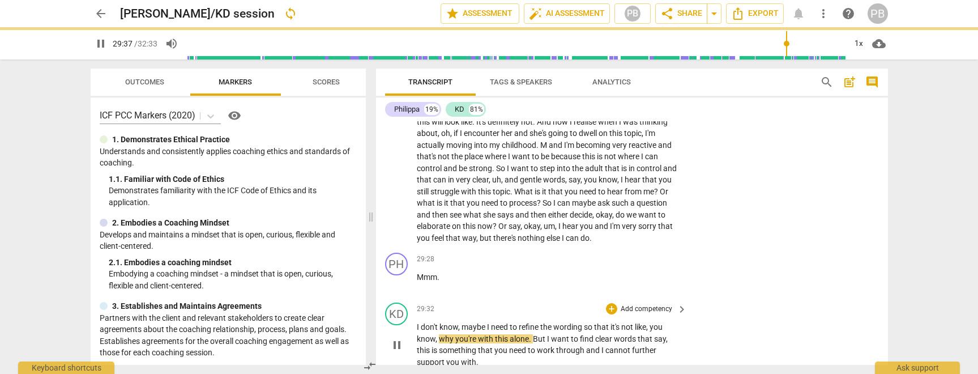
click at [415, 339] on div "play_arrow pause" at bounding box center [402, 344] width 29 height 39
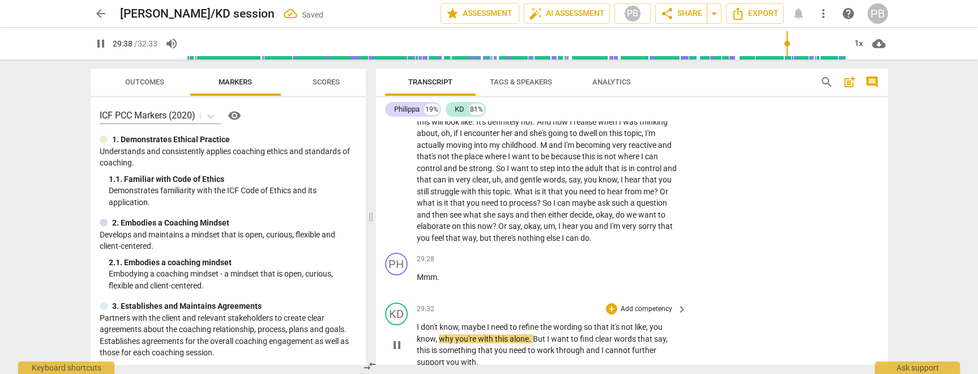
click at [417, 331] on span "I" at bounding box center [419, 326] width 4 height 9
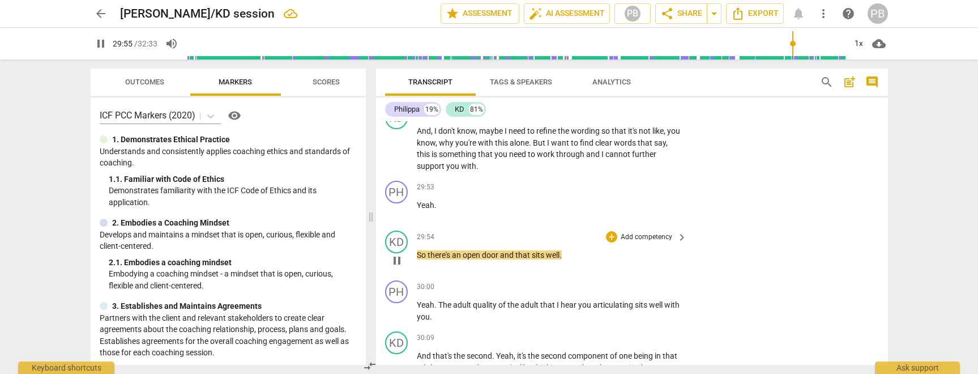
scroll to position [5515, 0]
drag, startPoint x: 499, startPoint y: 266, endPoint x: 417, endPoint y: 267, distance: 82.7
click at [417, 259] on p "So there's an open door and that sits well ." at bounding box center [549, 253] width 265 height 12
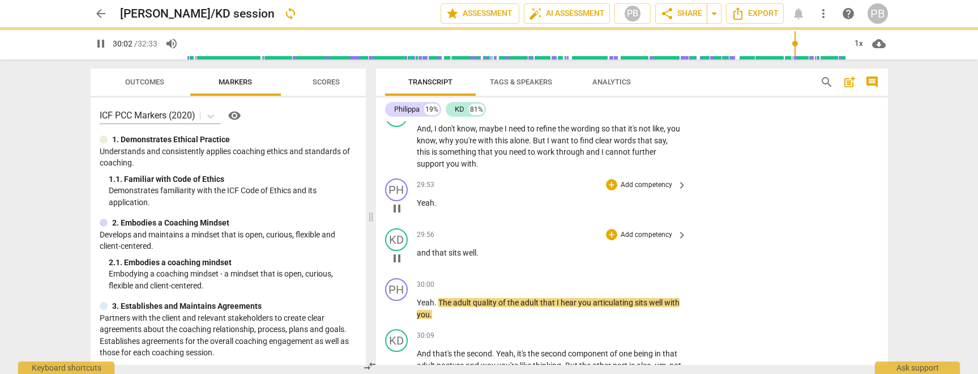
click at [438, 209] on p "Yeah ." at bounding box center [549, 203] width 265 height 12
click at [417, 257] on span "and" at bounding box center [424, 252] width 15 height 9
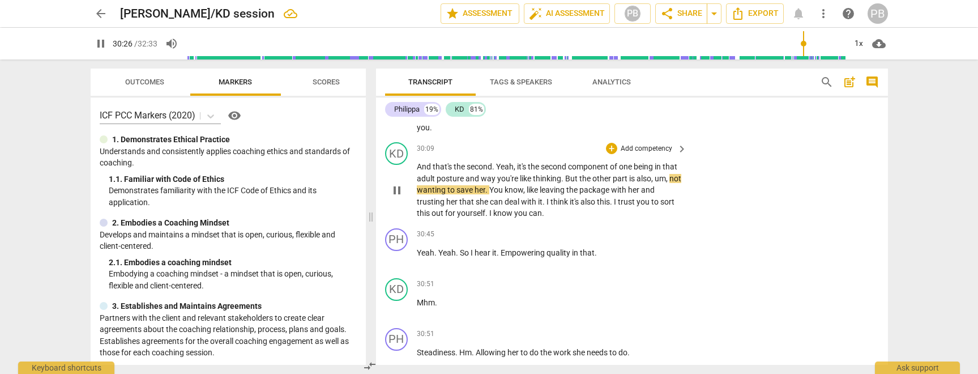
scroll to position [5714, 0]
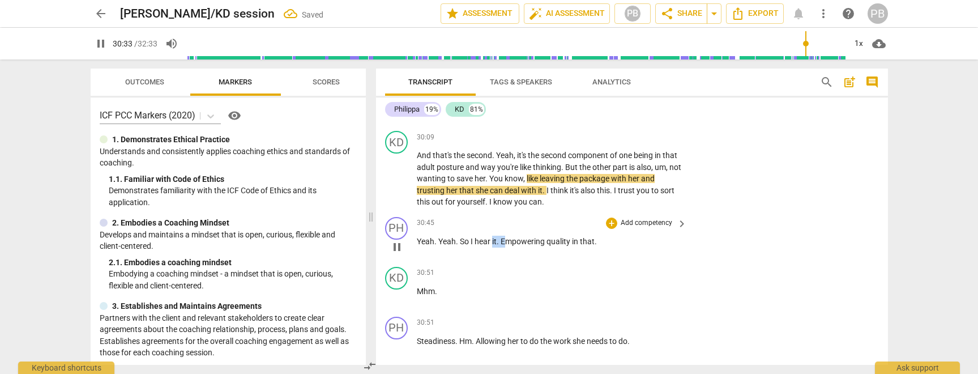
drag, startPoint x: 505, startPoint y: 253, endPoint x: 492, endPoint y: 255, distance: 12.6
click at [492, 247] on p "Yeah . Yeah . So I hear it . Empowering quality in that ." at bounding box center [549, 242] width 265 height 12
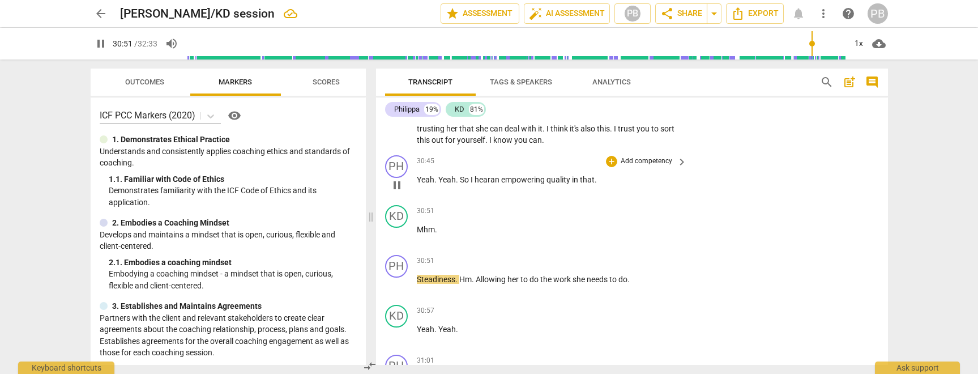
scroll to position [5784, 0]
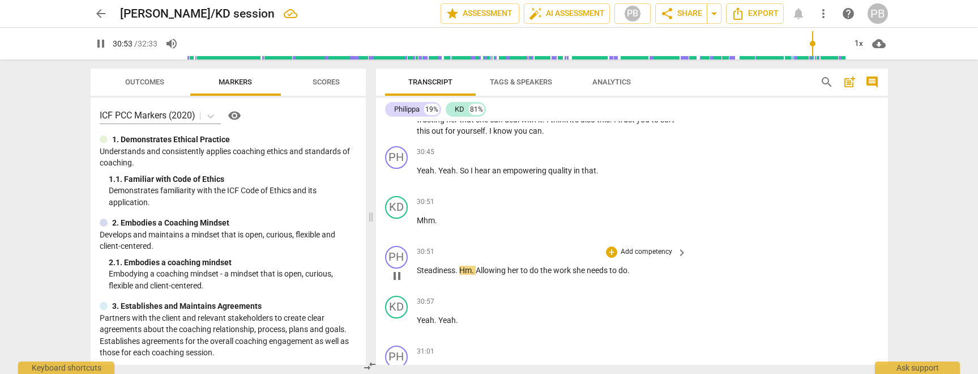
click at [419, 275] on span "Steadiness" at bounding box center [436, 270] width 39 height 9
drag, startPoint x: 498, startPoint y: 284, endPoint x: 483, endPoint y: 283, distance: 15.3
click at [483, 276] on p "And a steadiness . hm . Allowing her to do the work she needs to do ." at bounding box center [549, 270] width 265 height 12
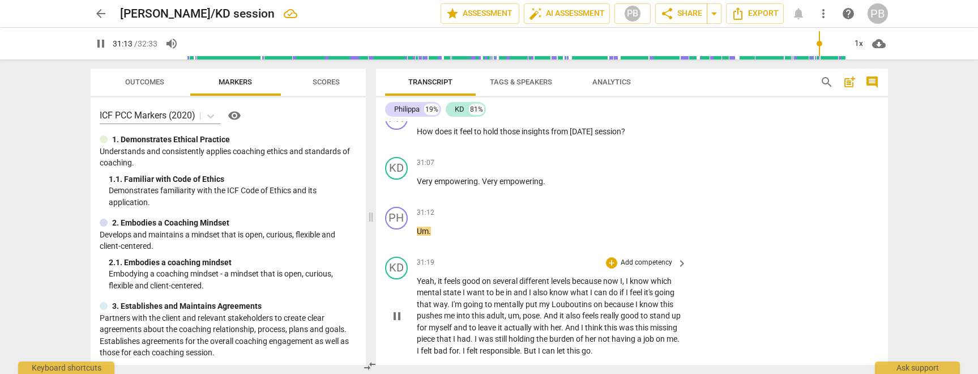
scroll to position [6021, 0]
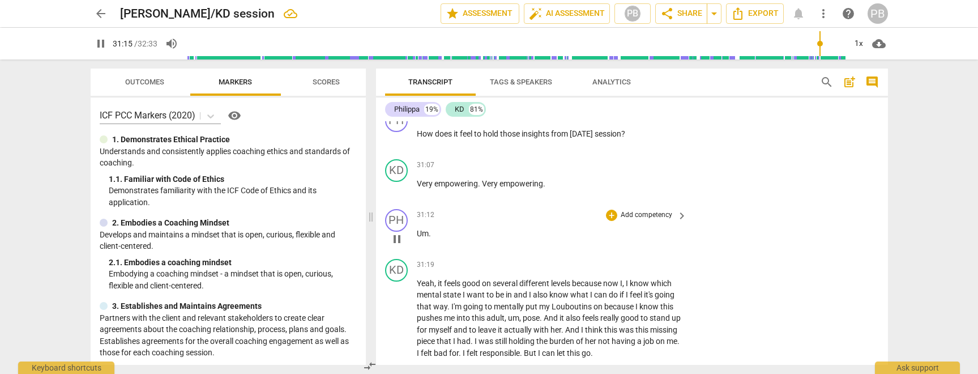
click at [436, 240] on p "Um ." at bounding box center [549, 234] width 265 height 12
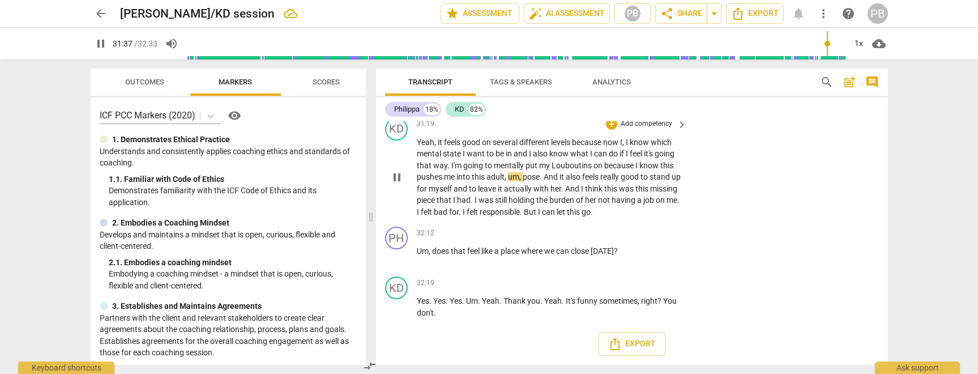
scroll to position [6124, 0]
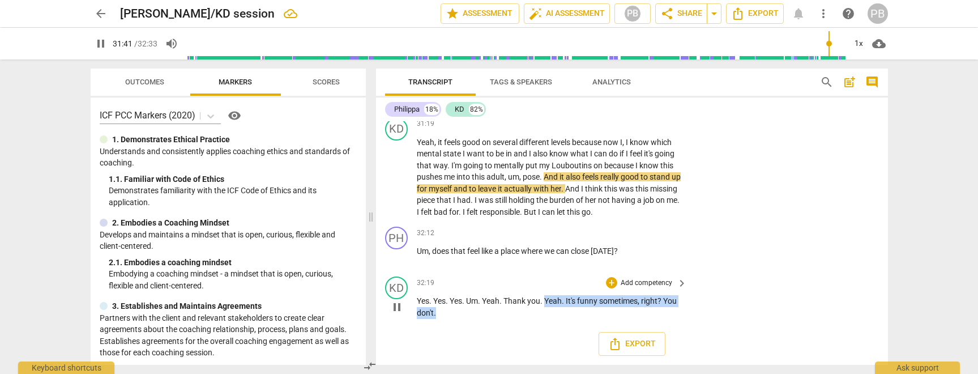
drag, startPoint x: 438, startPoint y: 314, endPoint x: 546, endPoint y: 301, distance: 108.4
click at [546, 301] on p "Yes . Yes . Yes . Um . Yeah . Thank you . Yeah . It's funny sometimes , right ?…" at bounding box center [549, 306] width 265 height 23
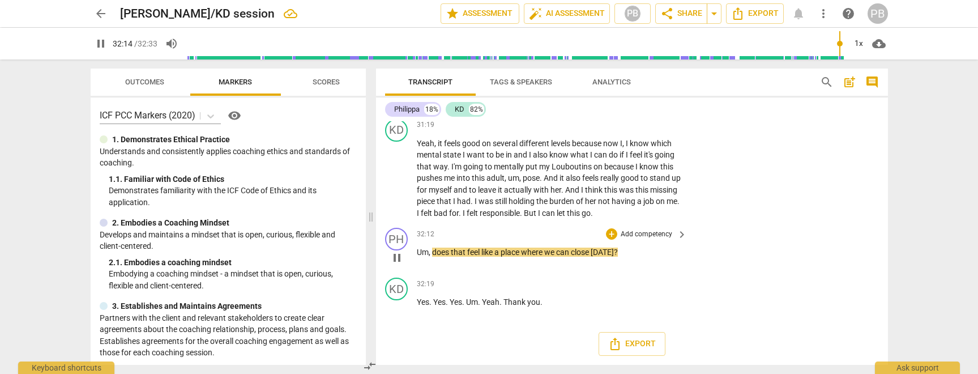
click at [429, 251] on span "," at bounding box center [430, 251] width 3 height 9
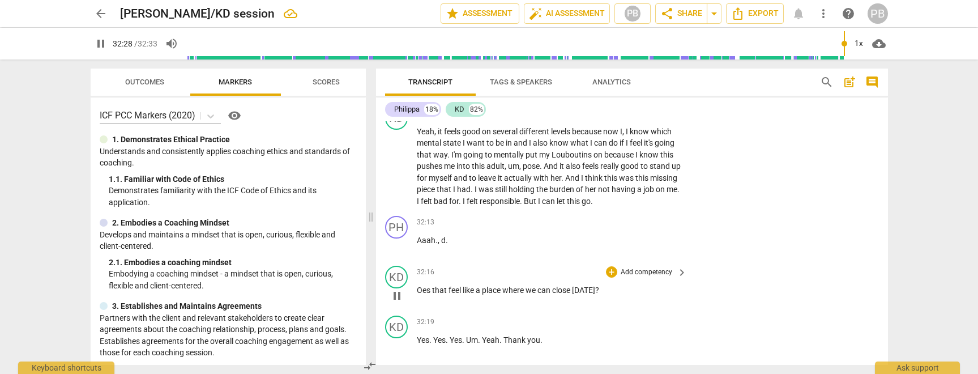
click at [417, 294] on span "Oes" at bounding box center [424, 289] width 15 height 9
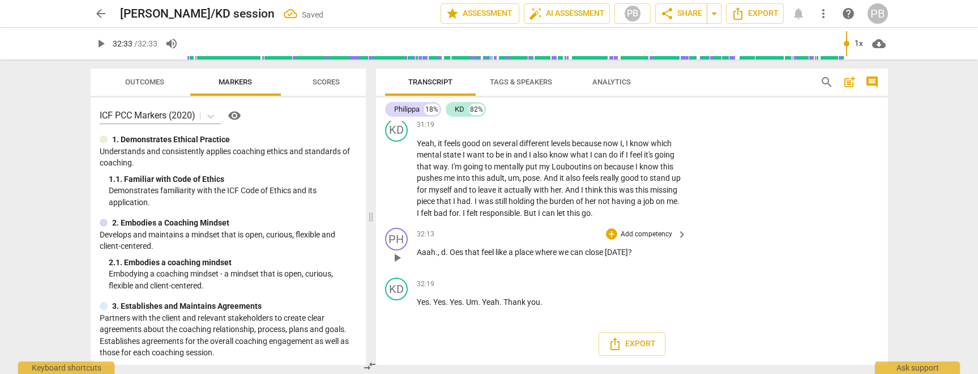
click at [453, 255] on span "Oes" at bounding box center [457, 251] width 15 height 9
click at [445, 254] on span "do" at bounding box center [445, 251] width 9 height 9
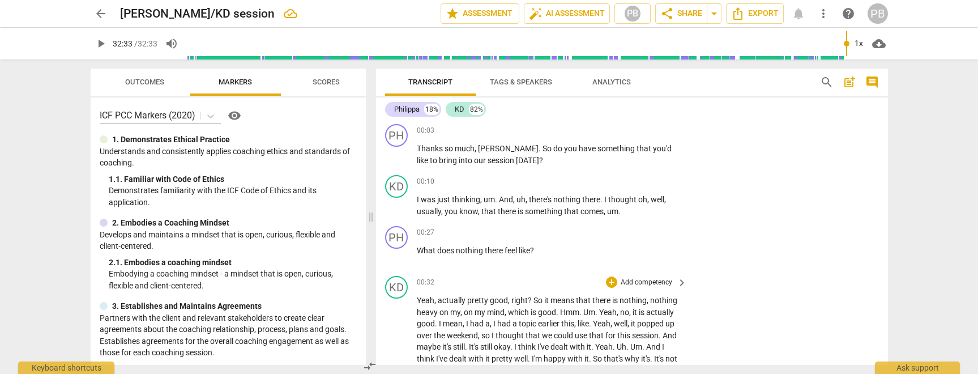
scroll to position [0, 0]
click at [639, 131] on p "Add competency" at bounding box center [647, 132] width 54 height 10
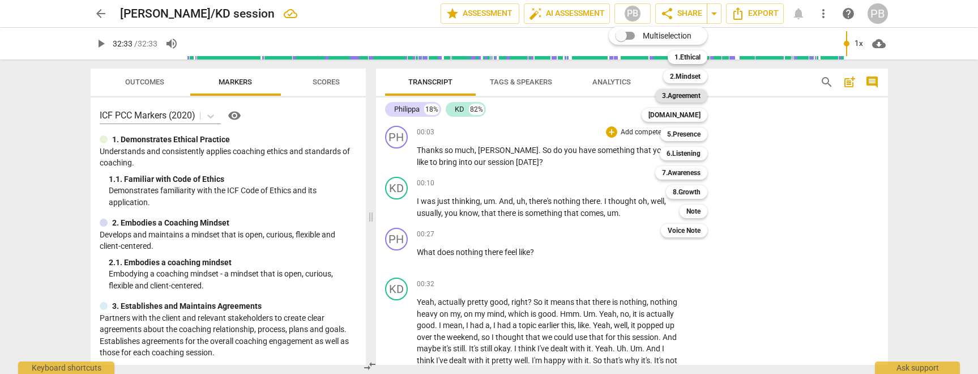
click at [668, 94] on b "3.Agreement" at bounding box center [681, 96] width 39 height 14
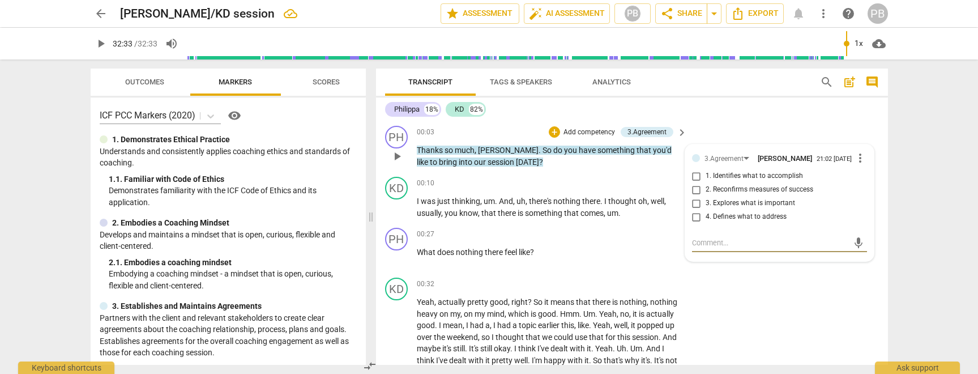
click at [695, 179] on input "1. Identifies what to accomplish" at bounding box center [697, 176] width 18 height 14
click at [695, 207] on input "3. Explores what is important" at bounding box center [697, 204] width 18 height 14
click at [696, 178] on input "1. Identifies what to accomplish" at bounding box center [697, 176] width 18 height 14
click at [694, 179] on input "1. Identifies what to accomplish" at bounding box center [697, 176] width 18 height 14
click at [645, 233] on p "Add competency" at bounding box center [647, 234] width 54 height 10
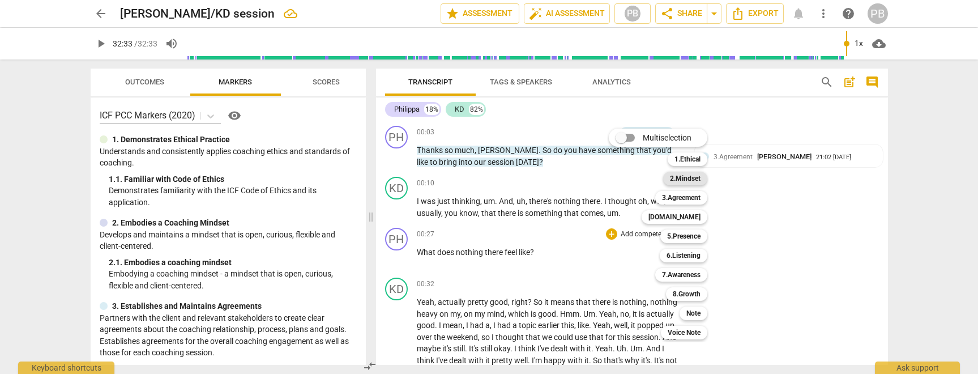
click at [689, 177] on b "2.Mindset" at bounding box center [685, 179] width 31 height 14
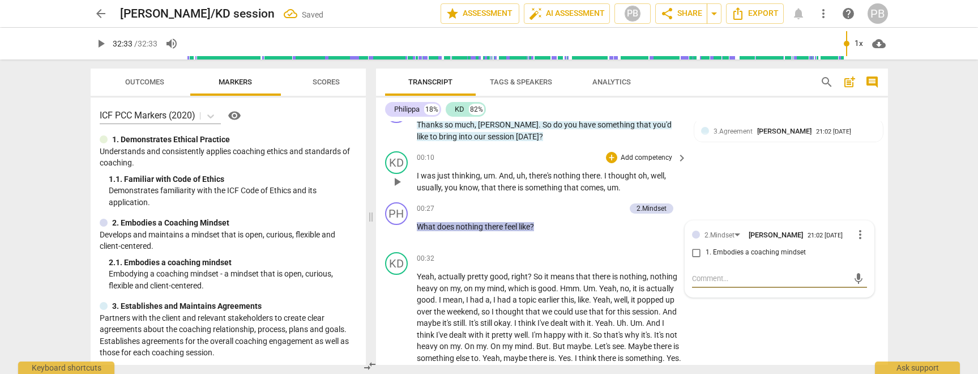
scroll to position [37, 0]
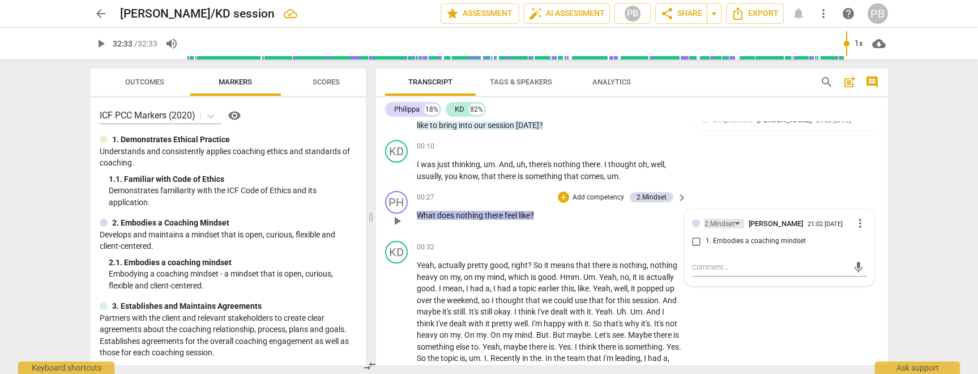
click at [736, 223] on div "2.Mindset" at bounding box center [725, 224] width 40 height 10
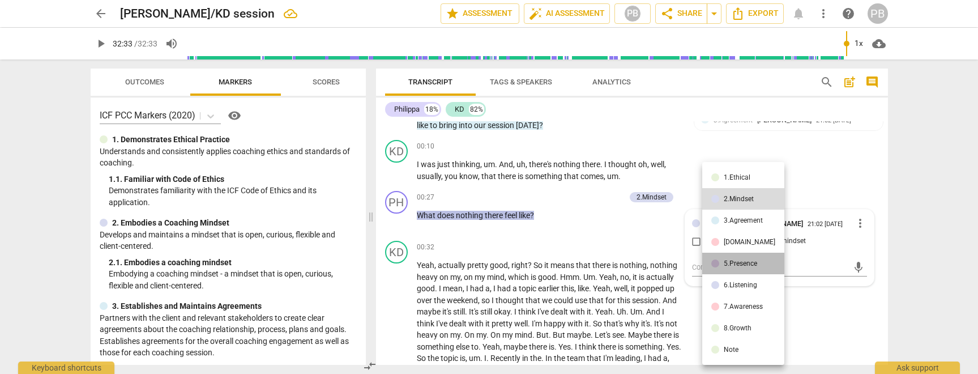
click at [744, 264] on div "5.Presence" at bounding box center [740, 263] width 33 height 7
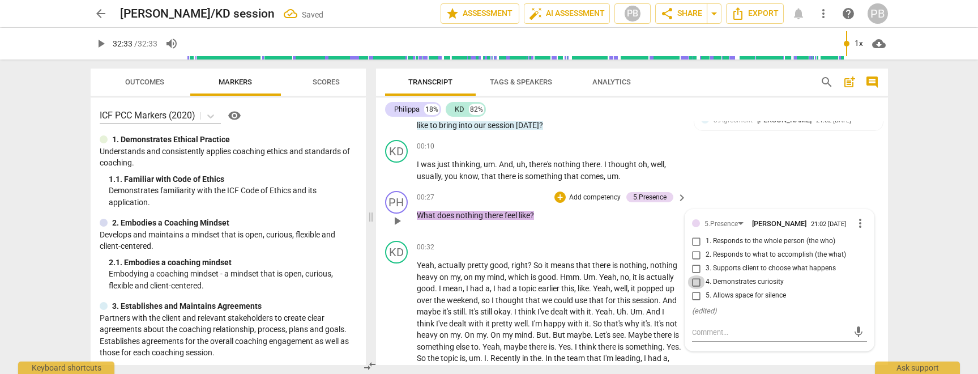
click at [696, 287] on input "4. Demonstrates curiosity" at bounding box center [697, 282] width 18 height 14
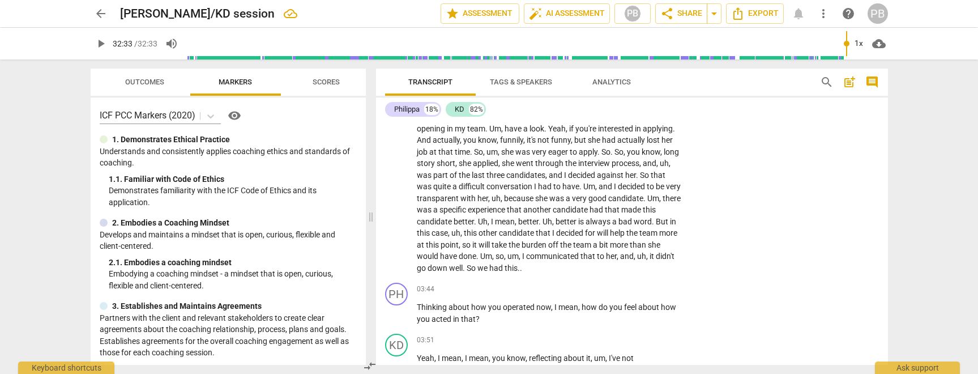
scroll to position [362, 0]
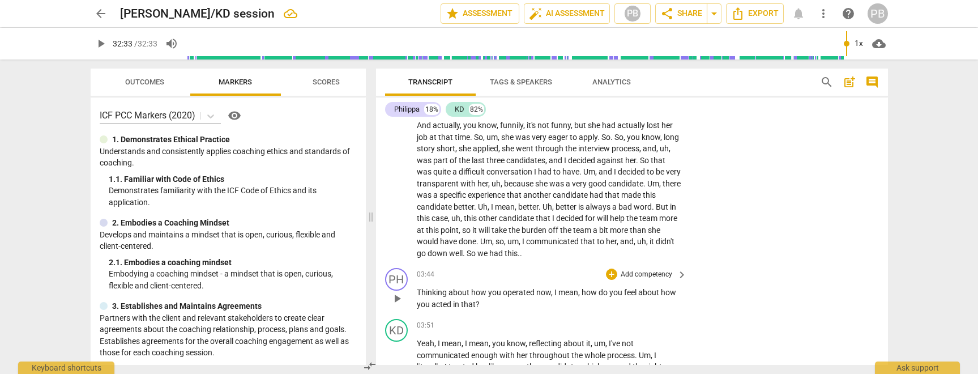
click at [652, 274] on p "Add competency" at bounding box center [647, 275] width 54 height 10
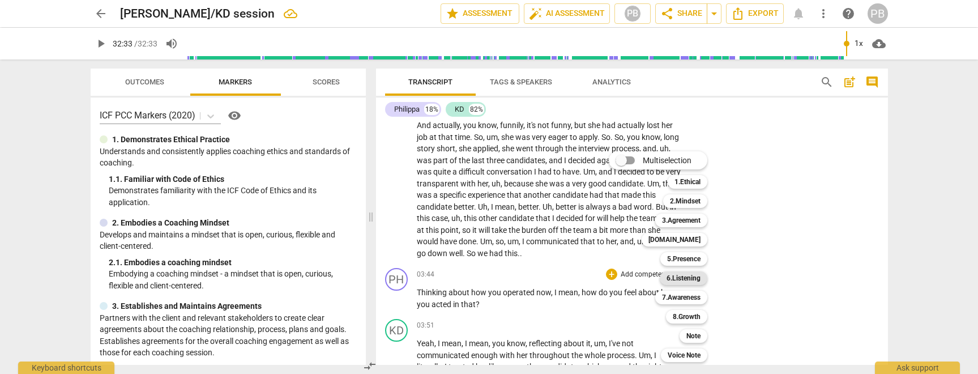
click at [676, 277] on b "6.Listening" at bounding box center [684, 278] width 34 height 14
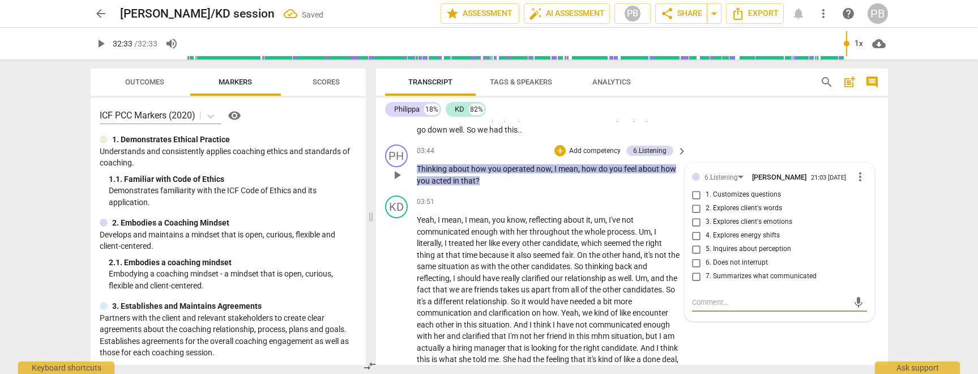
scroll to position [481, 0]
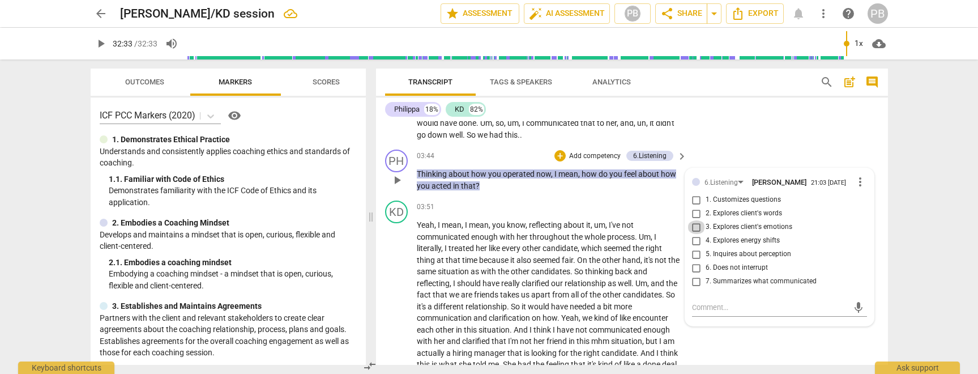
click at [697, 232] on input "3. Explores client's emotions" at bounding box center [697, 227] width 18 height 14
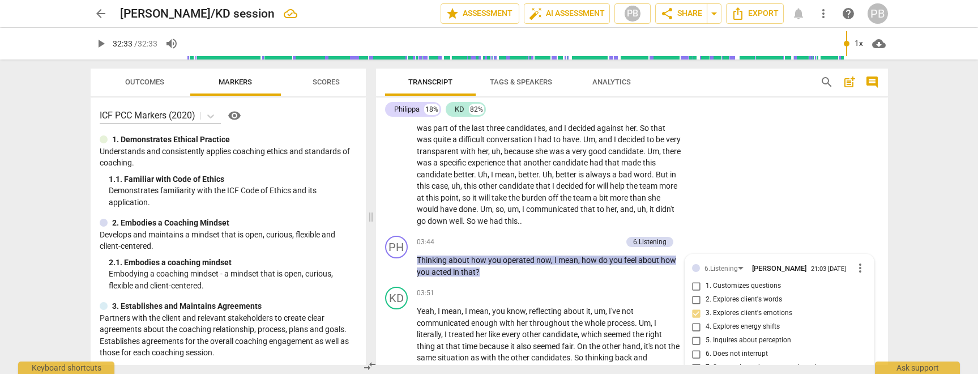
scroll to position [452, 0]
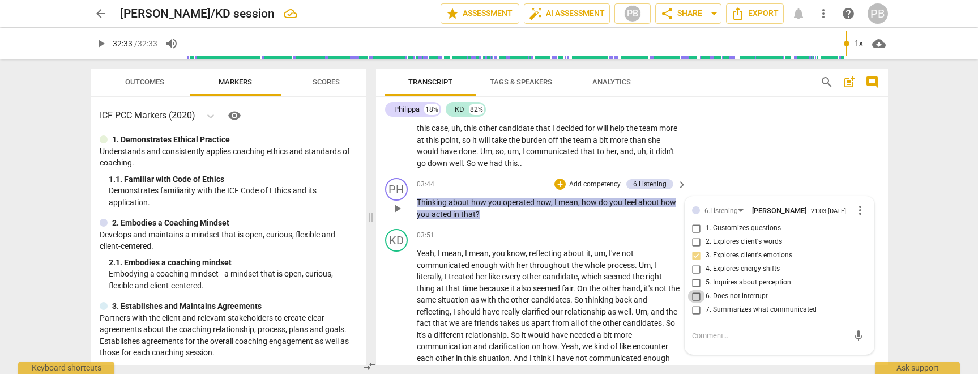
click at [697, 299] on input "6. Does not interrupt" at bounding box center [697, 296] width 18 height 14
click at [736, 341] on textarea at bounding box center [770, 335] width 157 height 11
click at [852, 336] on span "send" at bounding box center [858, 336] width 12 height 12
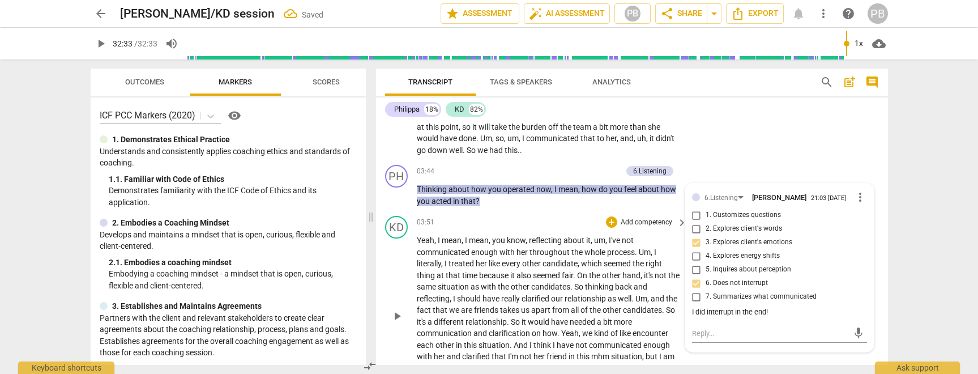
scroll to position [467, 0]
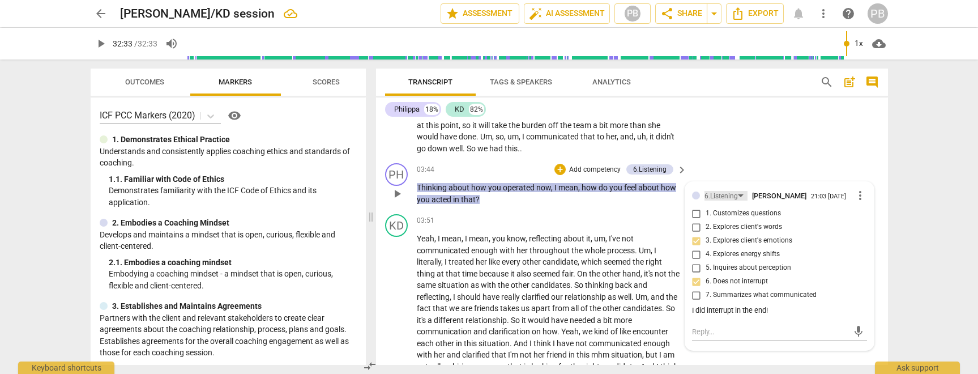
click at [738, 193] on div "6.Listening" at bounding box center [726, 196] width 43 height 10
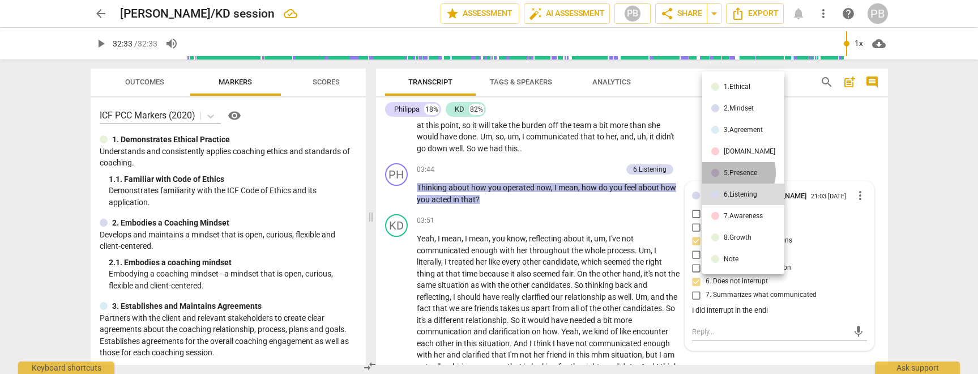
click at [738, 172] on div "5.Presence" at bounding box center [740, 172] width 33 height 7
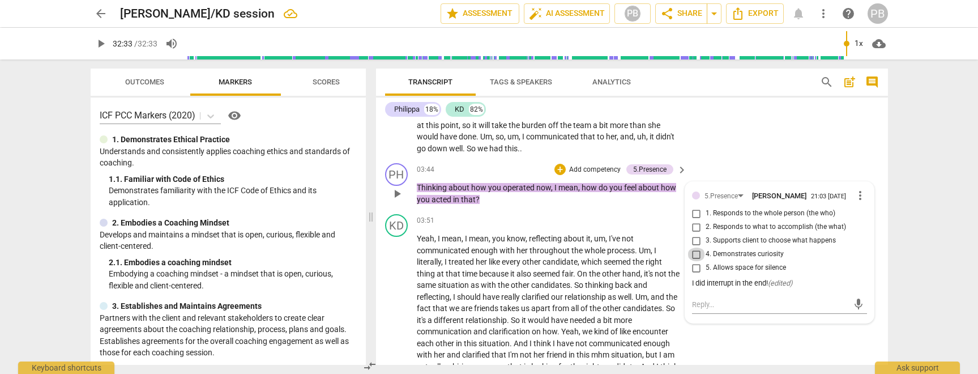
click at [693, 257] on input "4. Demonstrates curiosity" at bounding box center [697, 254] width 18 height 14
click at [665, 242] on p "Yeah , I mean , I mean , you know , reflecting about it , um , I've not communi…" at bounding box center [549, 314] width 265 height 163
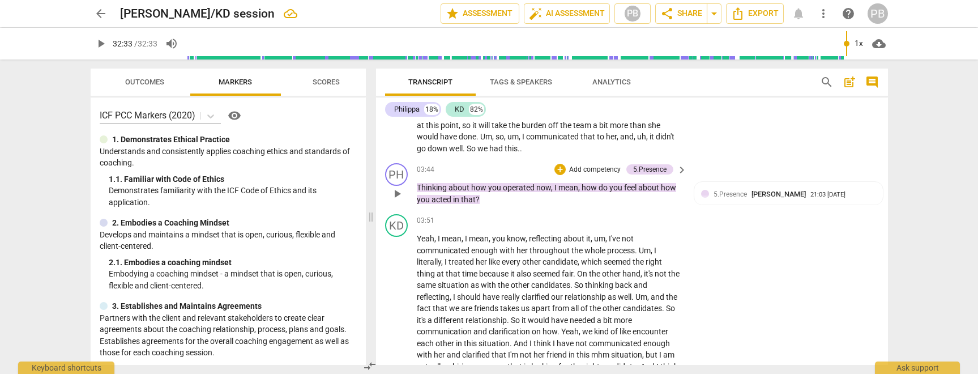
click at [601, 168] on p "Add competency" at bounding box center [595, 170] width 54 height 10
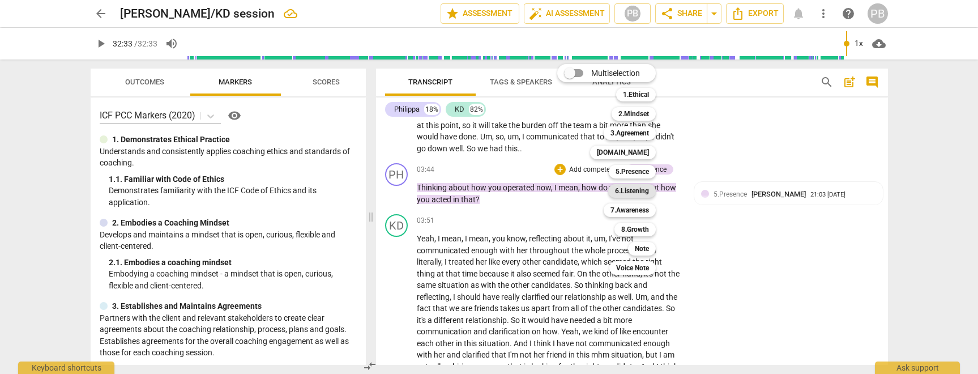
click at [627, 190] on b "6.Listening" at bounding box center [632, 191] width 34 height 14
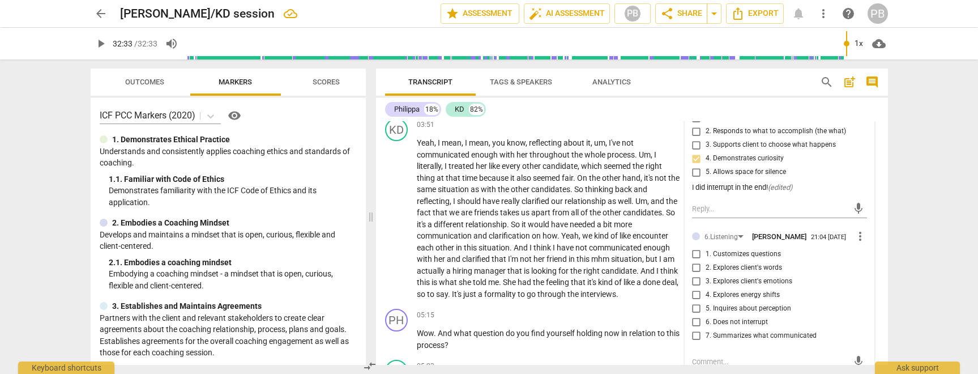
scroll to position [565, 0]
click at [696, 286] on input "3. Explores client's emotions" at bounding box center [697, 279] width 18 height 14
click at [695, 327] on input "6. Does not interrupt" at bounding box center [697, 320] width 18 height 14
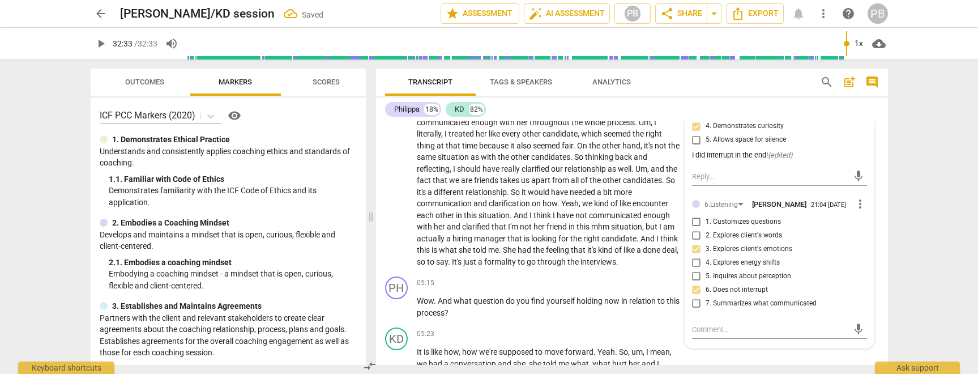
scroll to position [609, 0]
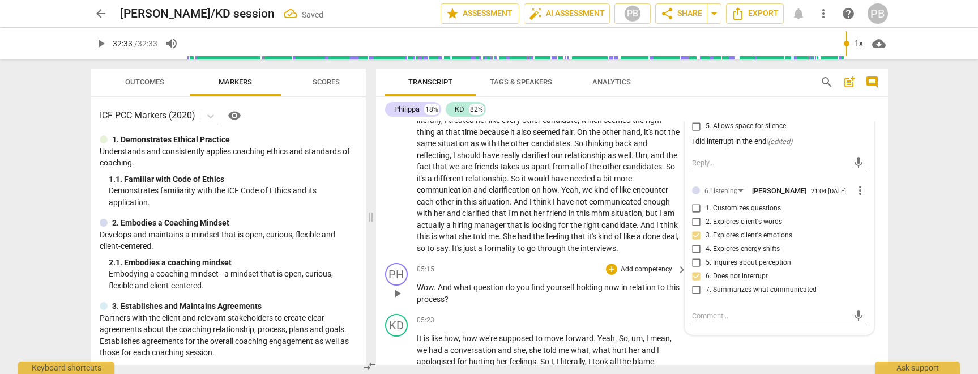
click at [663, 300] on p "Wow . And what question do you find yourself holding now in relation to this pr…" at bounding box center [549, 292] width 265 height 23
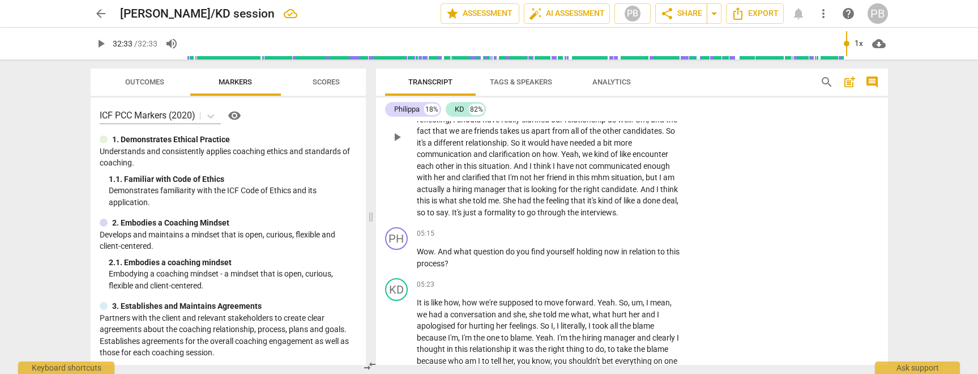
scroll to position [650, 0]
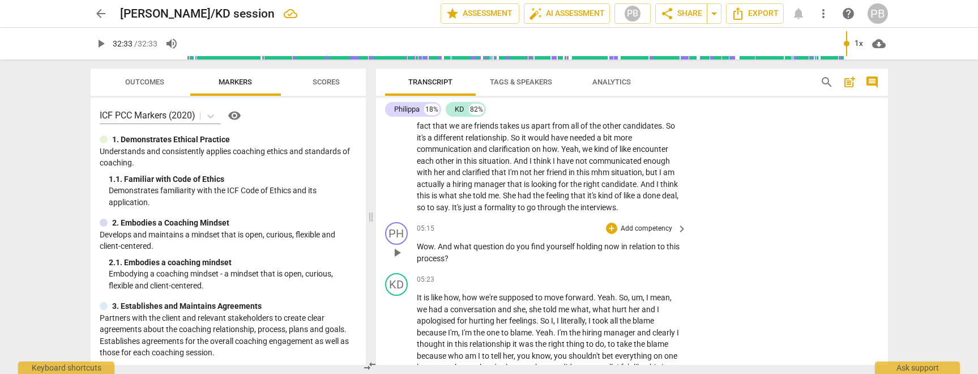
click at [657, 227] on p "Add competency" at bounding box center [647, 229] width 54 height 10
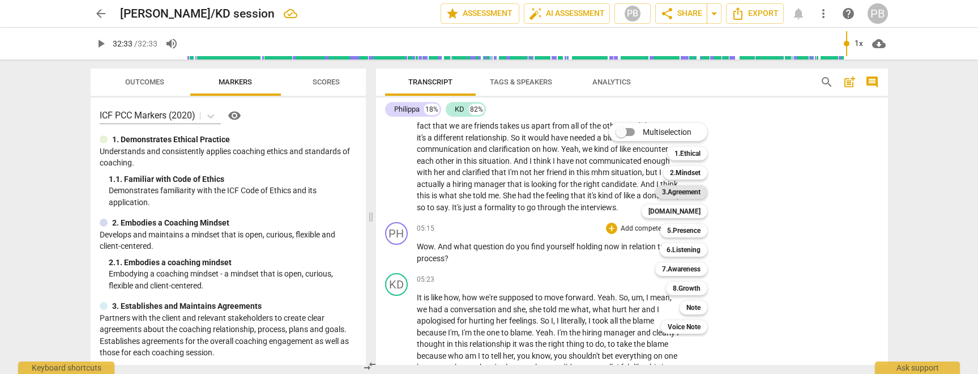
click at [699, 188] on b "3.Agreement" at bounding box center [681, 192] width 39 height 14
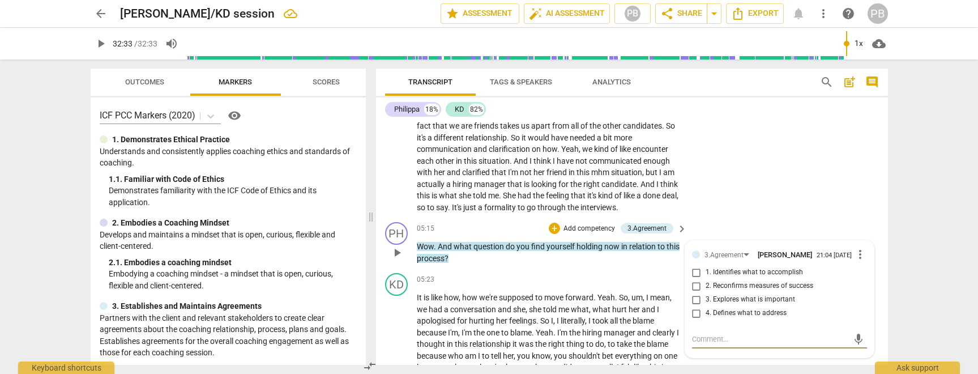
click at [693, 316] on input "4. Defines what to address" at bounding box center [697, 313] width 18 height 14
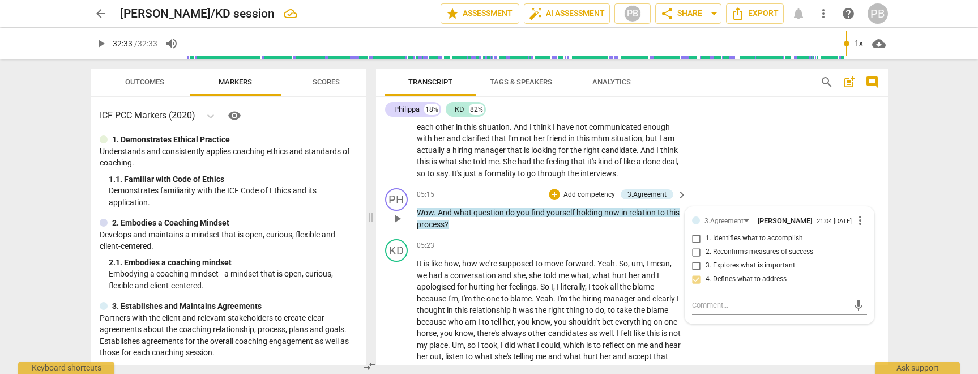
scroll to position [684, 0]
click at [695, 269] on input "3. Explores what is important" at bounding box center [697, 265] width 18 height 14
click at [845, 168] on div "KD play_arrow pause 03:51 + Add competency keyboard_arrow_right Yeah , I mean ,…" at bounding box center [632, 88] width 512 height 190
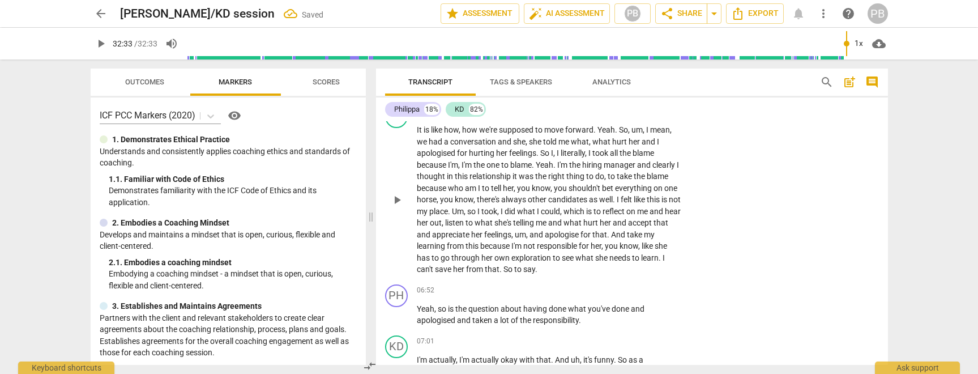
scroll to position [823, 0]
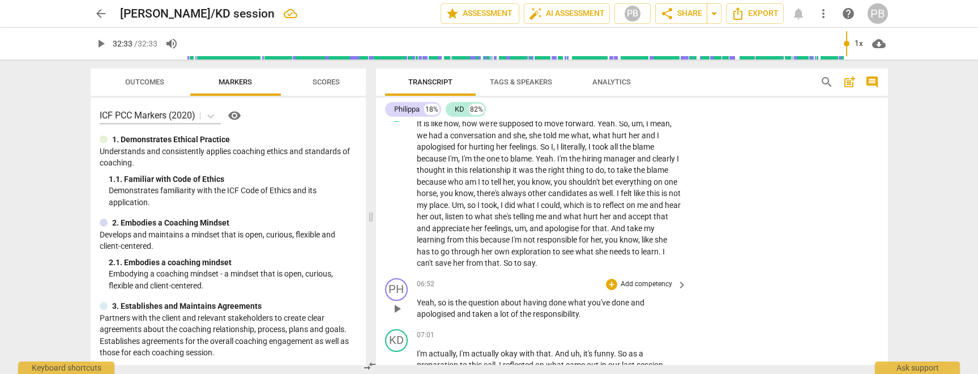
click at [638, 283] on p "Add competency" at bounding box center [647, 284] width 54 height 10
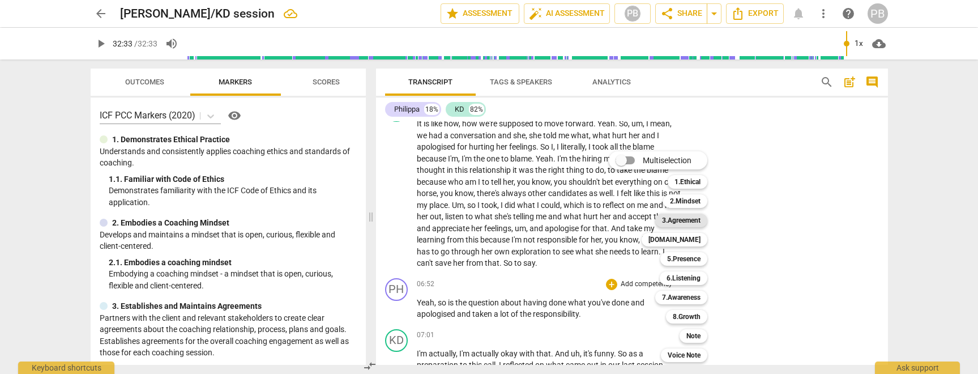
click at [692, 219] on b "3.Agreement" at bounding box center [681, 221] width 39 height 14
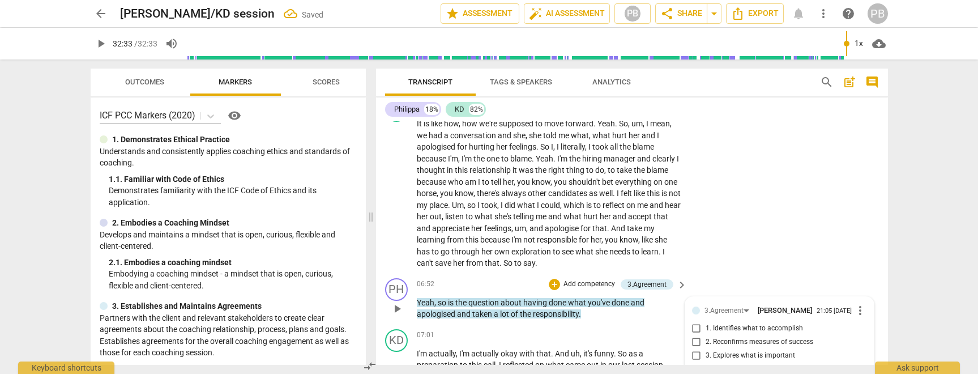
scroll to position [979, 0]
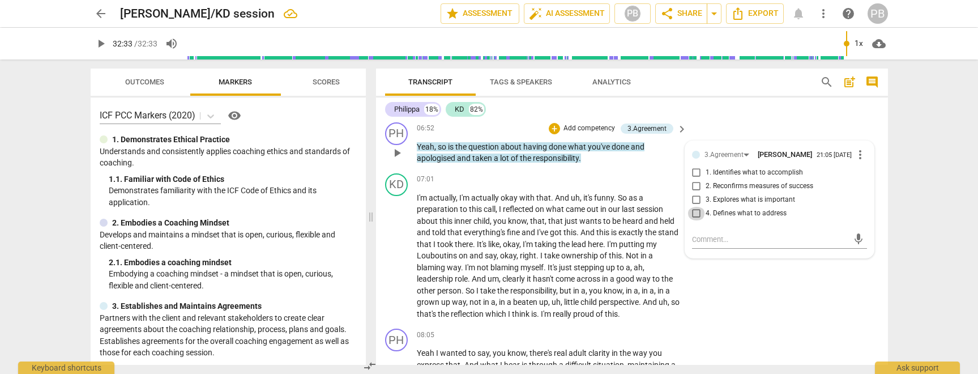
click at [694, 217] on input "4. Defines what to address" at bounding box center [697, 214] width 18 height 14
click at [707, 244] on textarea at bounding box center [770, 239] width 157 height 11
click at [852, 246] on span "send" at bounding box center [858, 244] width 12 height 12
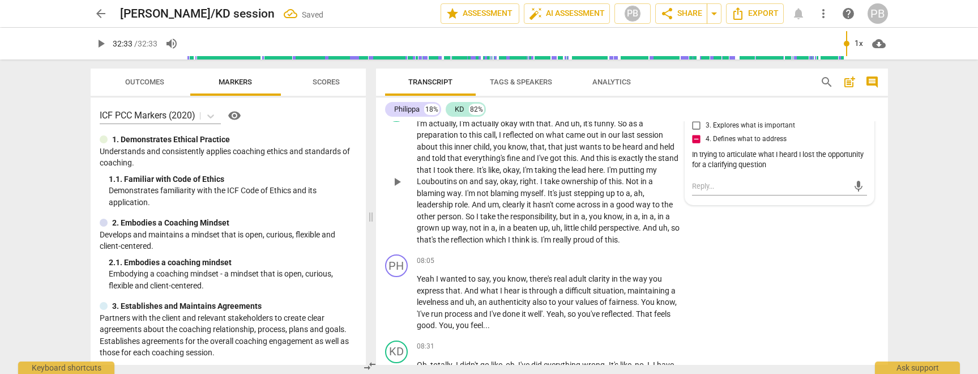
scroll to position [1062, 0]
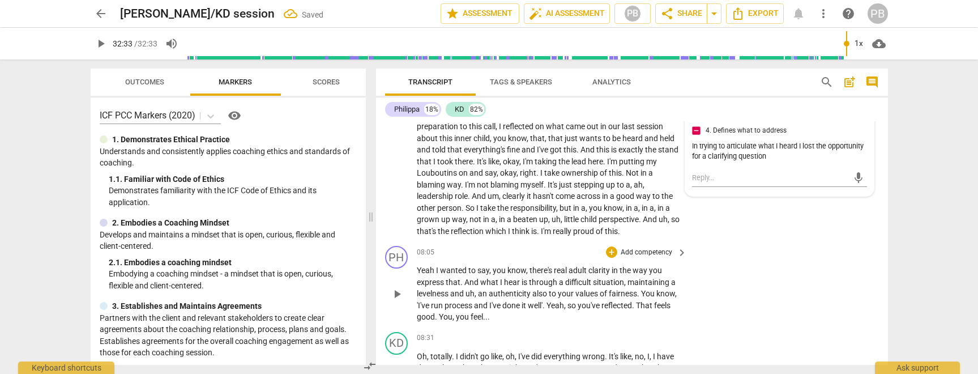
click at [657, 251] on p "Add competency" at bounding box center [647, 252] width 54 height 10
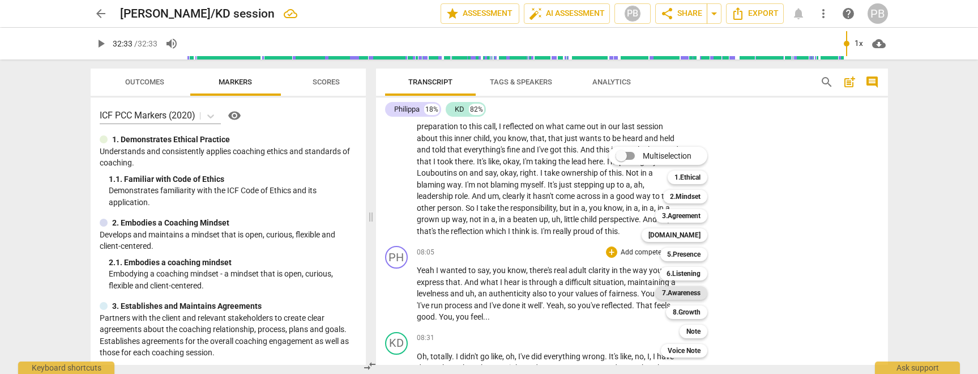
click at [696, 293] on b "7.Awareness" at bounding box center [681, 293] width 39 height 14
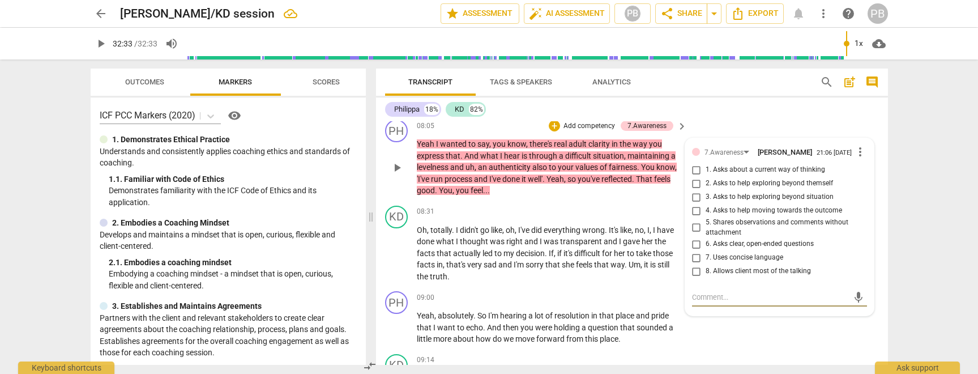
scroll to position [1190, 0]
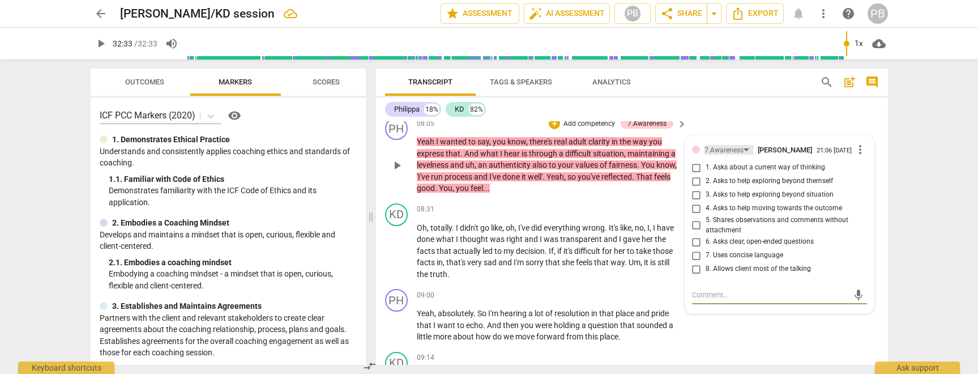
click at [731, 148] on div "7.Awareness" at bounding box center [724, 150] width 39 height 11
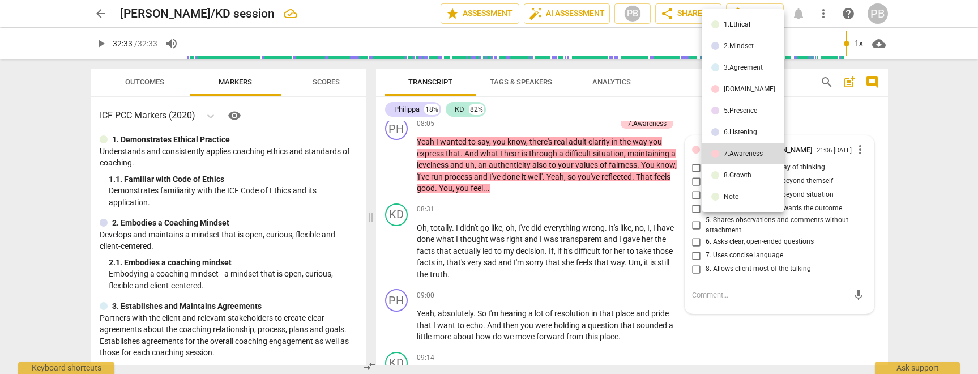
click at [740, 86] on div "[DOMAIN_NAME]" at bounding box center [750, 89] width 52 height 7
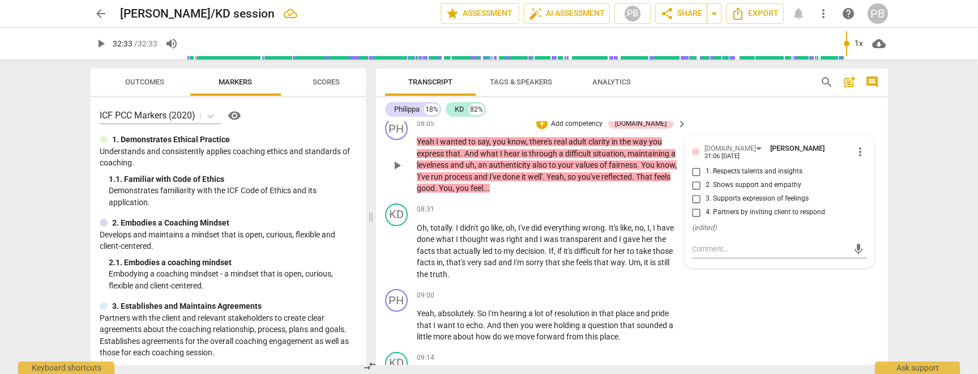
click at [696, 180] on input "2. Shows support and empathy" at bounding box center [697, 185] width 18 height 14
click at [694, 168] on input "1. Respects talents and insights" at bounding box center [697, 172] width 18 height 14
click at [642, 296] on p "Add competency" at bounding box center [647, 296] width 54 height 10
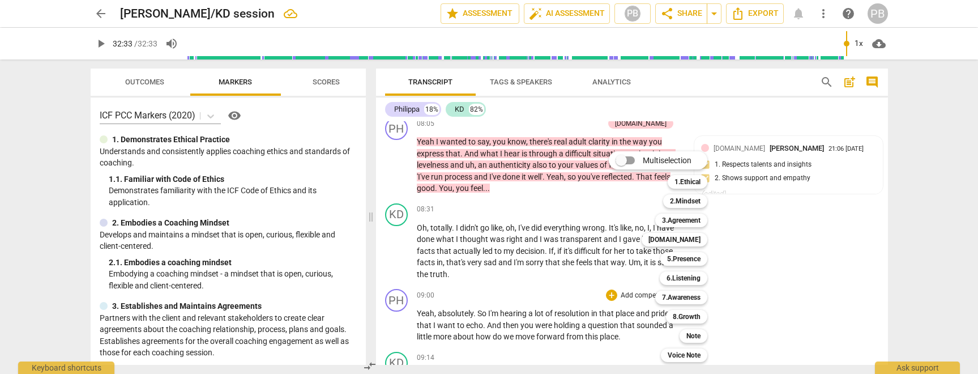
click at [759, 254] on div at bounding box center [489, 187] width 978 height 374
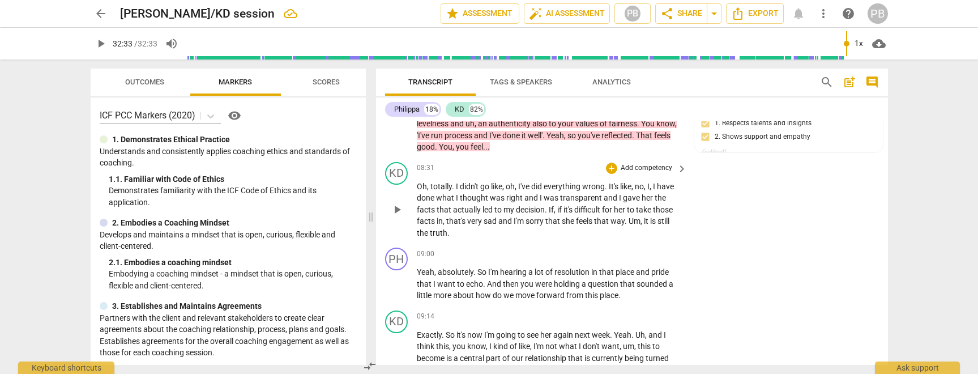
scroll to position [1235, 0]
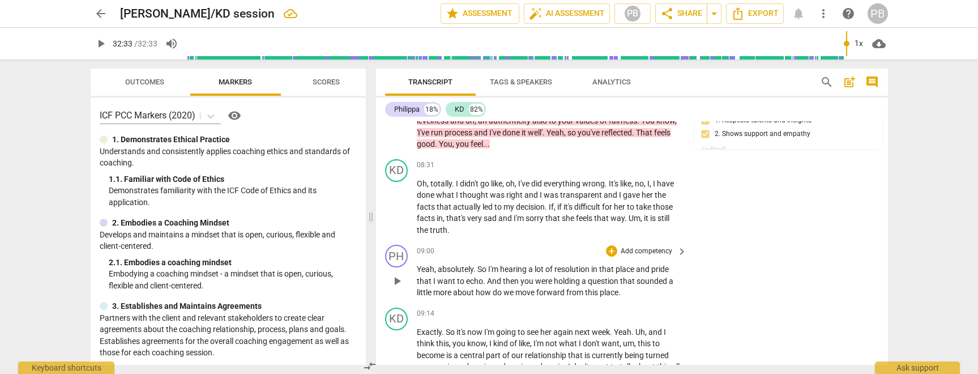
click at [663, 251] on p "Add competency" at bounding box center [647, 251] width 54 height 10
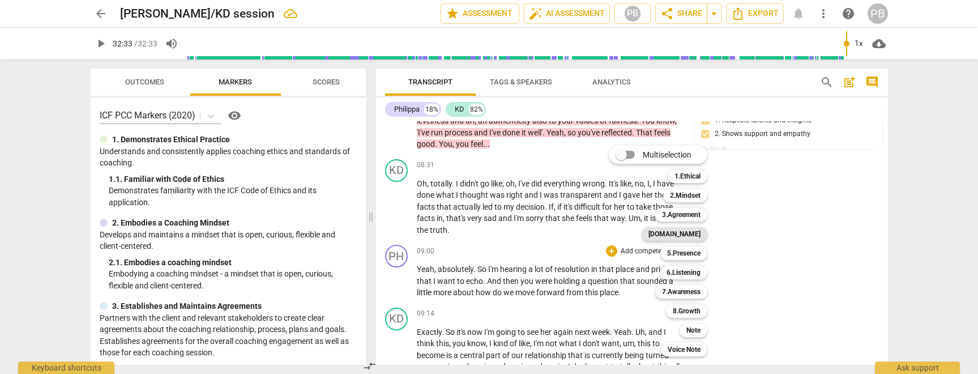
click at [697, 233] on b "[DOMAIN_NAME]" at bounding box center [674, 234] width 52 height 14
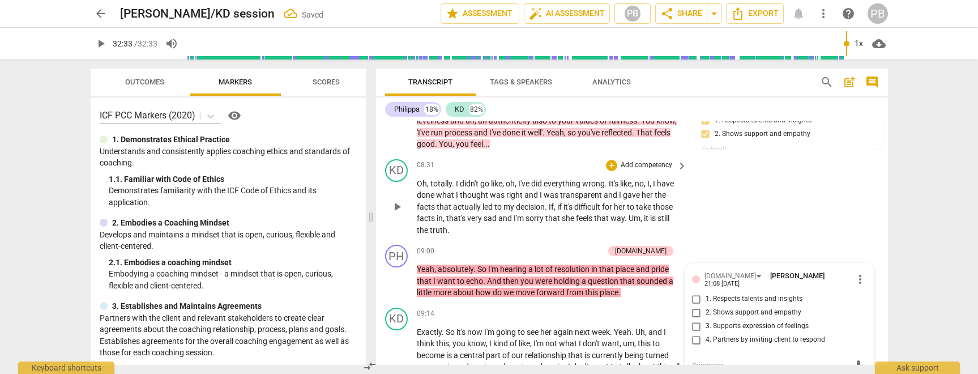
scroll to position [1236, 0]
click at [695, 294] on input "1. Respects talents and insights" at bounding box center [697, 298] width 18 height 14
click at [604, 249] on p "Add competency" at bounding box center [577, 250] width 54 height 10
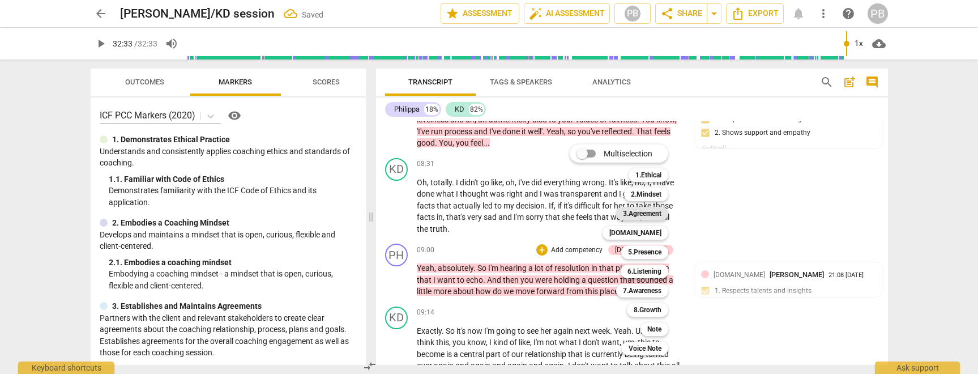
click at [644, 214] on b "3.Agreement" at bounding box center [642, 214] width 39 height 14
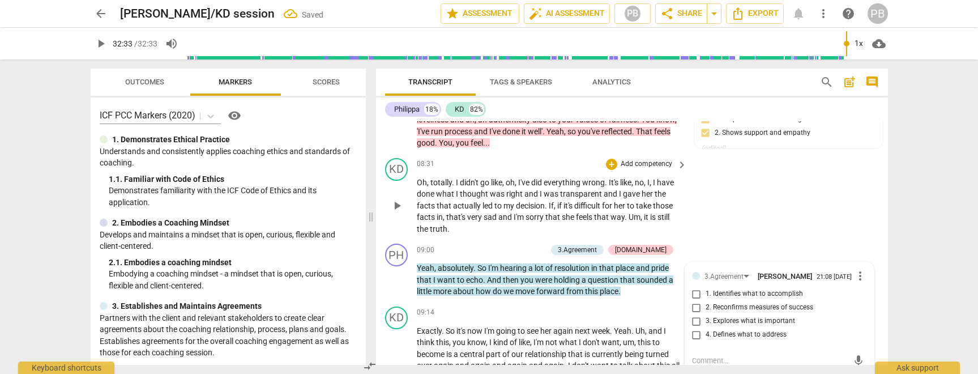
scroll to position [1240, 0]
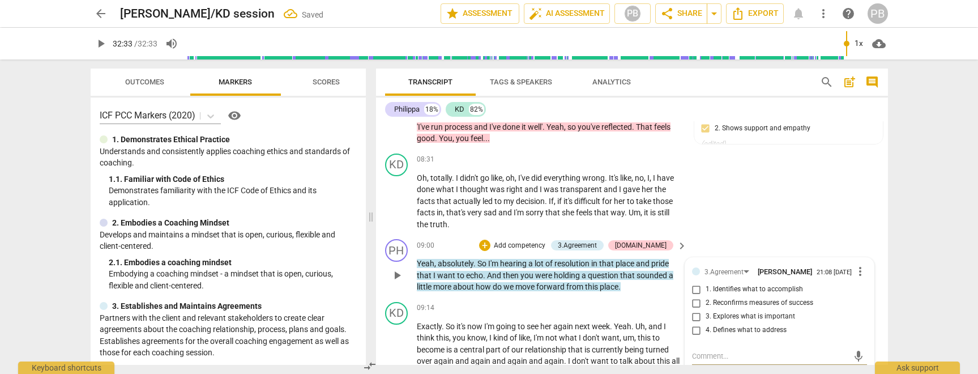
click at [695, 319] on input "3. Explores what is important" at bounding box center [697, 317] width 18 height 14
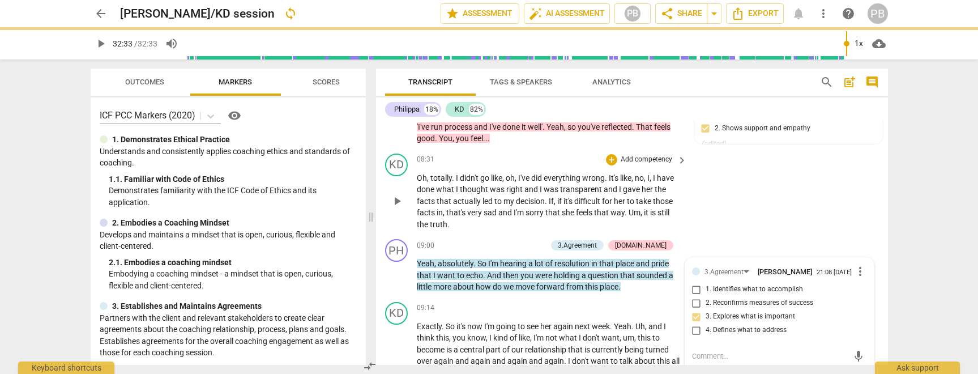
click at [731, 231] on div "KD play_arrow pause 08:31 + Add competency keyboard_arrow_right Oh , totally . …" at bounding box center [632, 192] width 512 height 86
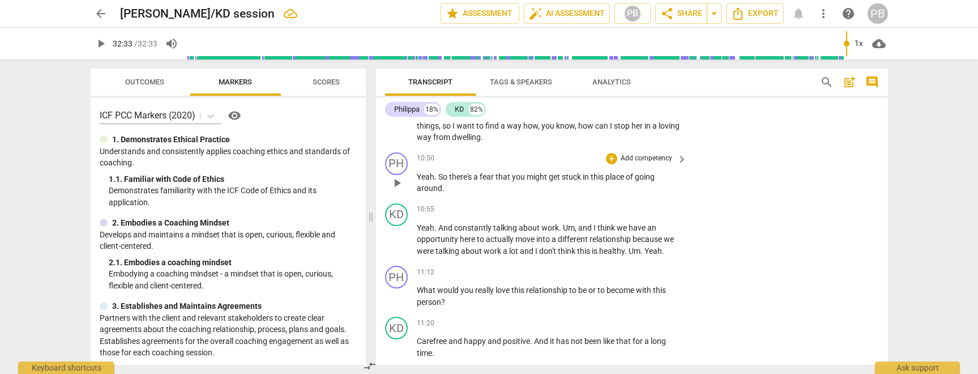
scroll to position [1596, 0]
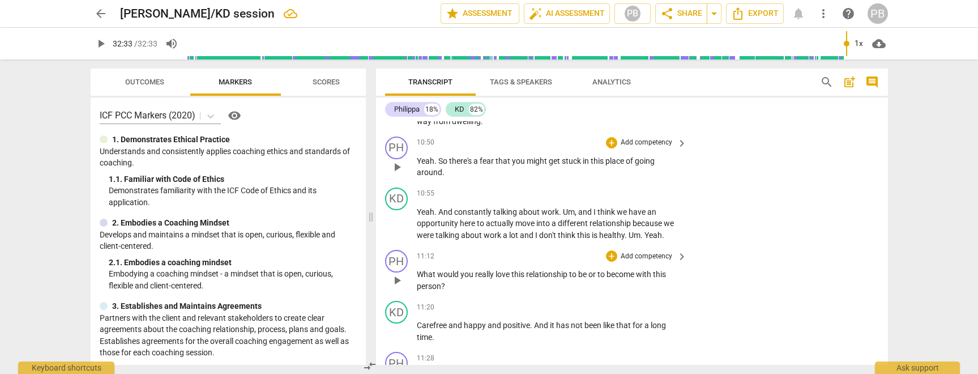
click at [658, 255] on p "Add competency" at bounding box center [647, 256] width 54 height 10
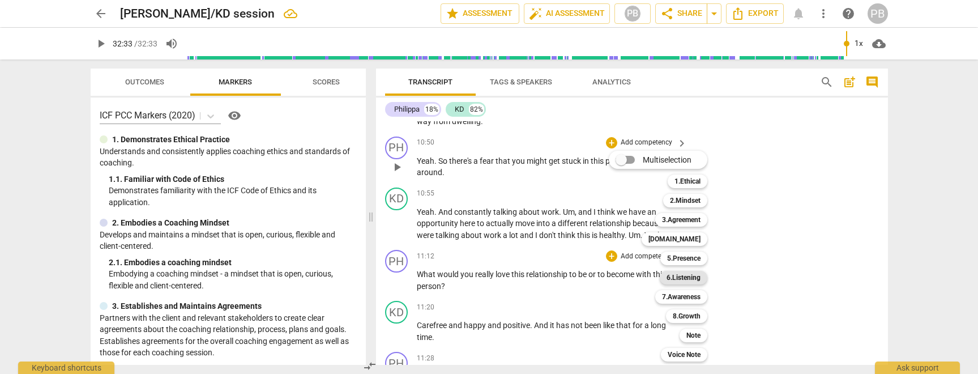
click at [695, 277] on b "6.Listening" at bounding box center [684, 278] width 34 height 14
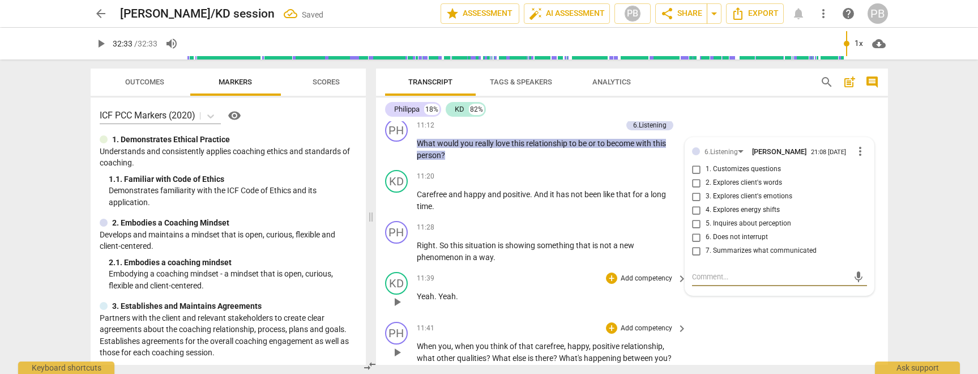
scroll to position [1708, 0]
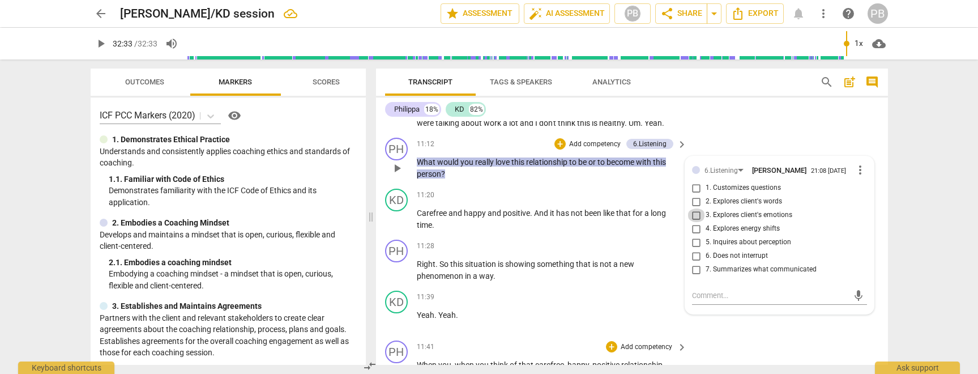
click at [696, 218] on input "3. Explores client's emotions" at bounding box center [697, 215] width 18 height 14
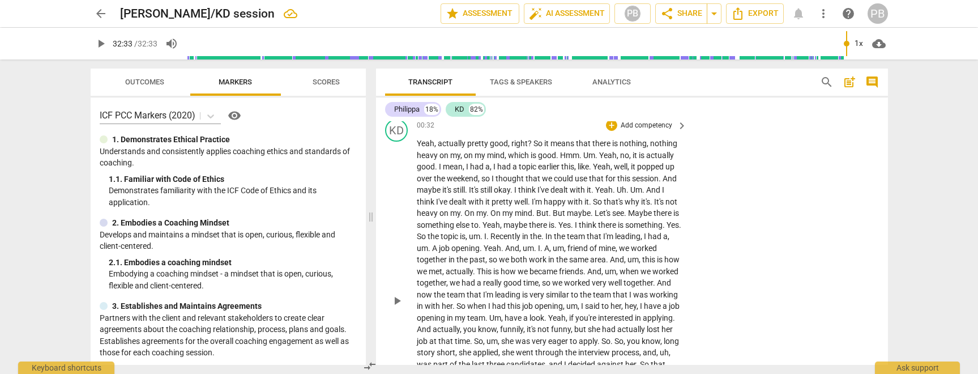
scroll to position [0, 0]
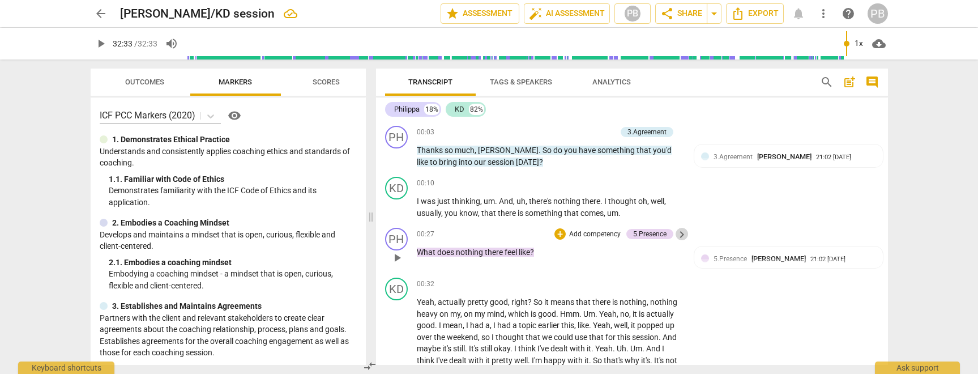
click at [679, 232] on span "keyboard_arrow_right" at bounding box center [682, 235] width 14 height 14
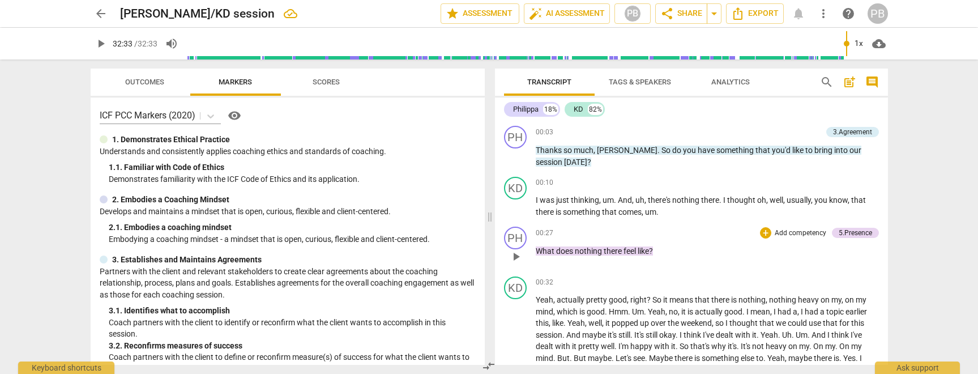
click at [782, 231] on p "Add competency" at bounding box center [801, 233] width 54 height 10
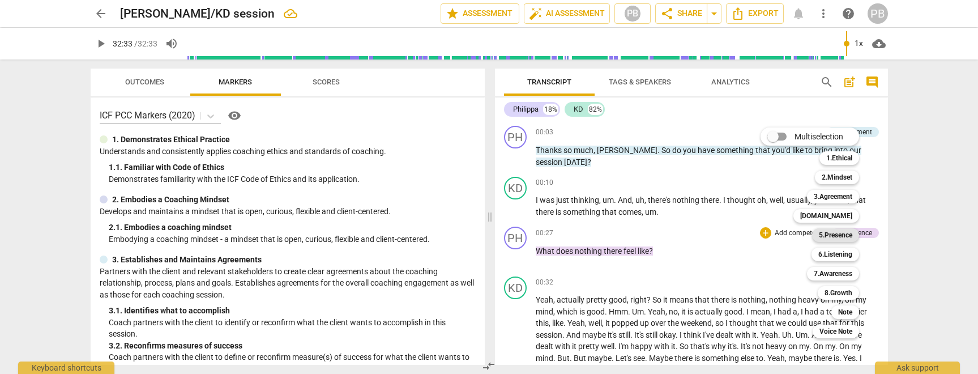
click at [826, 234] on b "5.Presence" at bounding box center [835, 235] width 33 height 14
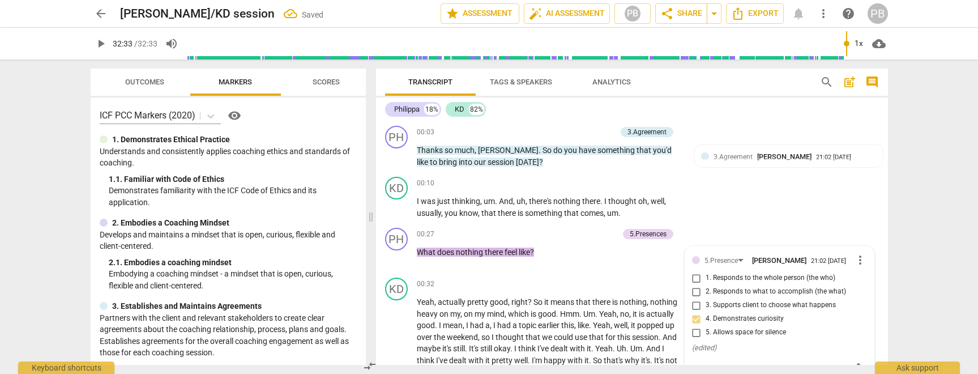
scroll to position [130, 0]
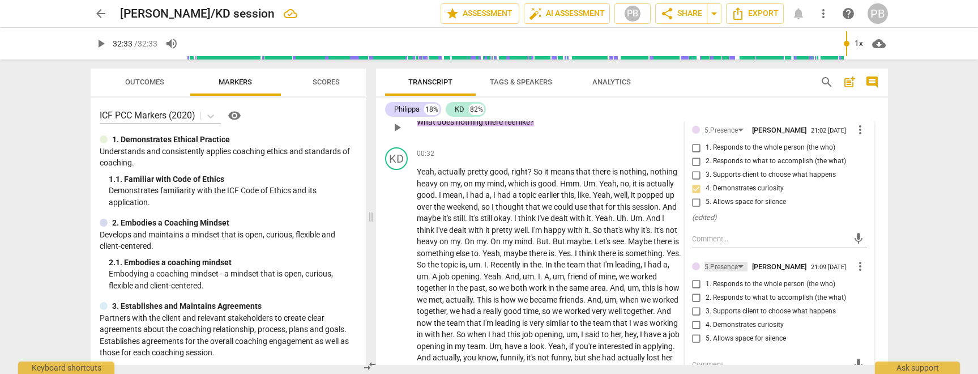
click at [740, 267] on div "5.Presence" at bounding box center [726, 267] width 43 height 10
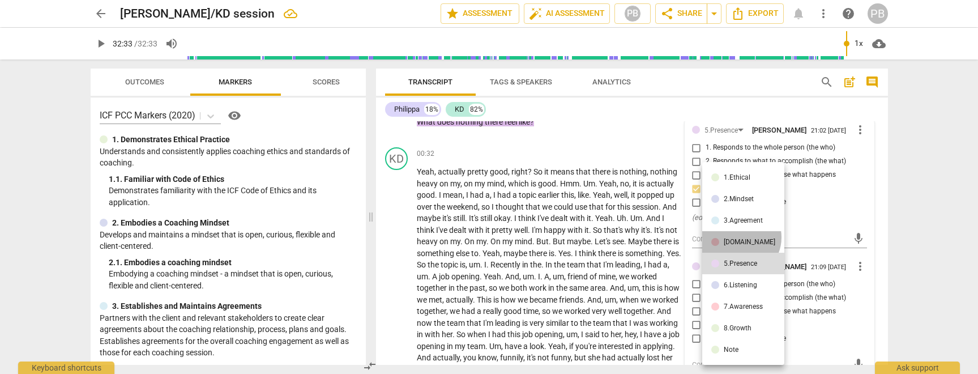
click at [740, 238] on div "[DOMAIN_NAME]" at bounding box center [750, 241] width 52 height 7
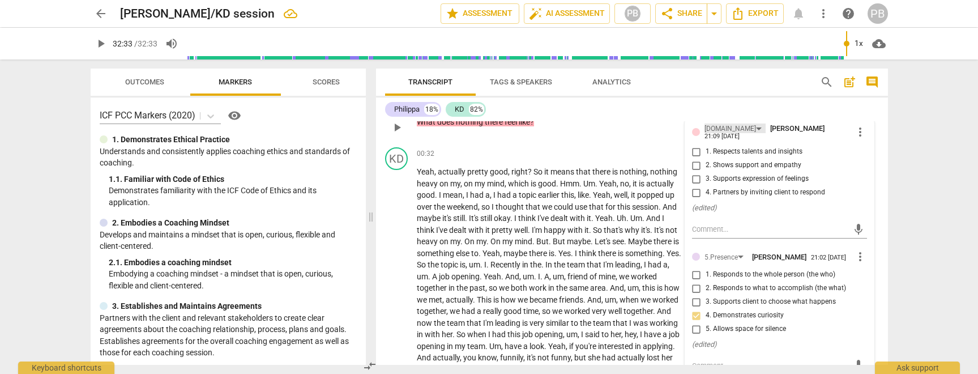
click at [728, 131] on div "[DOMAIN_NAME]" at bounding box center [735, 128] width 61 height 10
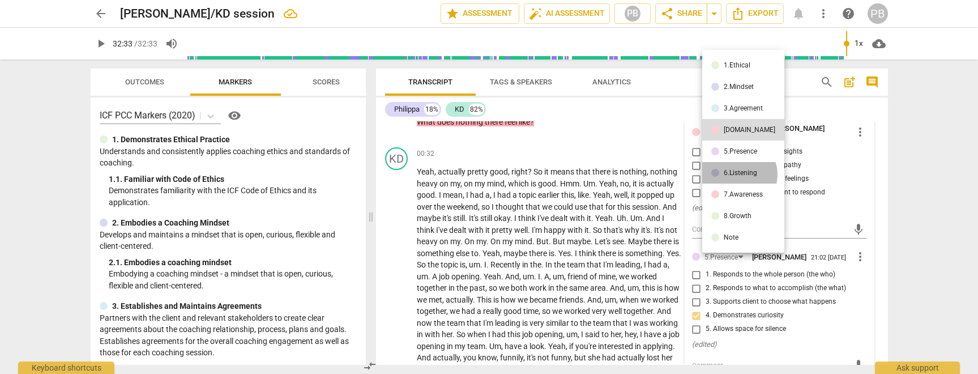
click at [738, 174] on div "6.Listening" at bounding box center [740, 172] width 33 height 7
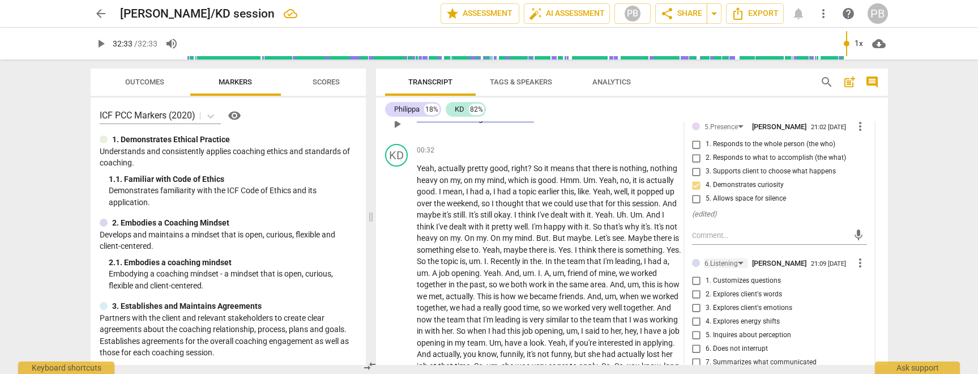
scroll to position [184, 0]
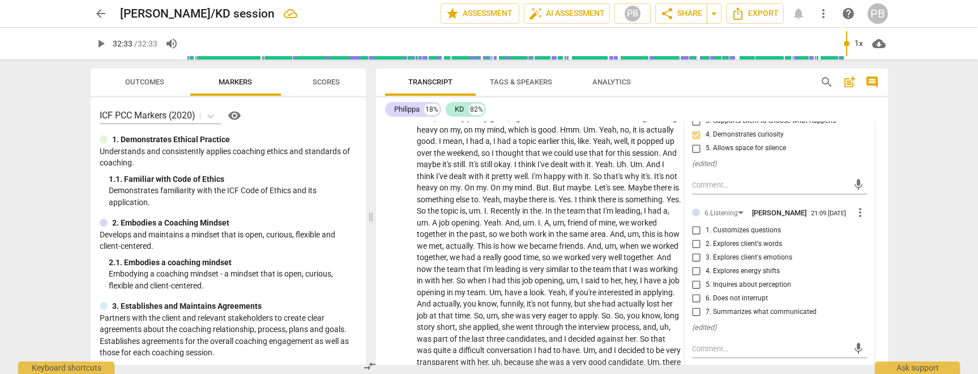
click at [694, 251] on input "2. Explores client's words" at bounding box center [697, 244] width 18 height 14
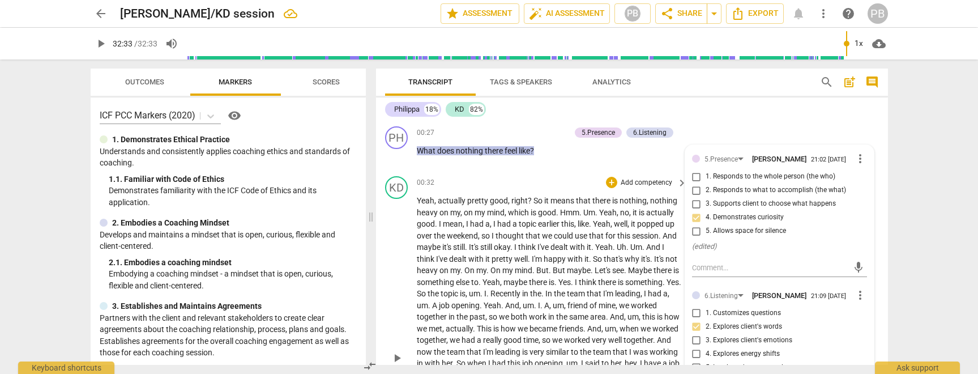
scroll to position [100, 0]
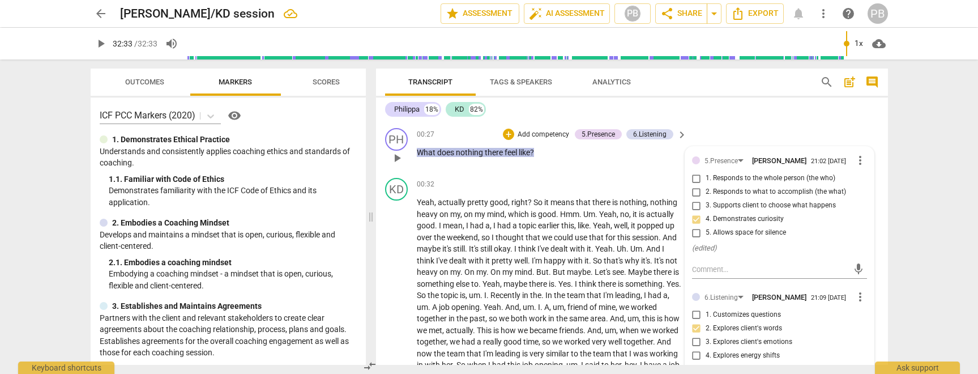
click at [639, 168] on div "00:27 + Add competency 5.Presence 6.Listening keyboard_arrow_right What does no…" at bounding box center [553, 148] width 272 height 41
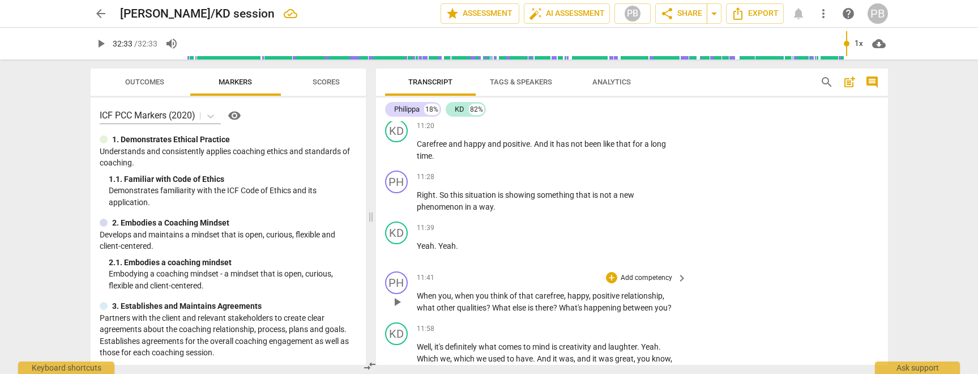
scroll to position [1783, 0]
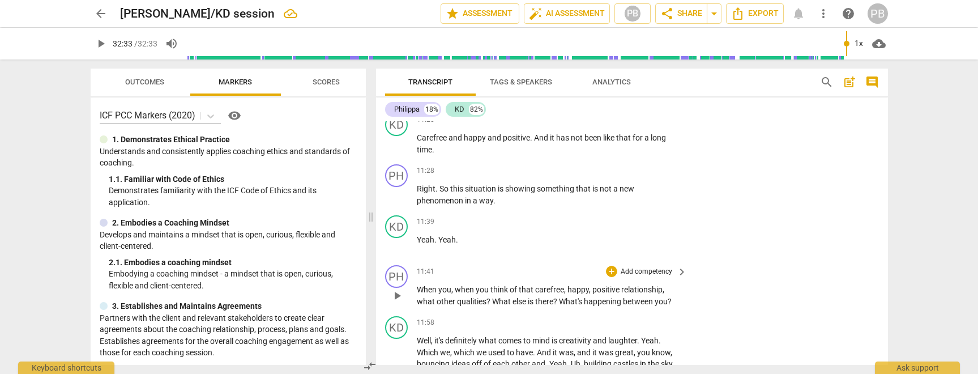
click at [659, 271] on p "Add competency" at bounding box center [647, 272] width 54 height 10
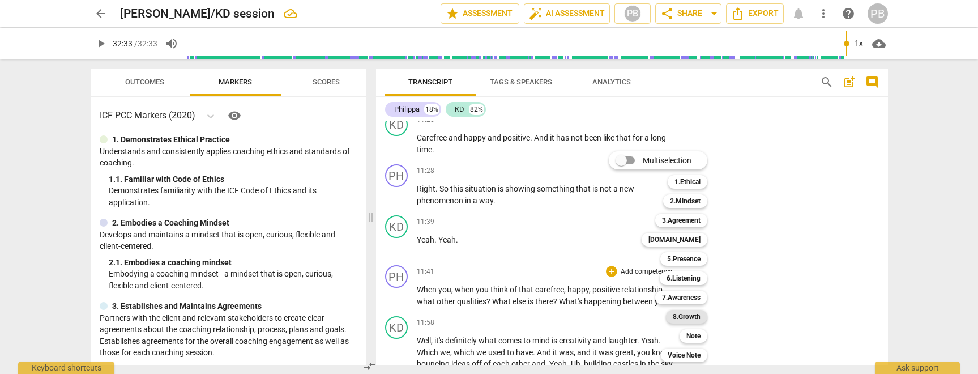
click at [688, 315] on b "8.Growth" at bounding box center [687, 317] width 28 height 14
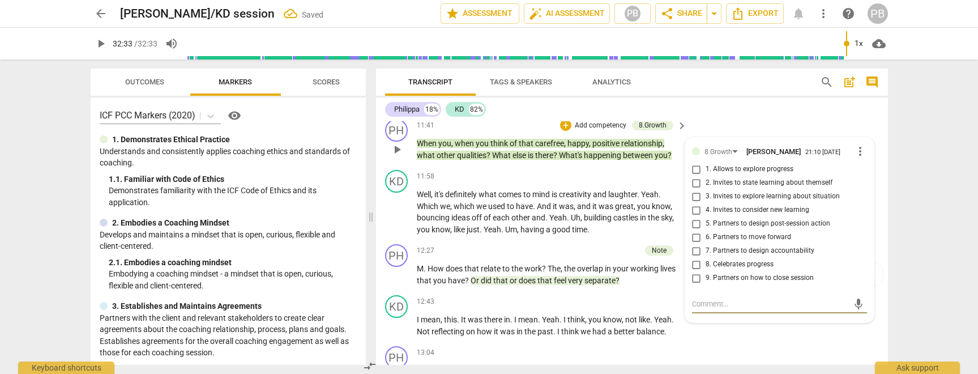
scroll to position [1926, 0]
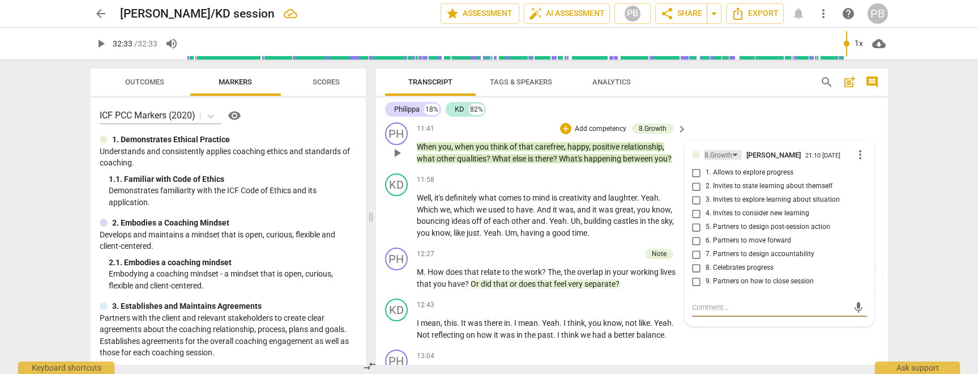
click at [732, 153] on div "8.Growth" at bounding box center [723, 155] width 37 height 10
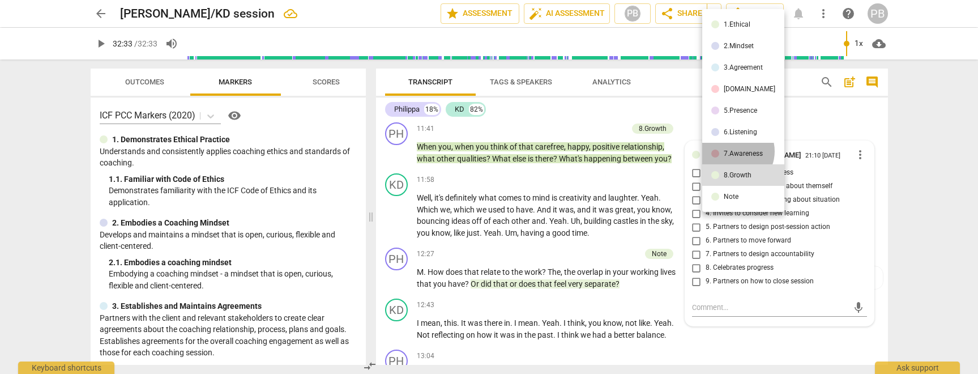
click at [733, 151] on div "7.Awareness" at bounding box center [743, 153] width 39 height 7
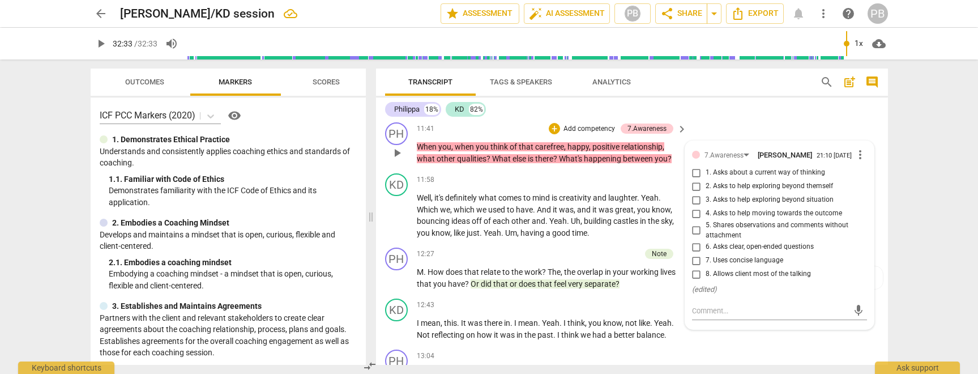
click at [695, 206] on input "3. Asks to help exploring beyond situation" at bounding box center [697, 200] width 18 height 14
click at [696, 218] on input "4. Asks to help moving towards the outcome" at bounding box center [697, 214] width 18 height 14
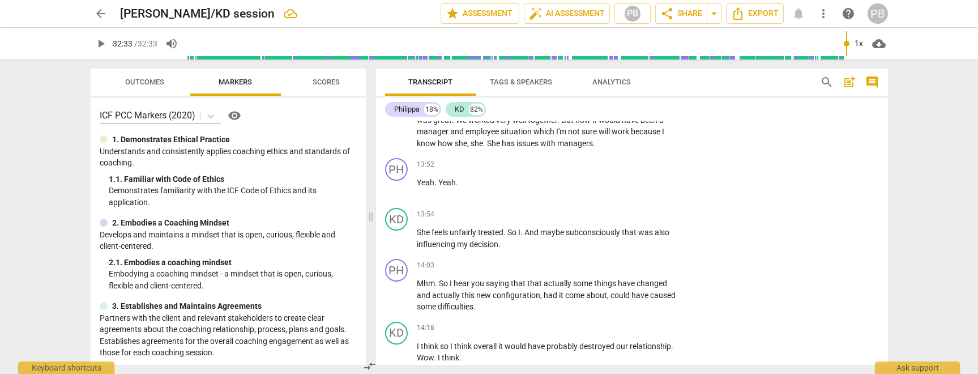
scroll to position [2293, 0]
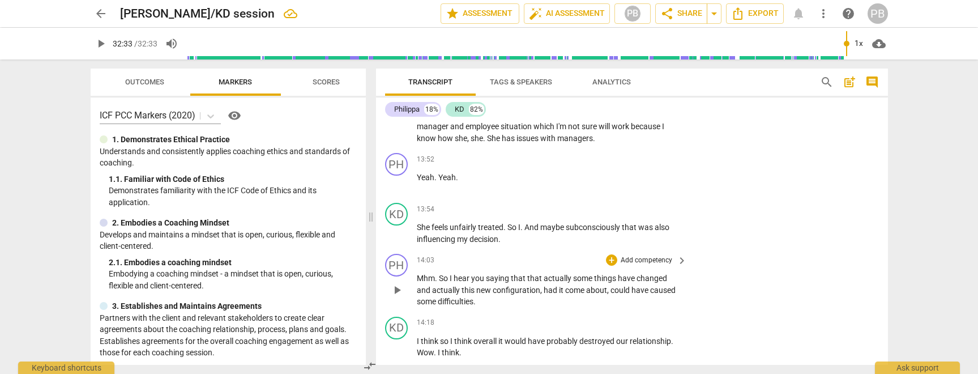
click at [648, 260] on p "Add competency" at bounding box center [647, 260] width 54 height 10
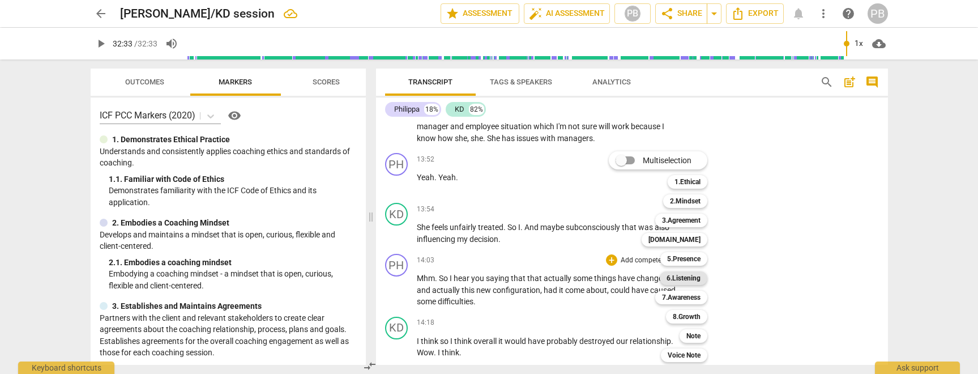
click at [697, 278] on b "6.Listening" at bounding box center [684, 278] width 34 height 14
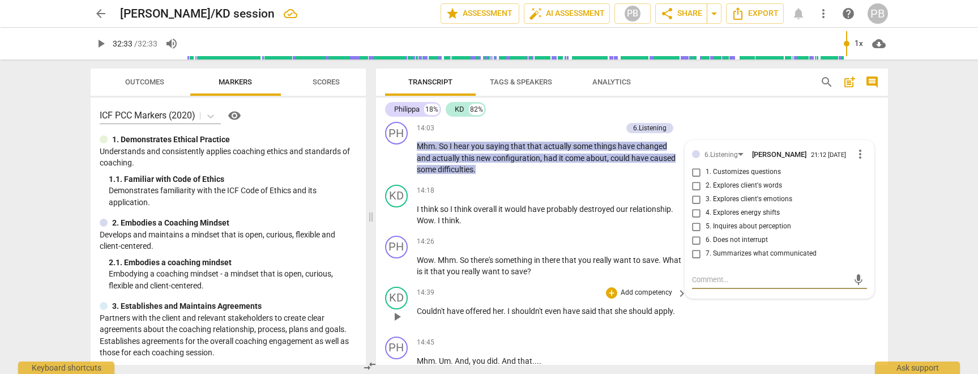
scroll to position [2423, 0]
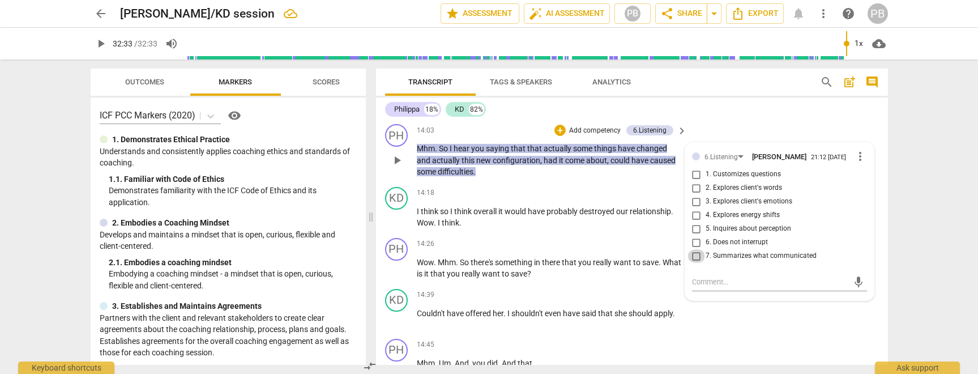
click at [694, 259] on input "7. Summarizes what communicated" at bounding box center [697, 256] width 18 height 14
click at [721, 322] on div "KD play_arrow pause 14:39 + Add competency keyboard_arrow_right Couldn't have o…" at bounding box center [632, 309] width 512 height 50
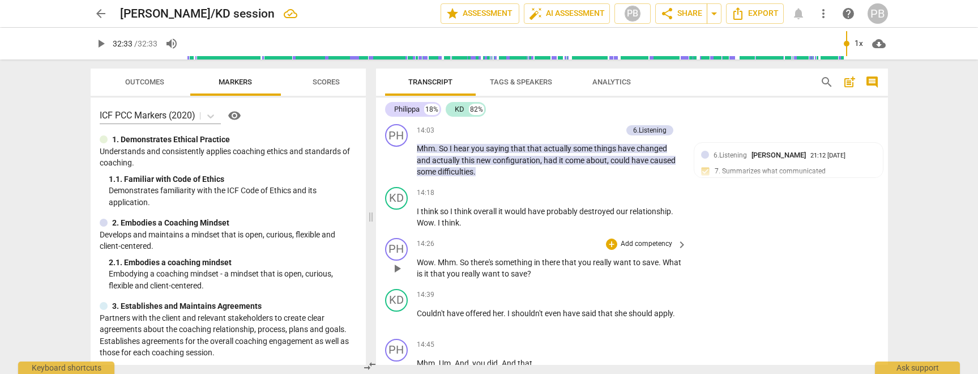
click at [632, 244] on p "Add competency" at bounding box center [647, 244] width 54 height 10
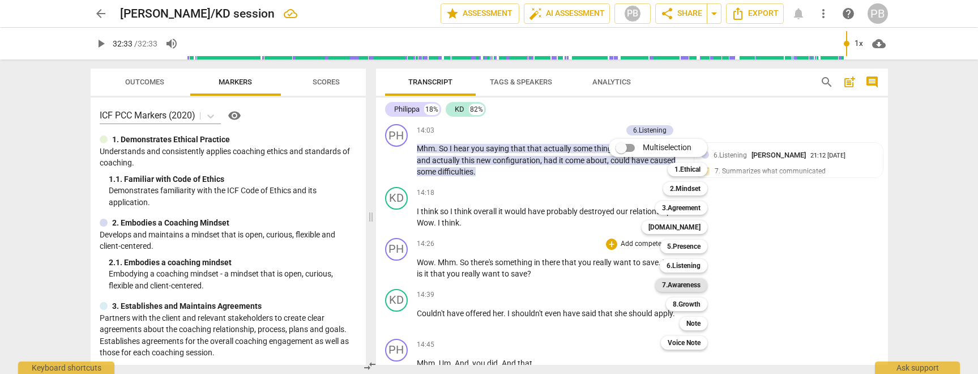
click at [691, 285] on b "7.Awareness" at bounding box center [681, 285] width 39 height 14
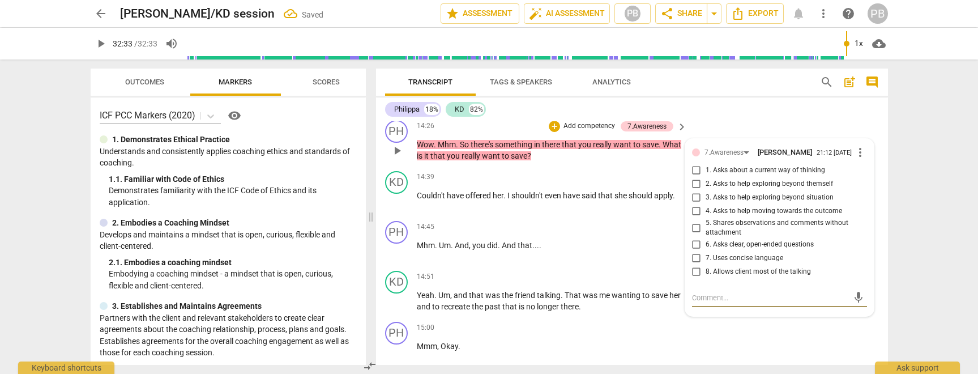
scroll to position [2534, 0]
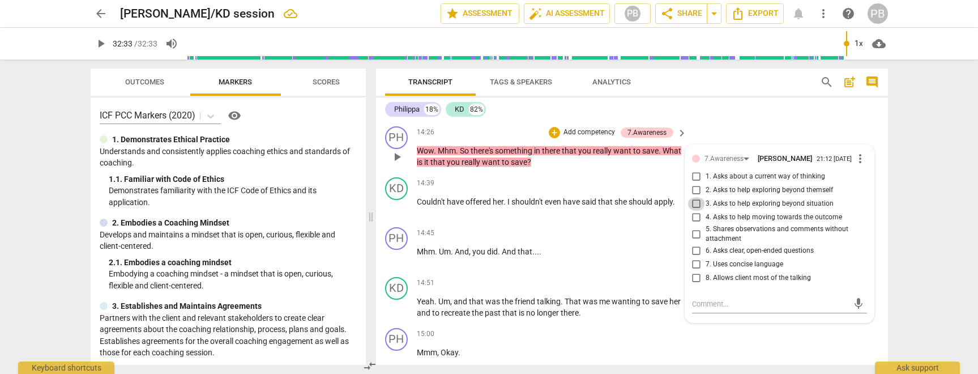
click at [694, 207] on input "3. Asks to help exploring beyond situation" at bounding box center [697, 204] width 18 height 14
click at [694, 254] on input "6. Asks clear, open-ended questions" at bounding box center [697, 251] width 18 height 14
click at [694, 268] on input "7. Uses concise language" at bounding box center [697, 265] width 18 height 14
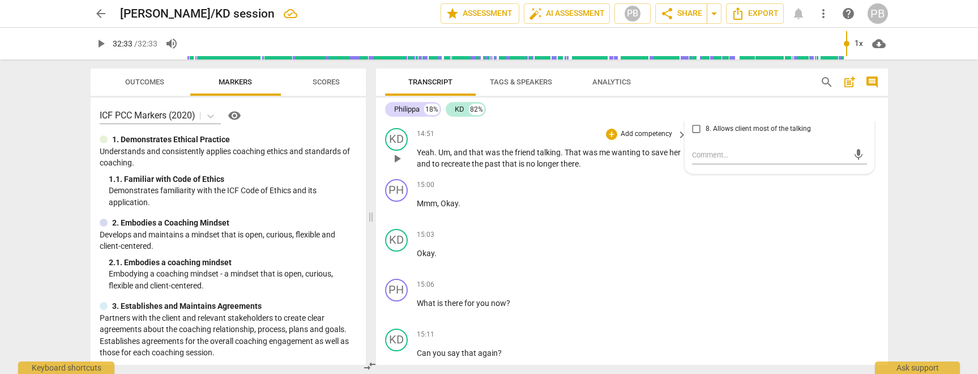
scroll to position [2679, 0]
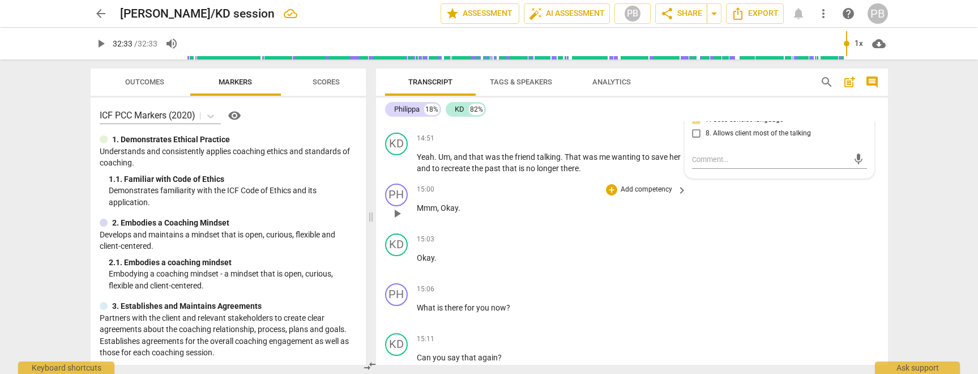
click at [660, 190] on p "Add competency" at bounding box center [647, 190] width 54 height 10
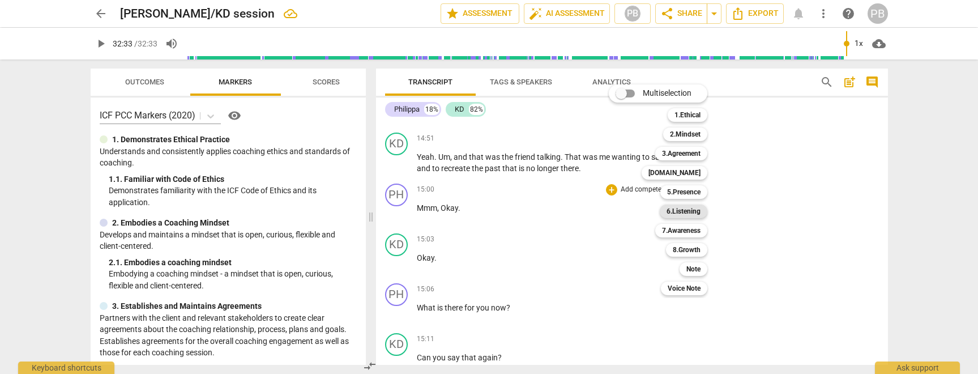
click at [680, 211] on b "6.Listening" at bounding box center [684, 211] width 34 height 14
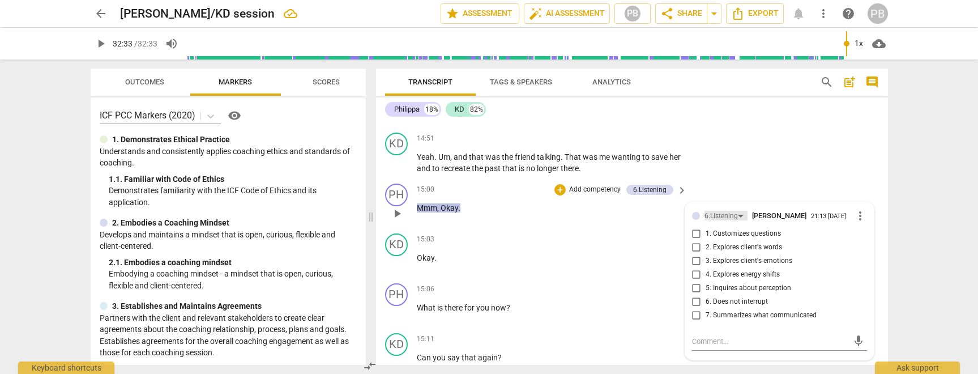
click at [734, 214] on div "6.Listening" at bounding box center [721, 216] width 33 height 11
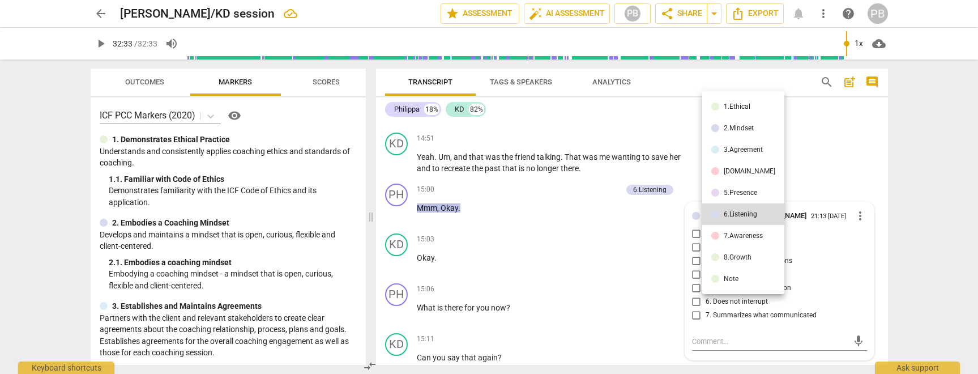
click at [732, 193] on div "5.Presence" at bounding box center [740, 192] width 33 height 7
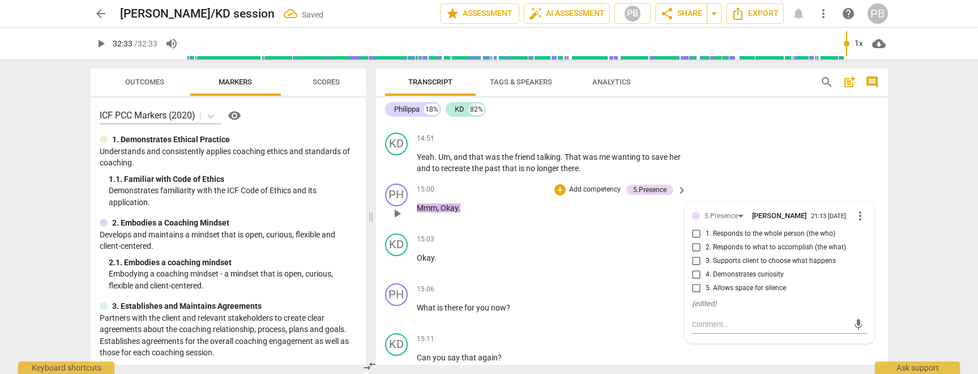
click at [694, 291] on input "5. Allows space for silence" at bounding box center [697, 288] width 18 height 14
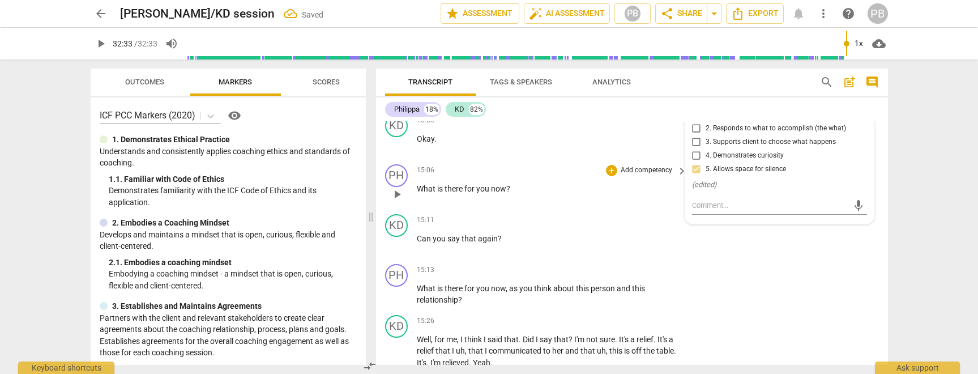
scroll to position [2808, 0]
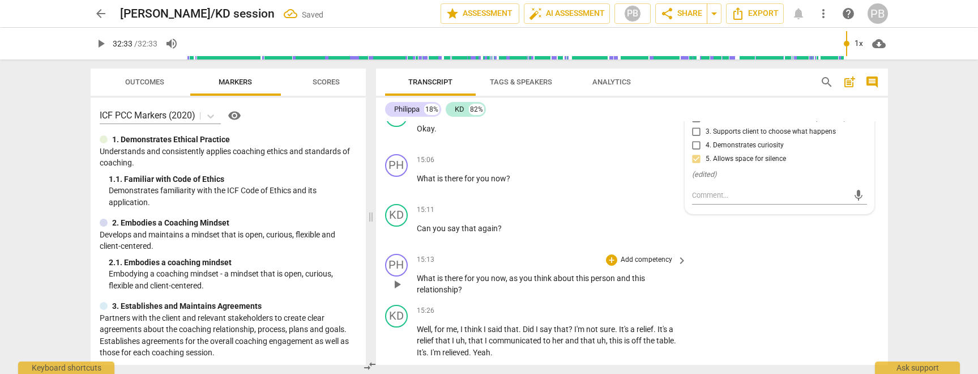
click at [640, 259] on p "Add competency" at bounding box center [647, 260] width 54 height 10
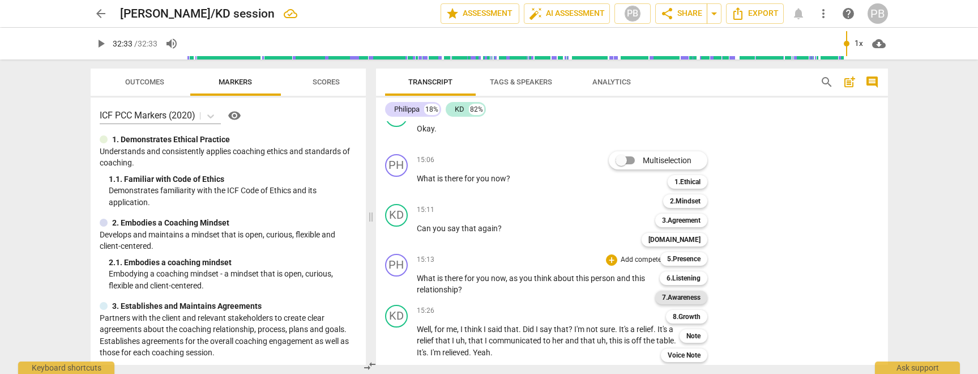
click at [681, 299] on b "7.Awareness" at bounding box center [681, 298] width 39 height 14
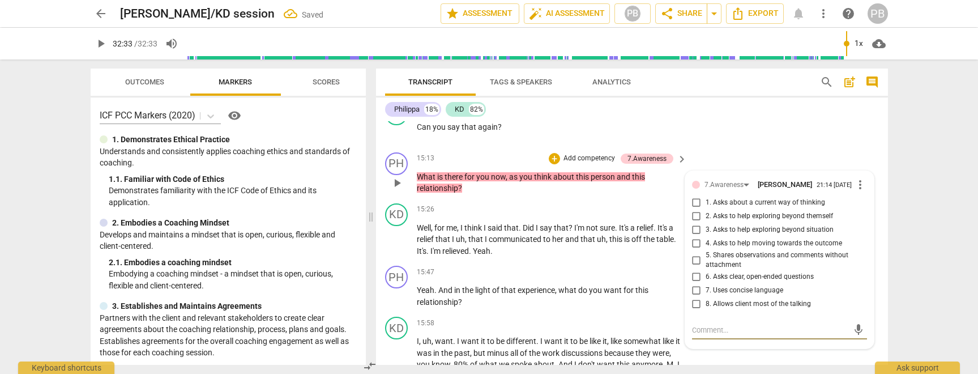
scroll to position [2897, 0]
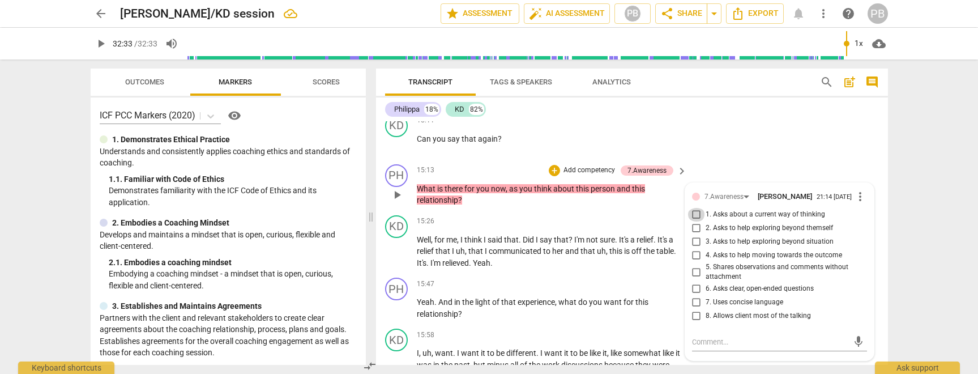
click at [694, 216] on input "1. Asks about a current way of thinking" at bounding box center [697, 215] width 18 height 14
click at [659, 283] on p "Add competency" at bounding box center [647, 284] width 54 height 10
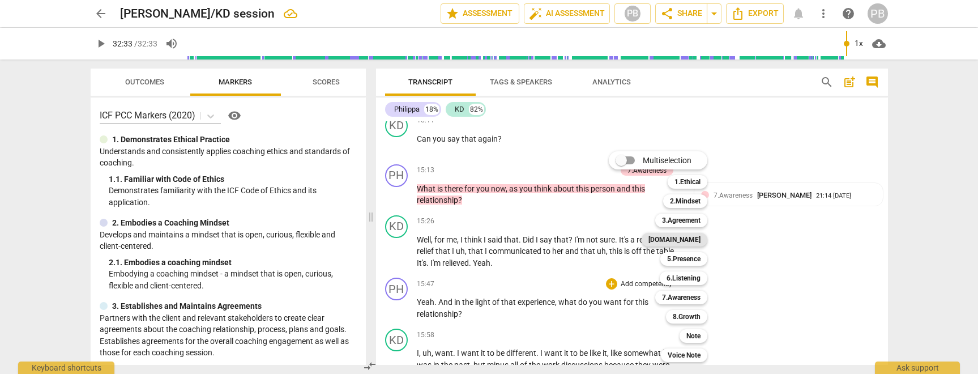
click at [685, 242] on b "[DOMAIN_NAME]" at bounding box center [674, 240] width 52 height 14
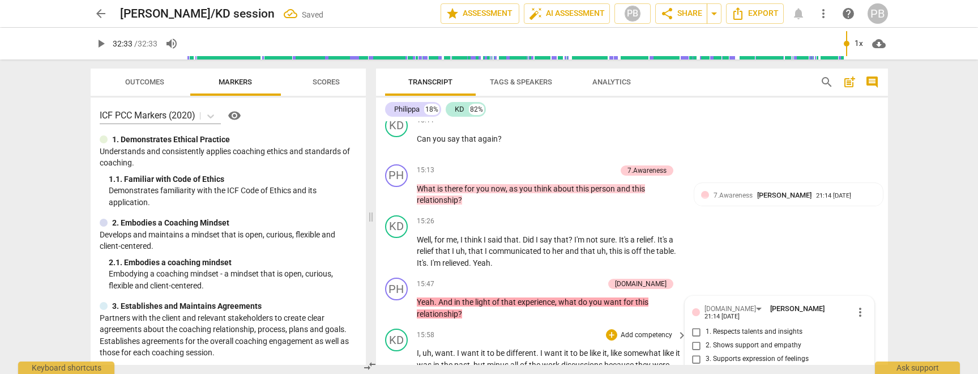
scroll to position [3049, 0]
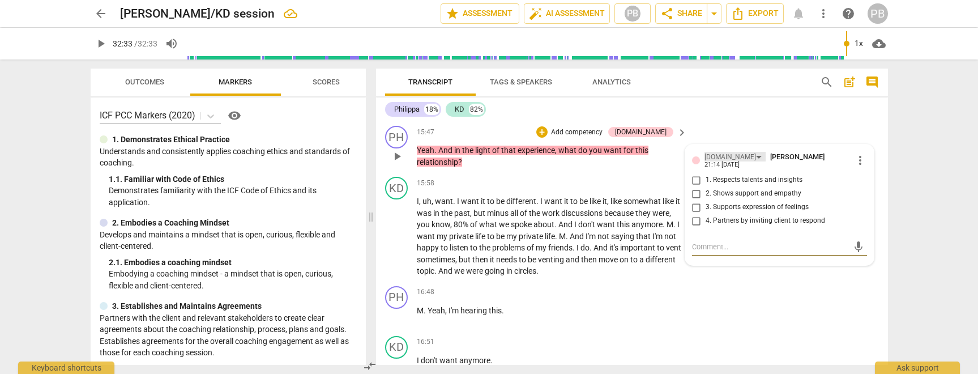
click at [716, 153] on div "[DOMAIN_NAME]" at bounding box center [731, 157] width 52 height 11
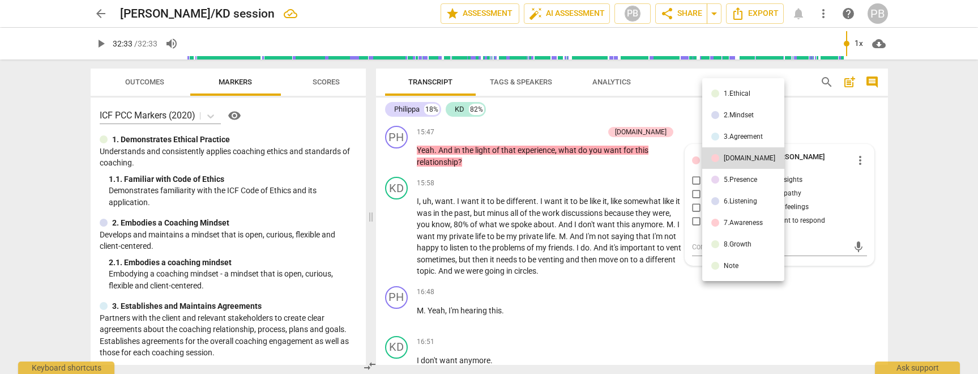
click at [738, 224] on div "7.Awareness" at bounding box center [743, 222] width 39 height 7
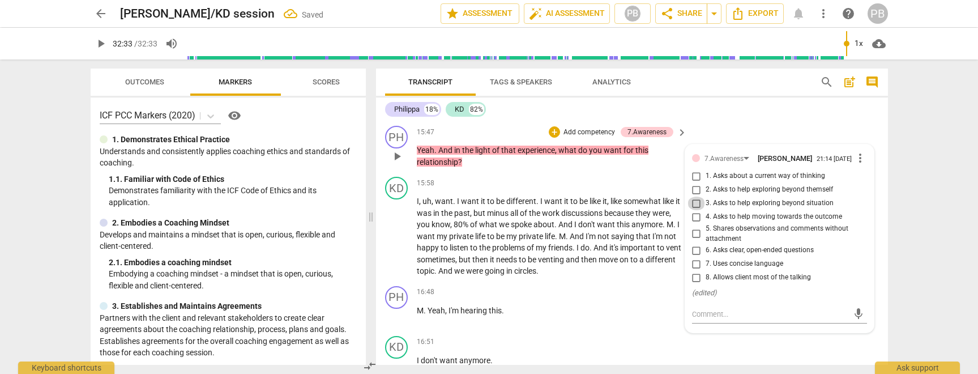
click at [695, 207] on input "3. Asks to help exploring beyond situation" at bounding box center [697, 204] width 18 height 14
click at [697, 221] on input "4. Asks to help moving towards the outcome" at bounding box center [697, 217] width 18 height 14
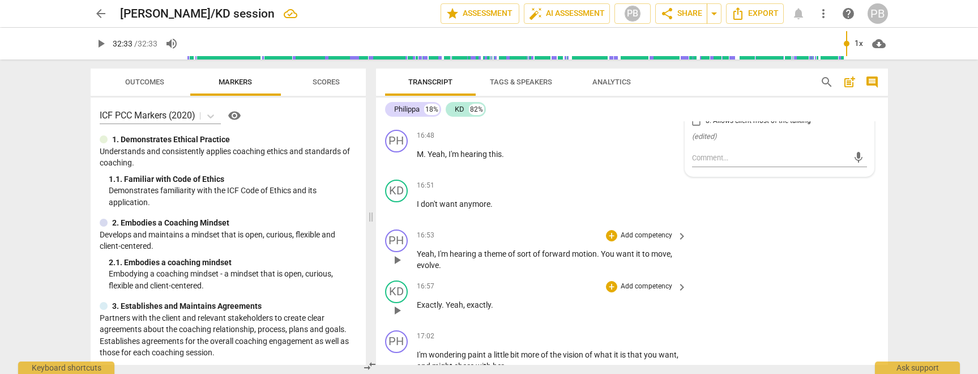
scroll to position [3213, 0]
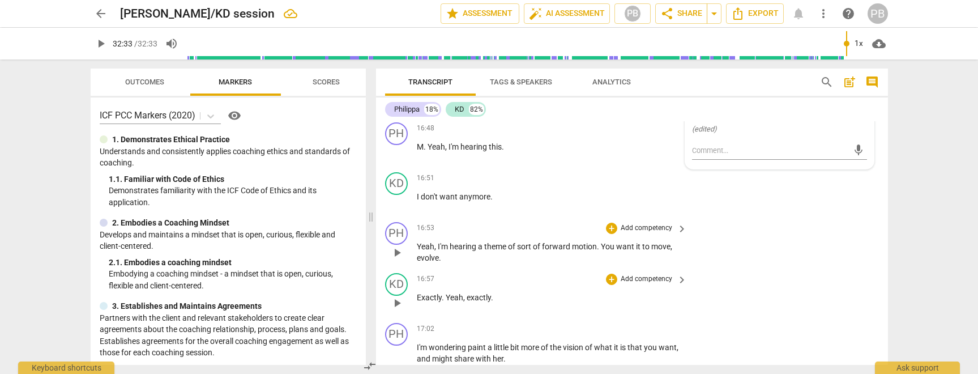
click at [648, 227] on p "Add competency" at bounding box center [647, 228] width 54 height 10
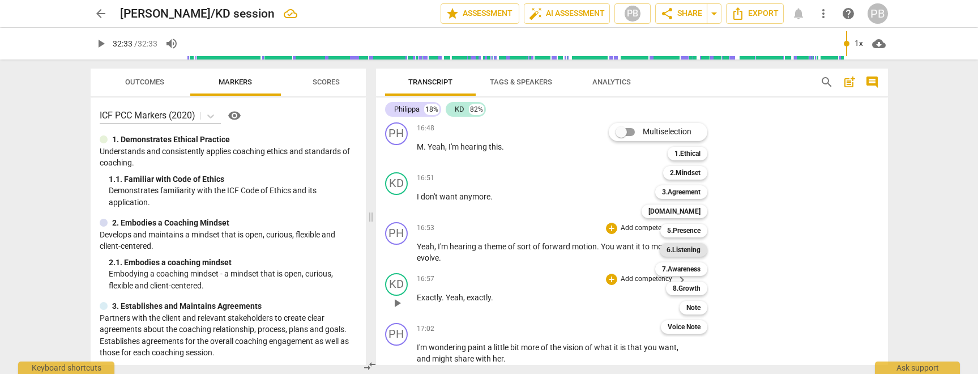
click at [685, 246] on b "6.Listening" at bounding box center [684, 250] width 34 height 14
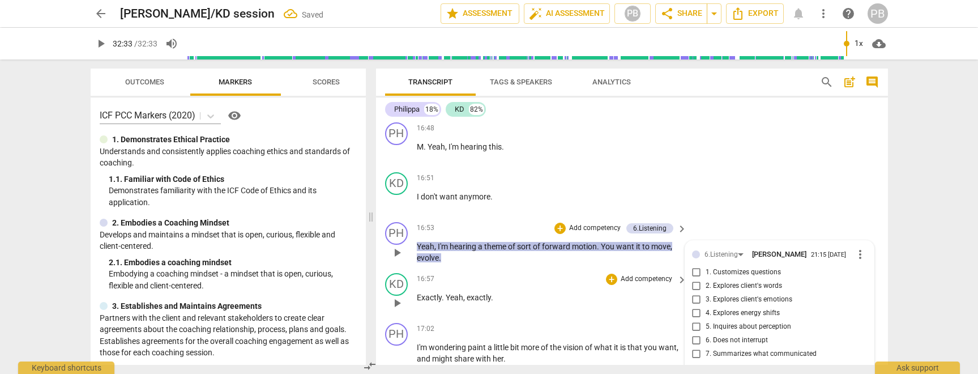
scroll to position [3353, 0]
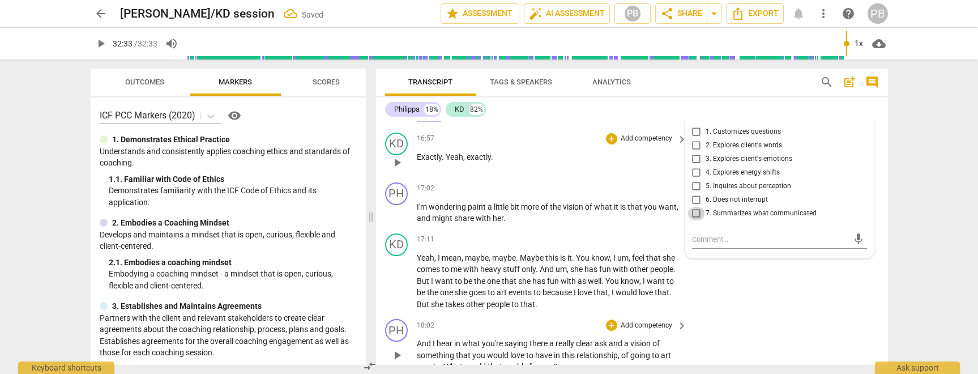
click at [693, 217] on input "7. Summarizes what communicated" at bounding box center [697, 214] width 18 height 14
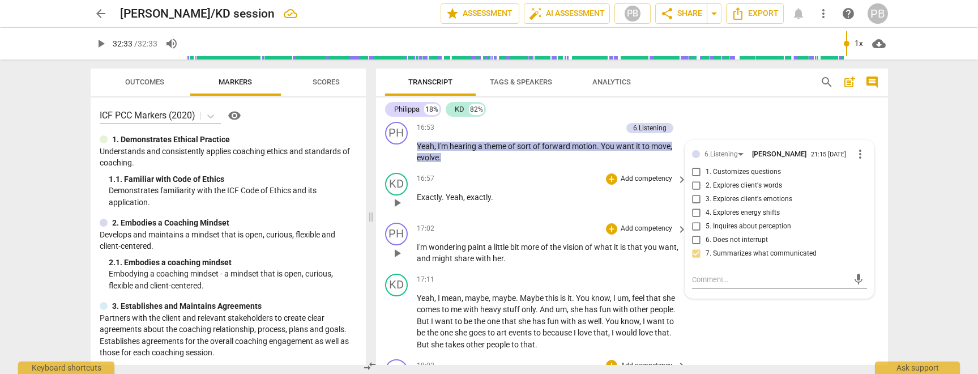
scroll to position [3314, 0]
click at [469, 248] on span "paint" at bounding box center [478, 246] width 20 height 9
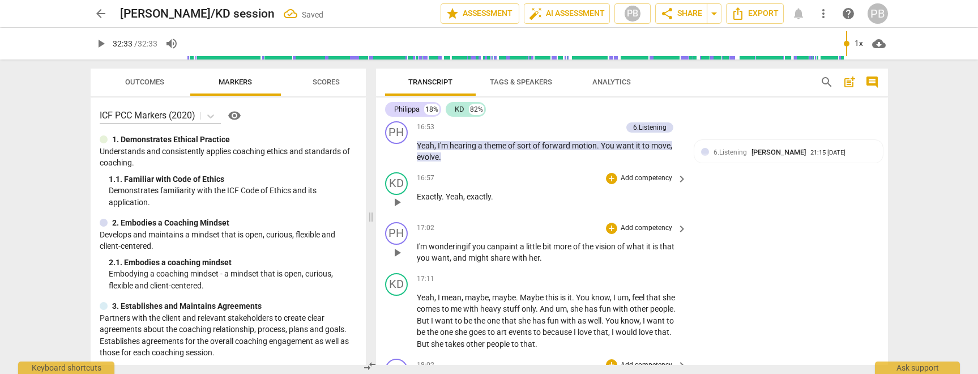
click at [651, 227] on p "Add competency" at bounding box center [647, 228] width 54 height 10
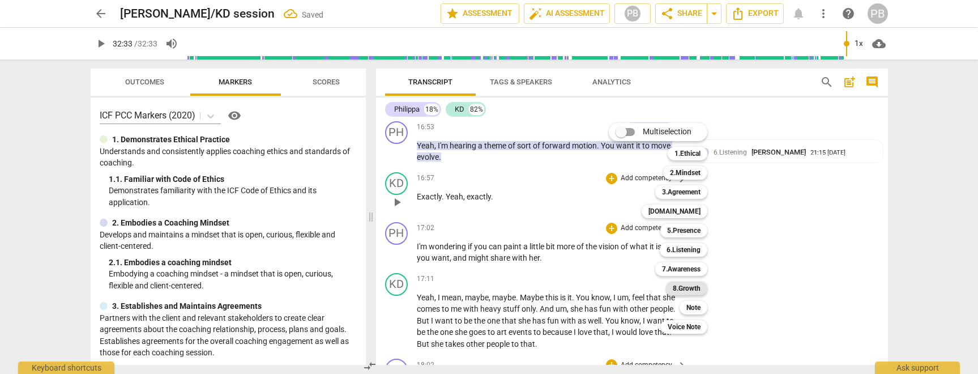
click at [693, 286] on b "8.Growth" at bounding box center [687, 288] width 28 height 14
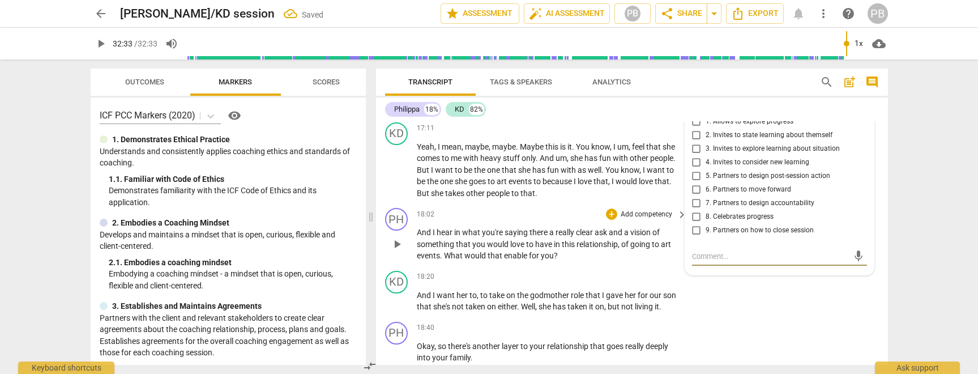
scroll to position [3388, 0]
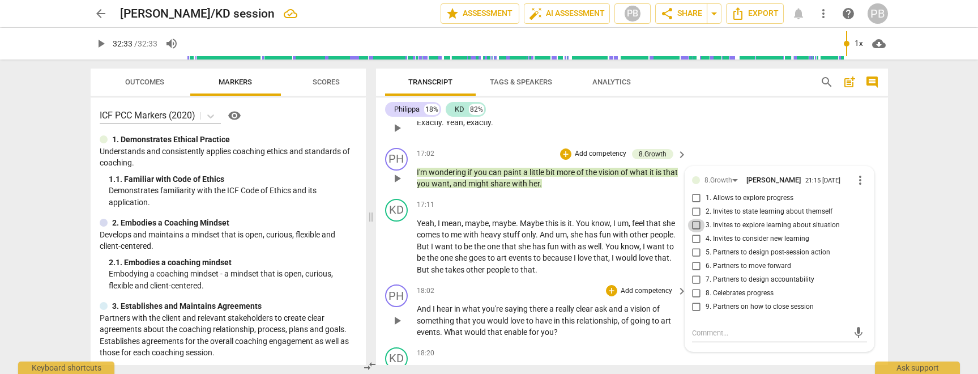
click at [697, 224] on input "3. Invites to explore learning about situation" at bounding box center [697, 226] width 18 height 14
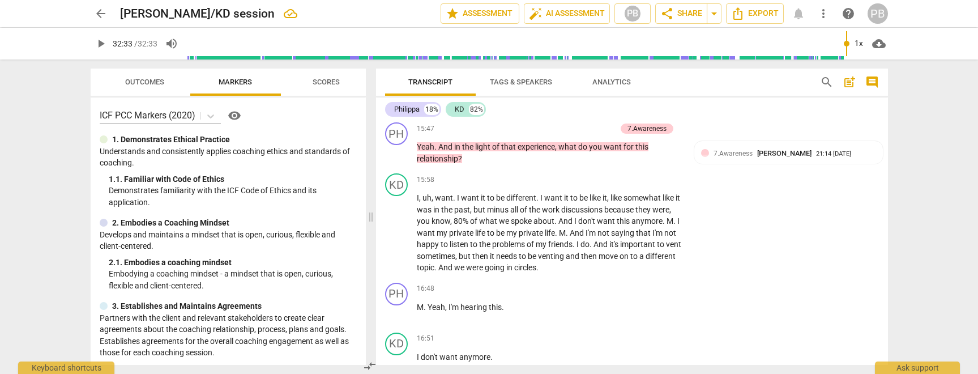
scroll to position [3046, 0]
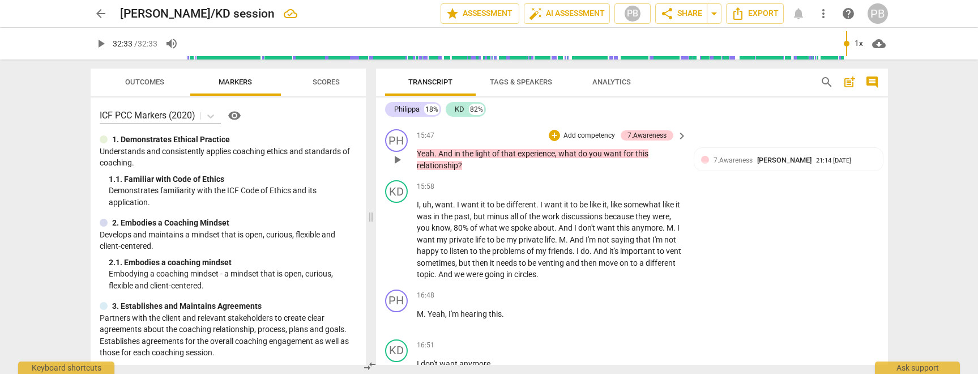
click at [597, 133] on p "Add competency" at bounding box center [589, 136] width 54 height 10
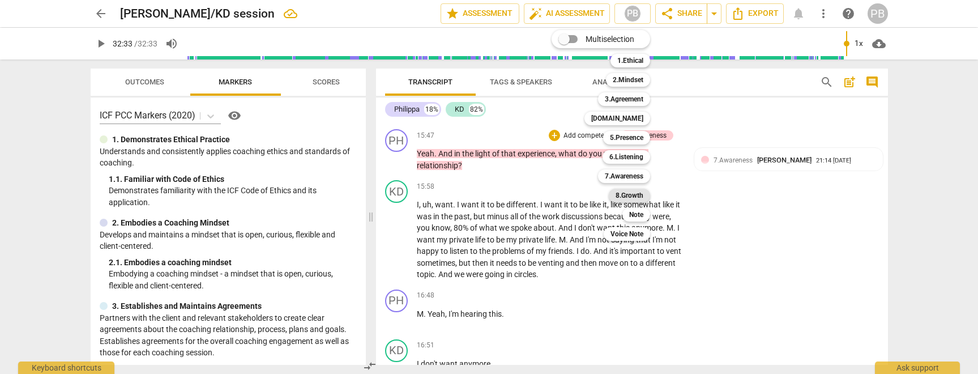
click at [637, 193] on b "8.Growth" at bounding box center [630, 196] width 28 height 14
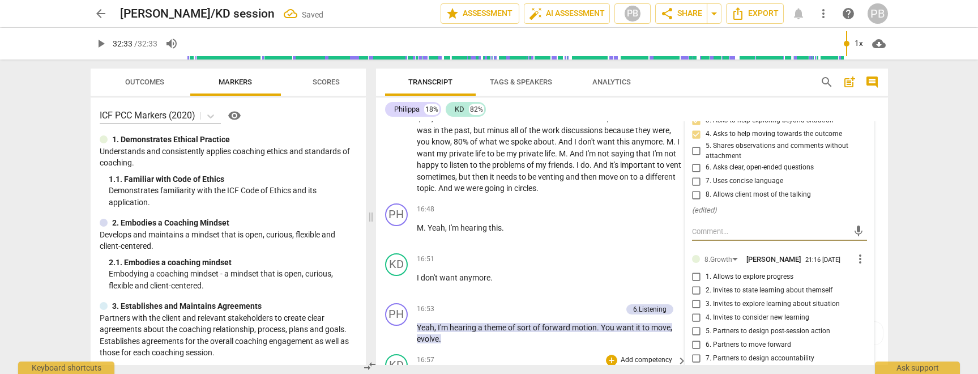
scroll to position [3132, 0]
click at [693, 308] on input "3. Invites to explore learning about situation" at bounding box center [697, 304] width 18 height 14
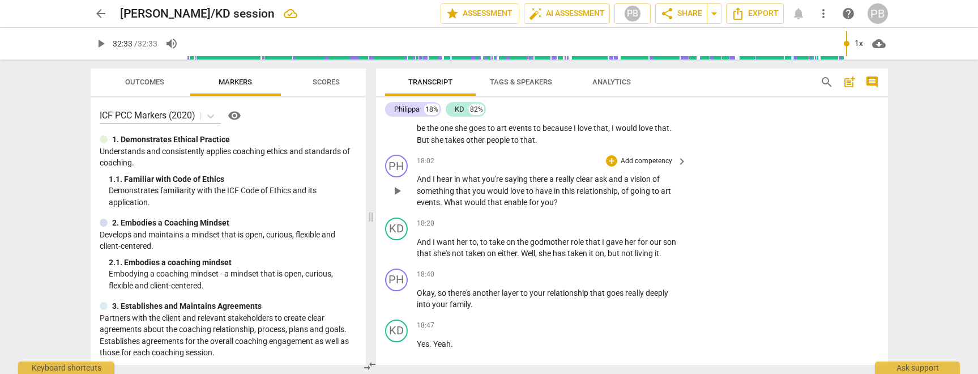
scroll to position [3511, 0]
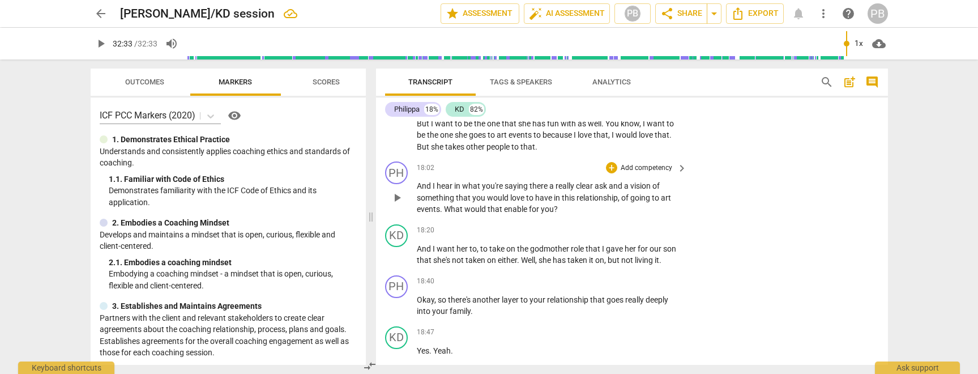
click at [556, 206] on span "?" at bounding box center [556, 208] width 4 height 9
click at [634, 167] on p "Add competency" at bounding box center [647, 168] width 54 height 10
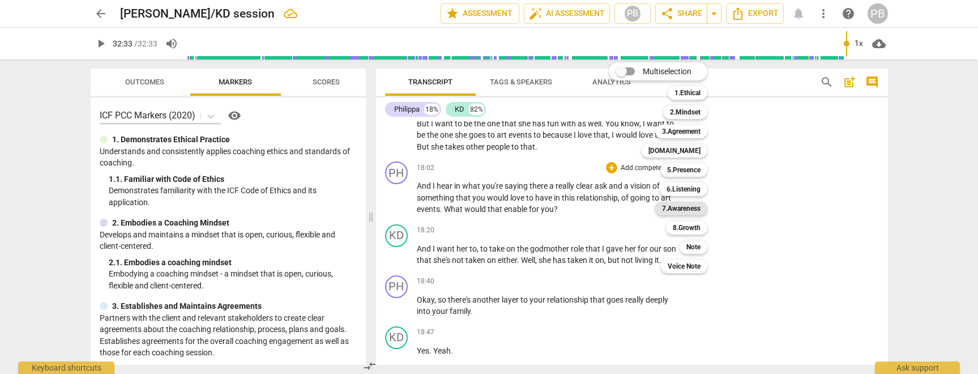
click at [695, 207] on b "7.Awareness" at bounding box center [681, 209] width 39 height 14
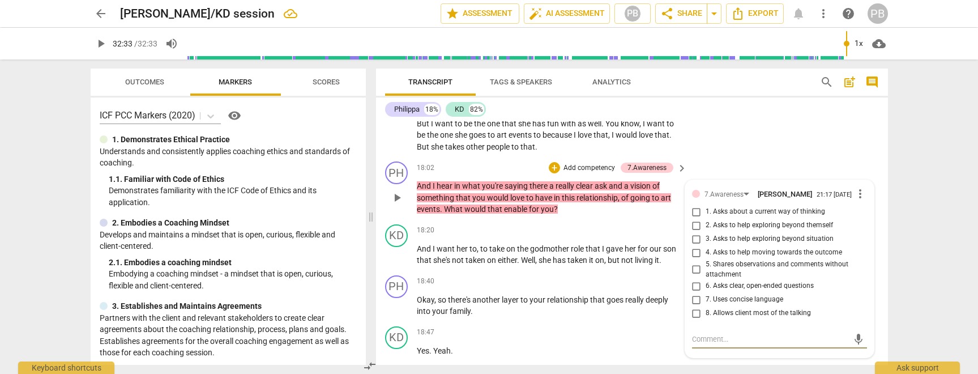
click at [694, 242] on input "3. Asks to help exploring beyond situation" at bounding box center [697, 239] width 18 height 14
click at [697, 258] on input "4. Asks to help moving towards the outcome" at bounding box center [697, 253] width 18 height 14
click at [659, 281] on p "Add competency" at bounding box center [647, 281] width 54 height 10
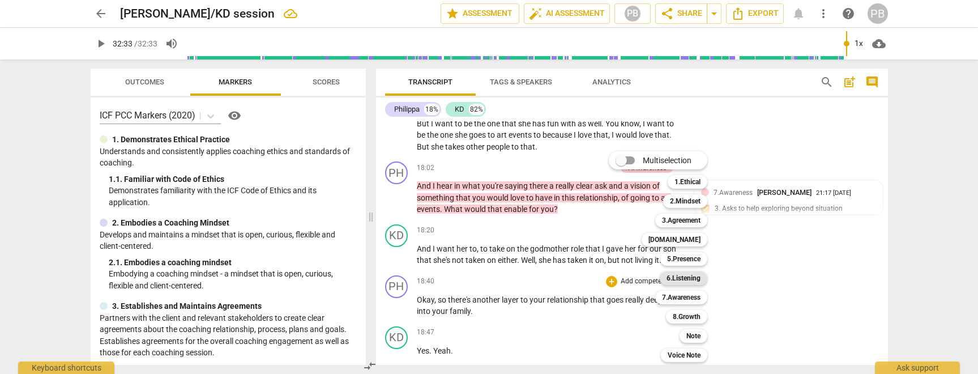
click at [681, 277] on b "6.Listening" at bounding box center [684, 278] width 34 height 14
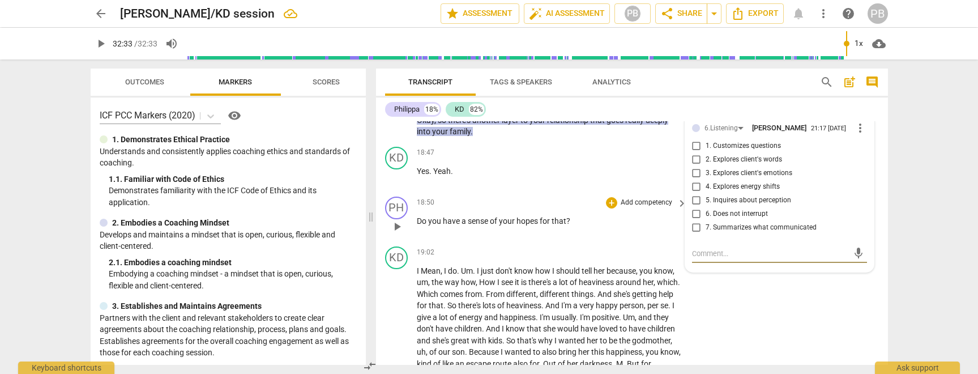
scroll to position [3675, 0]
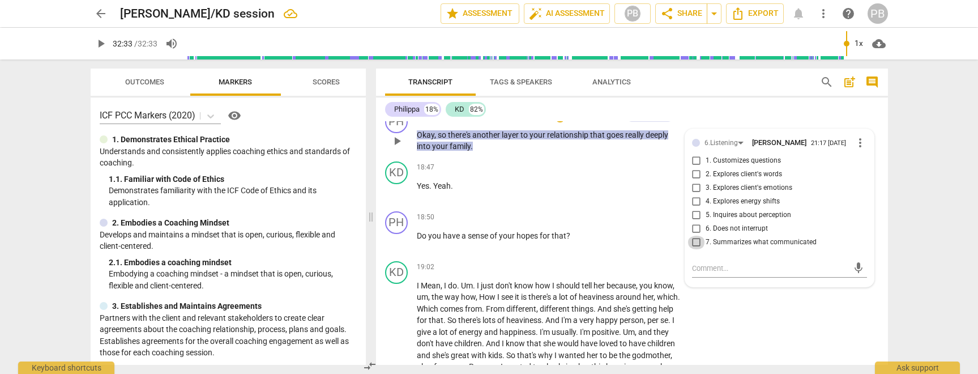
click at [694, 245] on input "7. Summarizes what communicated" at bounding box center [697, 243] width 18 height 14
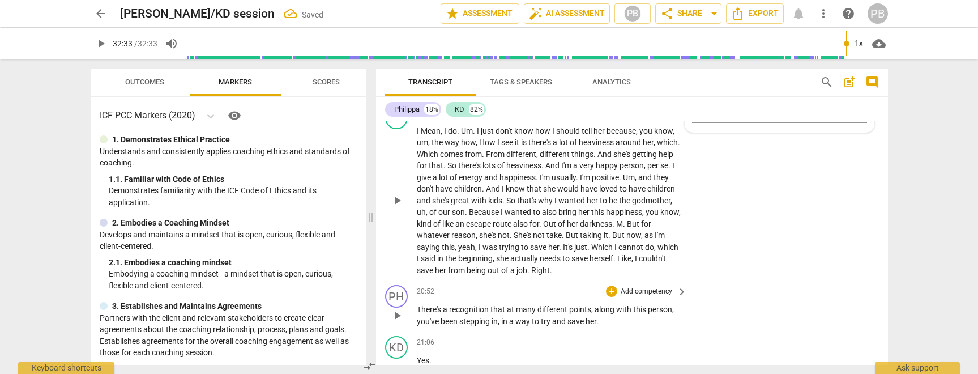
scroll to position [3880, 0]
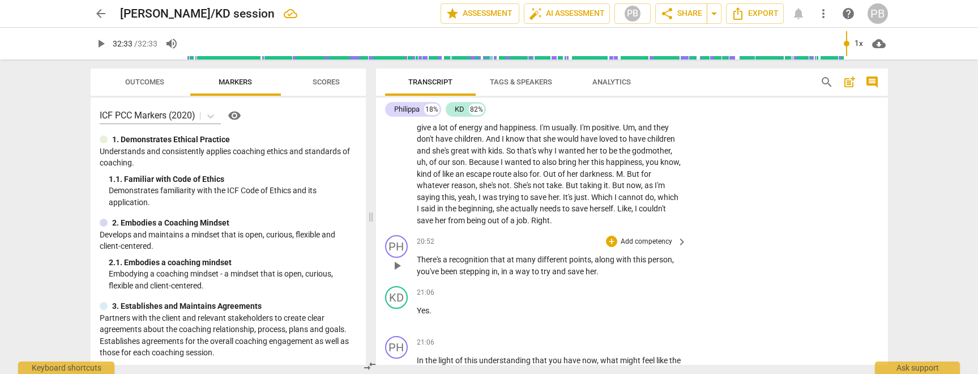
click at [655, 240] on p "Add competency" at bounding box center [647, 242] width 54 height 10
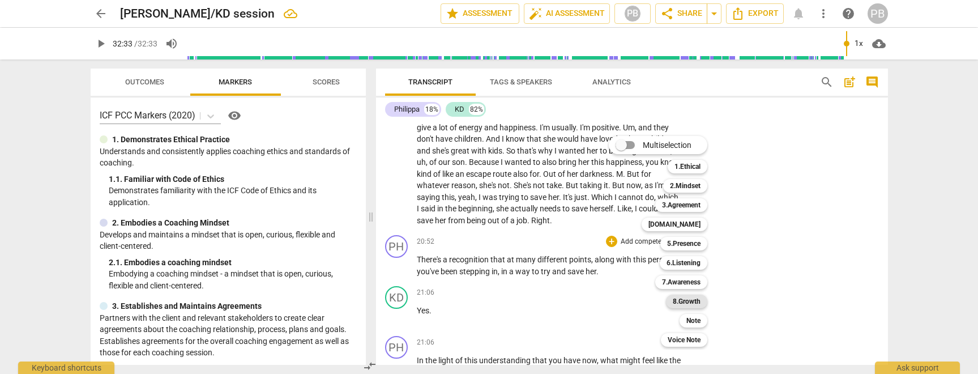
click at [690, 300] on b "8.Growth" at bounding box center [687, 301] width 28 height 14
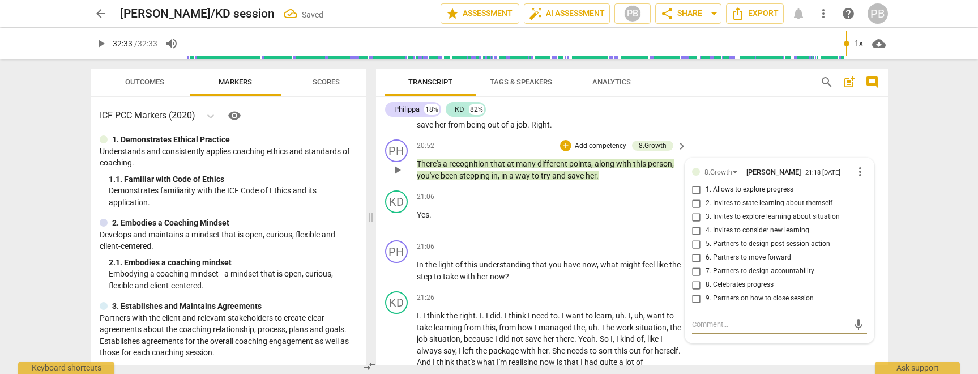
scroll to position [3990, 0]
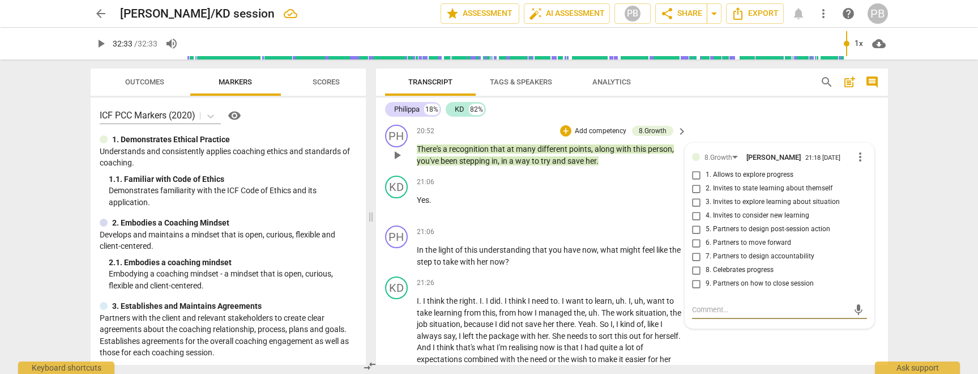
click at [695, 177] on input "1. Allows to explore progress" at bounding box center [697, 175] width 18 height 14
click at [639, 233] on p "Add competency" at bounding box center [647, 232] width 54 height 10
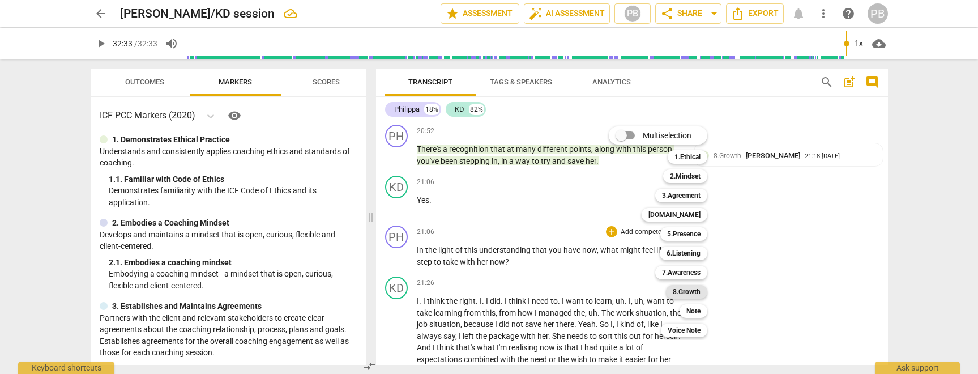
click at [683, 288] on b "8.Growth" at bounding box center [687, 292] width 28 height 14
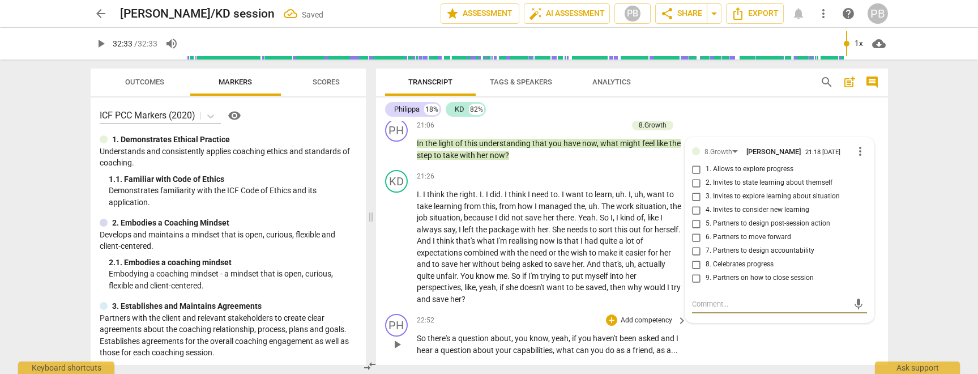
scroll to position [4070, 0]
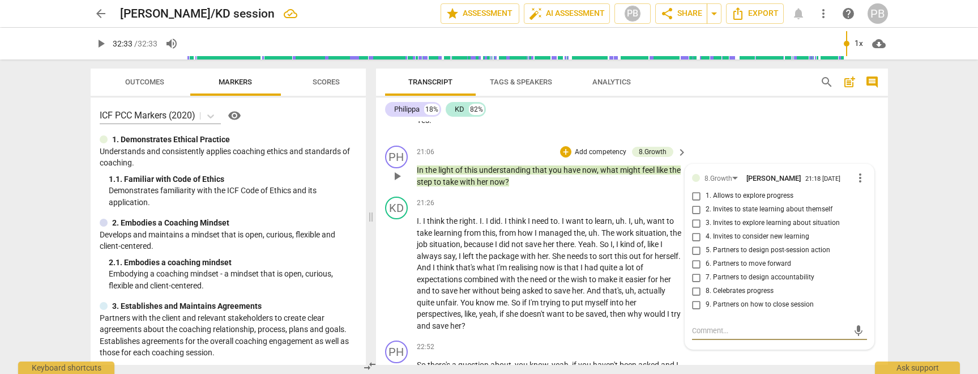
click at [694, 236] on input "4. Invites to consider new learning" at bounding box center [697, 237] width 18 height 14
click at [695, 224] on input "3. Invites to explore learning about situation" at bounding box center [697, 223] width 18 height 14
click at [695, 263] on input "6. Partners to move forward" at bounding box center [697, 264] width 18 height 14
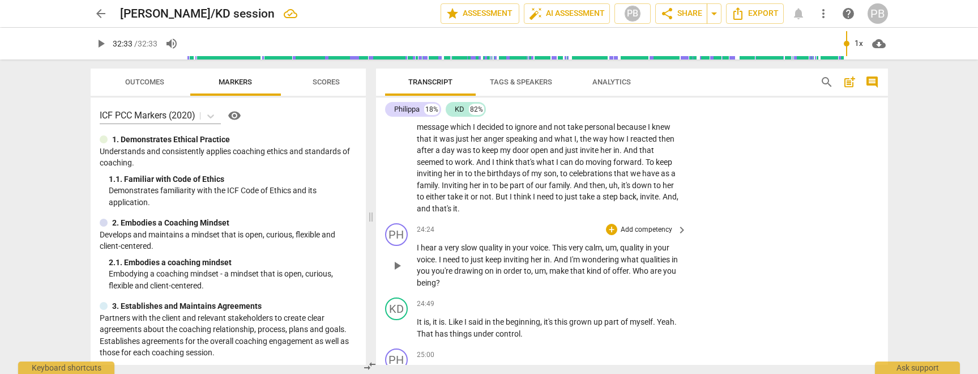
scroll to position [4391, 0]
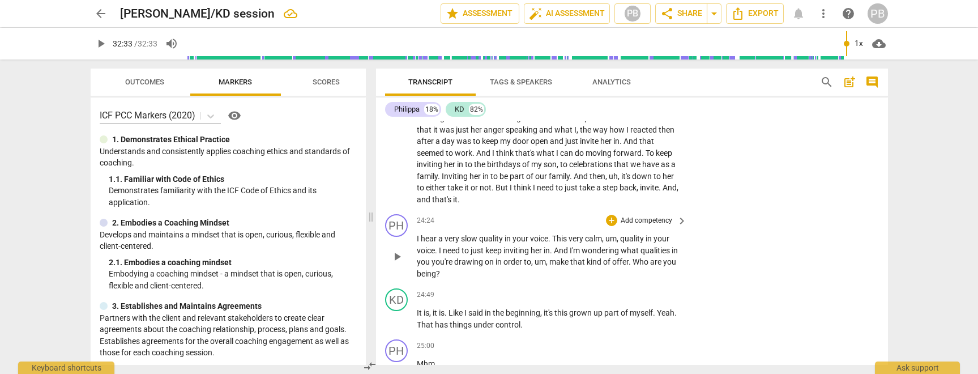
click at [649, 226] on p "Add competency" at bounding box center [647, 221] width 54 height 10
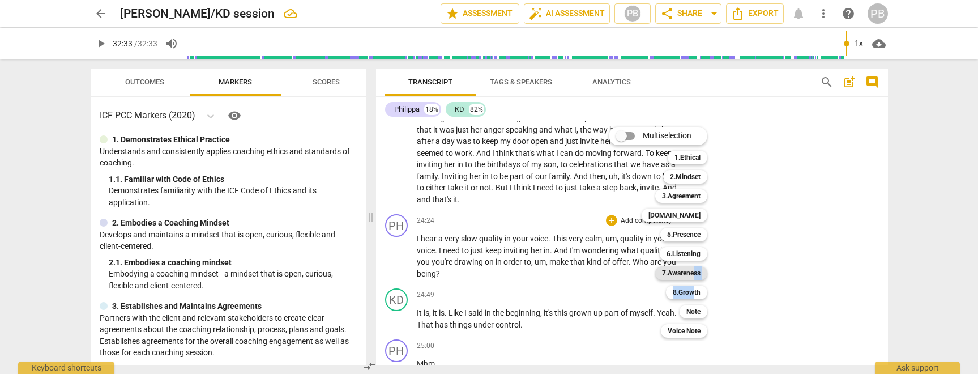
drag, startPoint x: 695, startPoint y: 292, endPoint x: 693, endPoint y: 273, distance: 19.3
click at [693, 273] on div "Multiselection m 1.Ethical 1 2.Mindset 2 3.Agreement 3 [DOMAIN_NAME] 4 5.Presen…" at bounding box center [666, 232] width 125 height 216
click at [693, 273] on b "7.Awareness" at bounding box center [681, 273] width 39 height 14
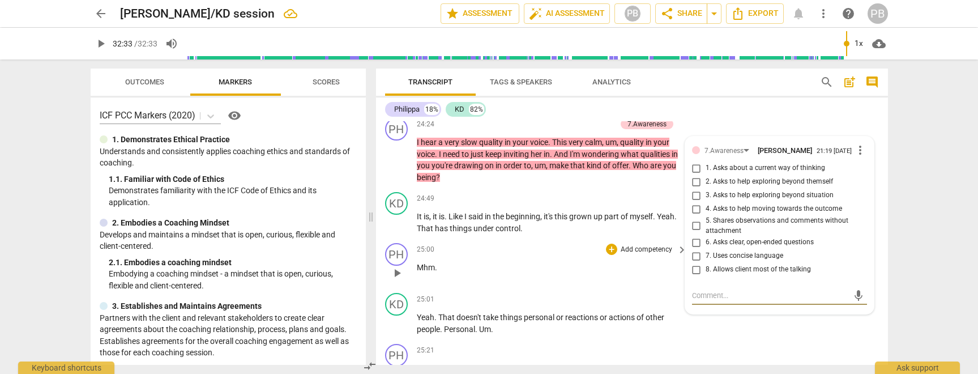
scroll to position [4476, 0]
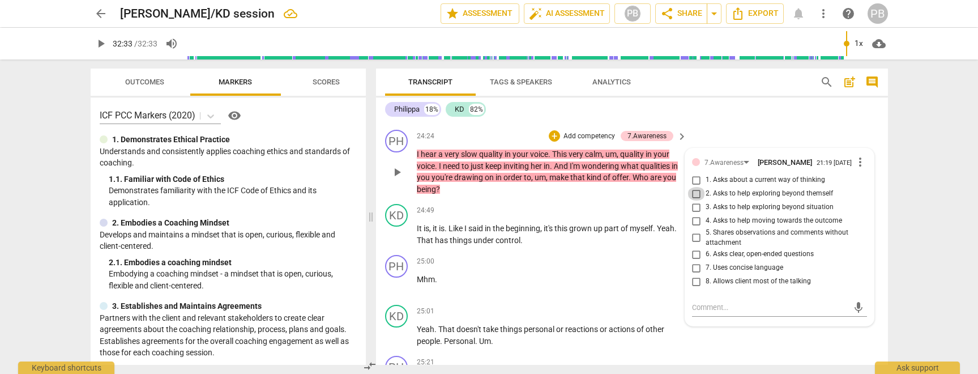
click at [694, 200] on input "2. Asks to help exploring beyond themself" at bounding box center [697, 194] width 18 height 14
click at [596, 142] on p "Add competency" at bounding box center [589, 136] width 54 height 10
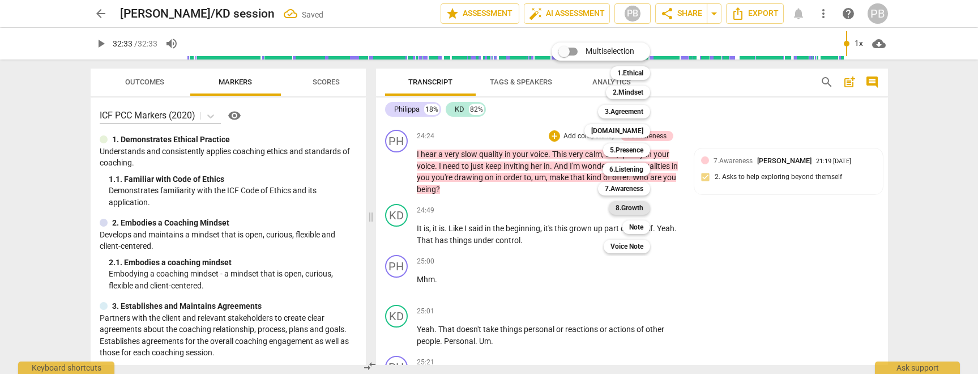
click at [635, 206] on b "8.Growth" at bounding box center [630, 208] width 28 height 14
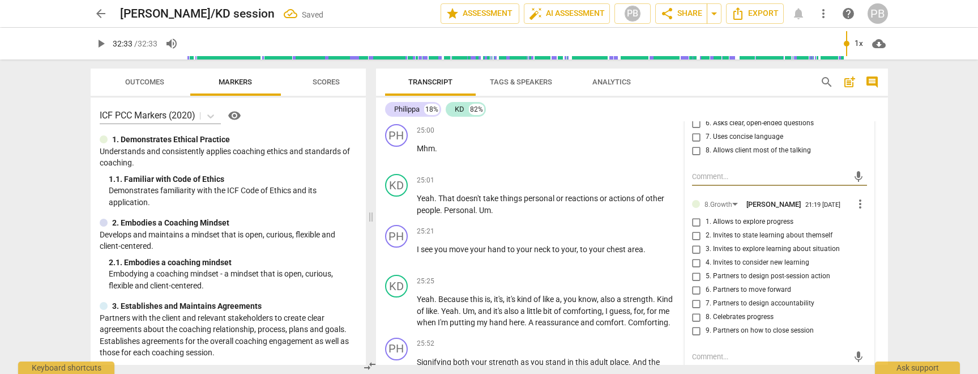
scroll to position [4607, 0]
click at [695, 242] on input "2. Invites to state learning about themself" at bounding box center [697, 235] width 18 height 14
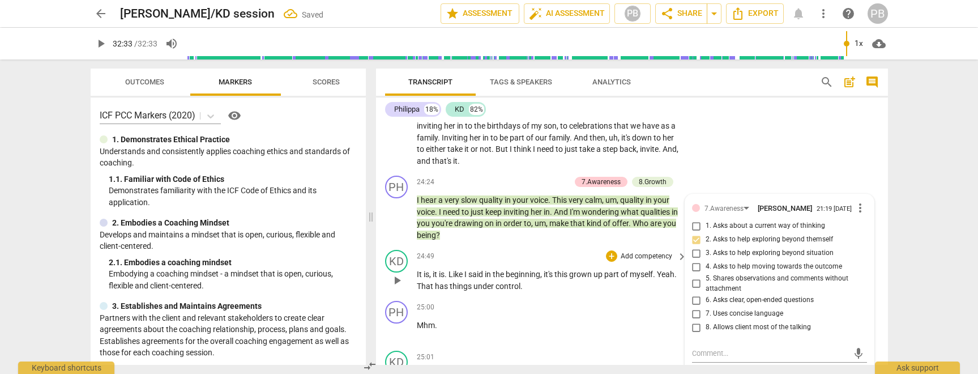
scroll to position [4429, 0]
click at [622, 293] on p "It is , it is . Like I said in the beginning , it's this grown up part of mysel…" at bounding box center [549, 281] width 265 height 23
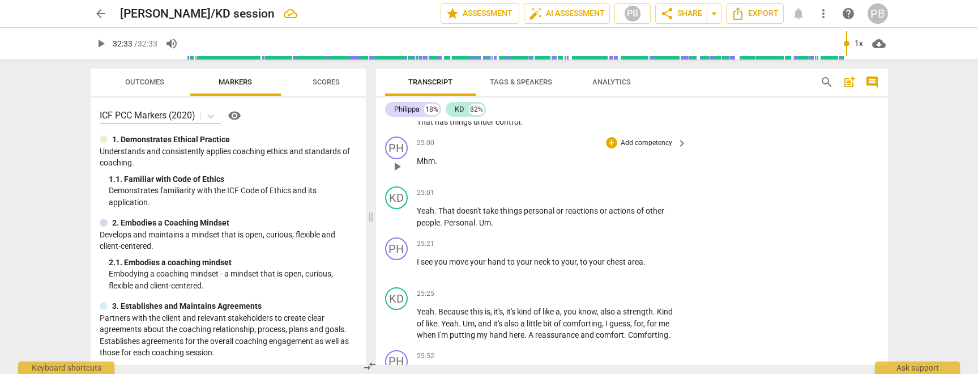
scroll to position [4610, 0]
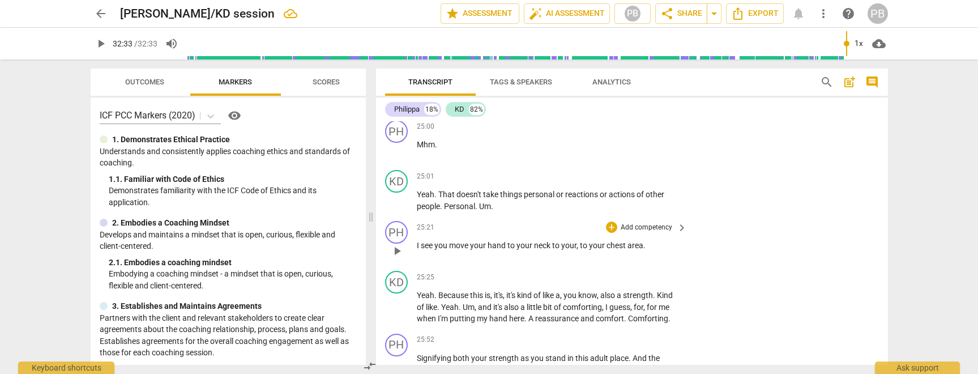
click at [650, 233] on p "Add competency" at bounding box center [647, 228] width 54 height 10
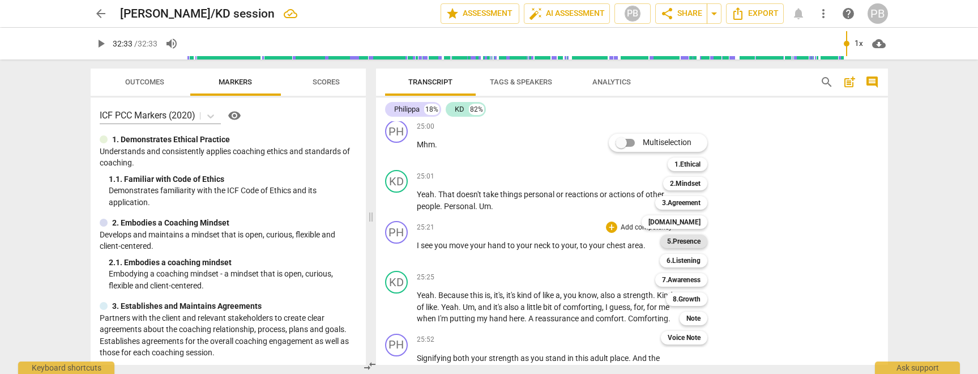
click at [693, 240] on b "5.Presence" at bounding box center [683, 241] width 33 height 14
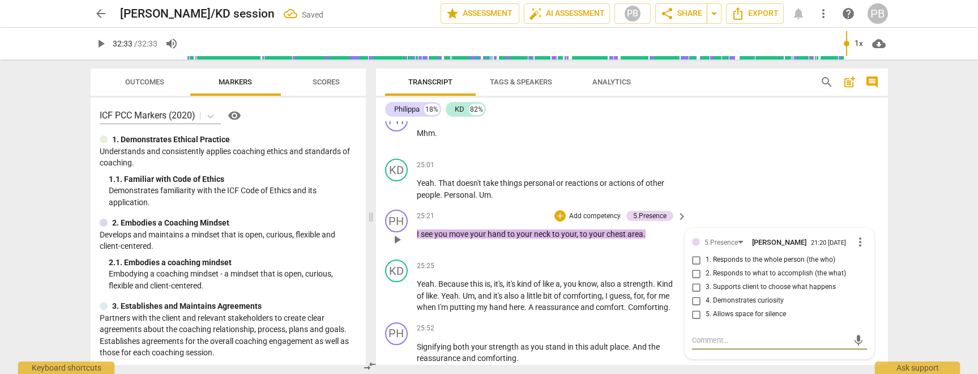
scroll to position [4624, 0]
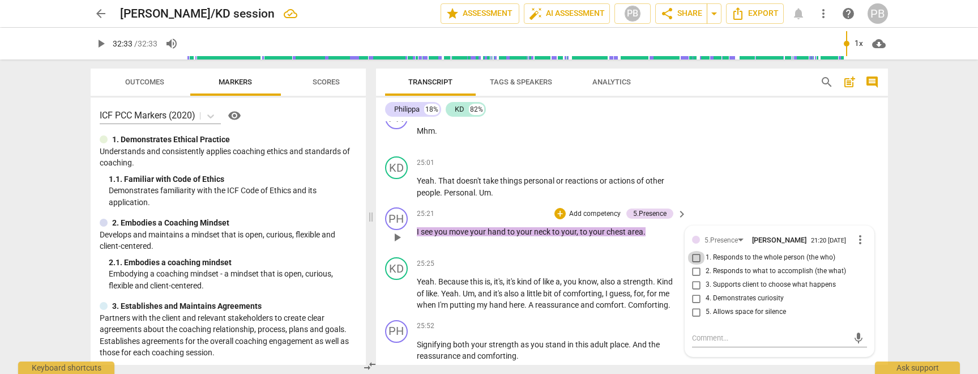
click at [694, 264] on input "1. Responds to the whole person (the who)" at bounding box center [697, 258] width 18 height 14
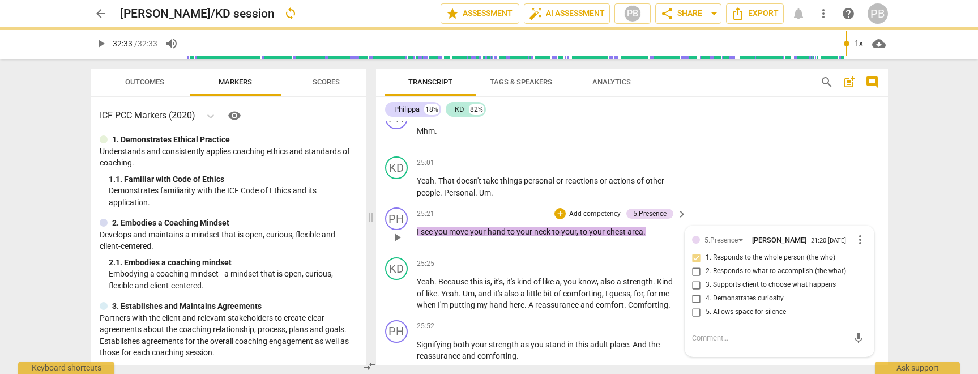
click at [607, 219] on p "Add competency" at bounding box center [595, 214] width 54 height 10
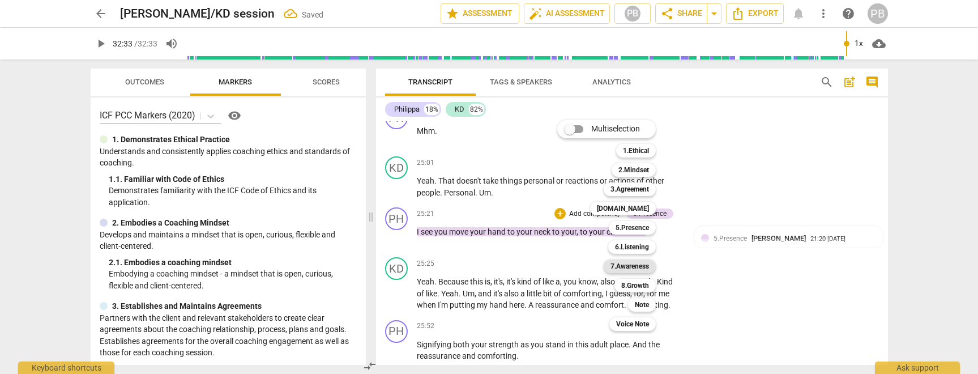
click at [643, 265] on b "7.Awareness" at bounding box center [629, 266] width 39 height 14
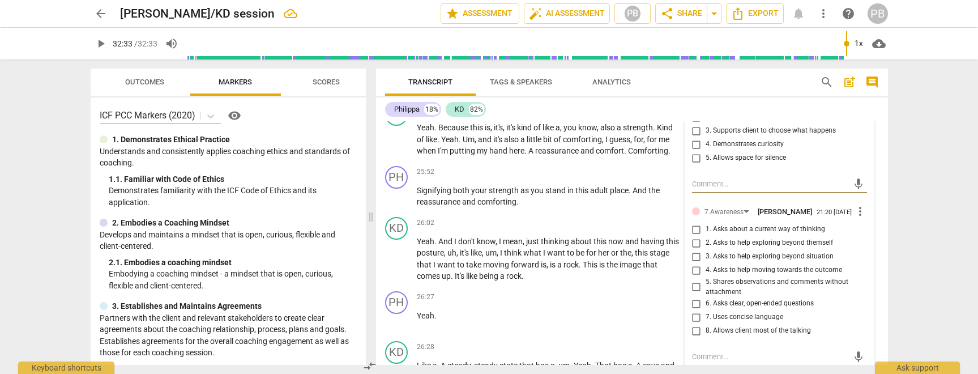
scroll to position [4779, 0]
click at [694, 293] on input "5. Shares observations and comments without attachment" at bounding box center [697, 287] width 18 height 14
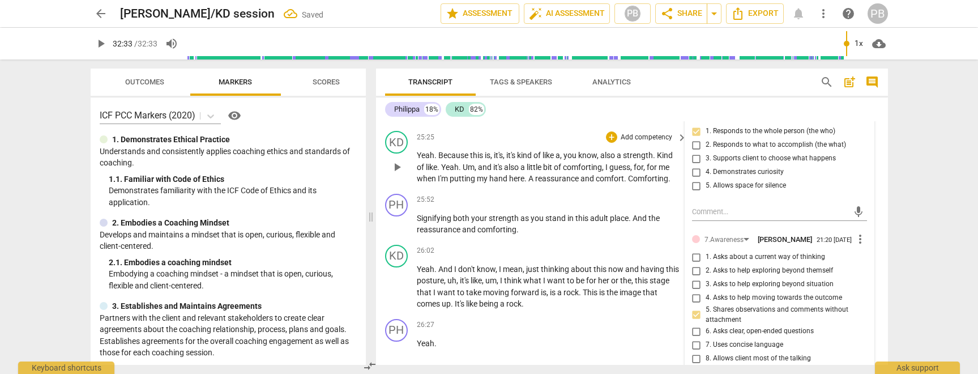
scroll to position [4751, 0]
click at [638, 222] on span "And" at bounding box center [641, 217] width 16 height 9
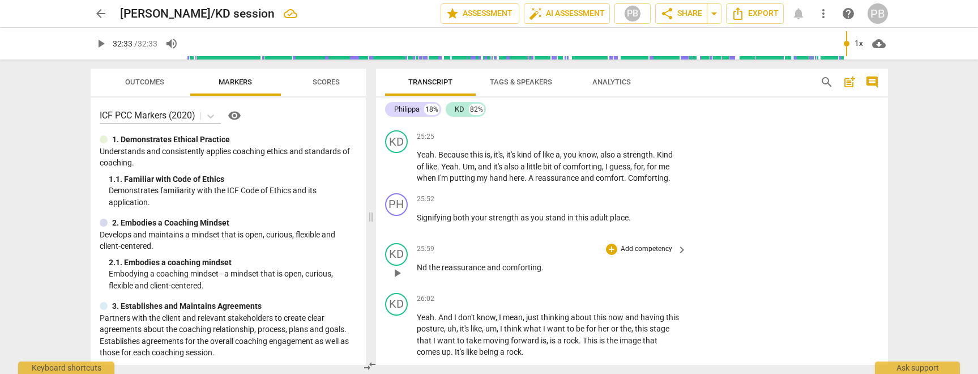
click at [417, 272] on span "Nd" at bounding box center [423, 267] width 12 height 9
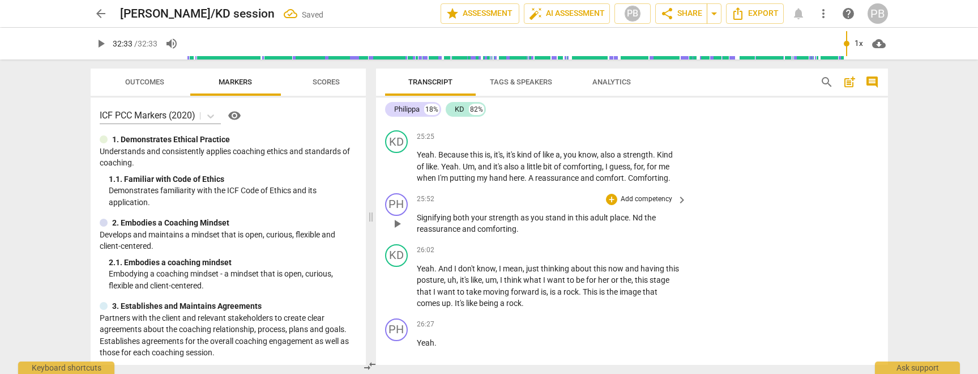
click at [633, 222] on span "Nd" at bounding box center [639, 217] width 12 height 9
